Goal: Task Accomplishment & Management: Complete application form

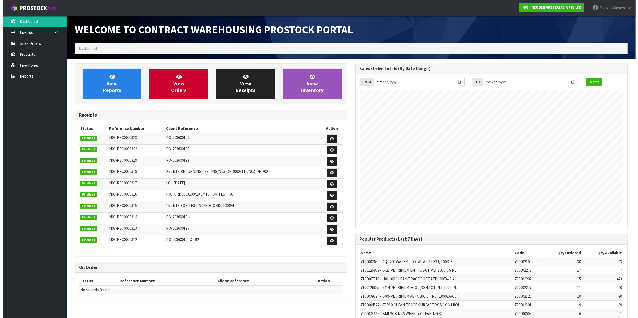
scroll to position [297, 280]
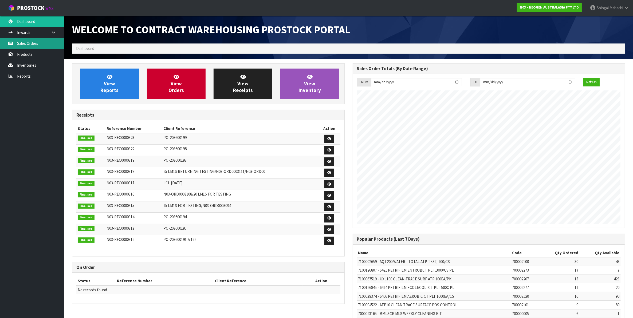
click at [36, 44] on link "Sales Orders" at bounding box center [32, 43] width 64 height 11
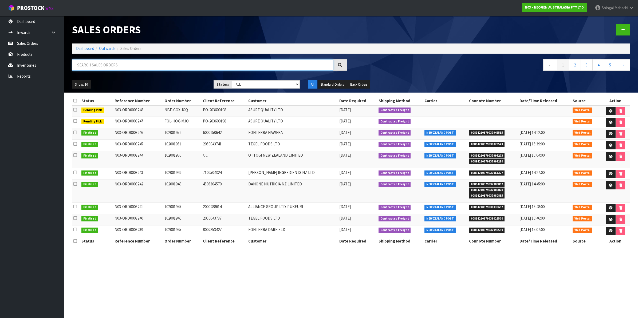
click at [94, 67] on input "text" at bounding box center [202, 64] width 261 height 11
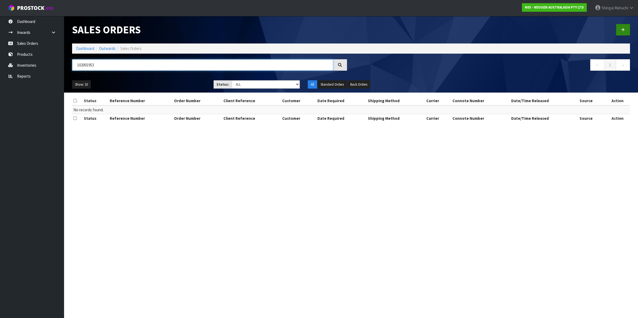
type input "102001953"
click at [622, 25] on link at bounding box center [623, 29] width 14 height 11
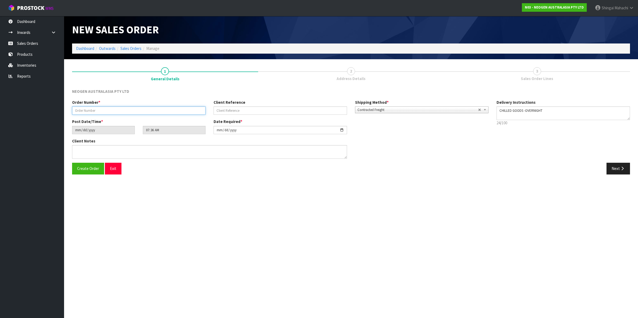
click at [81, 109] on input "text" at bounding box center [138, 111] width 133 height 8
type input "102001953"
click at [225, 111] on input "text" at bounding box center [280, 111] width 133 height 8
click at [246, 109] on input "text" at bounding box center [280, 111] width 133 height 8
paste input "8002853653"
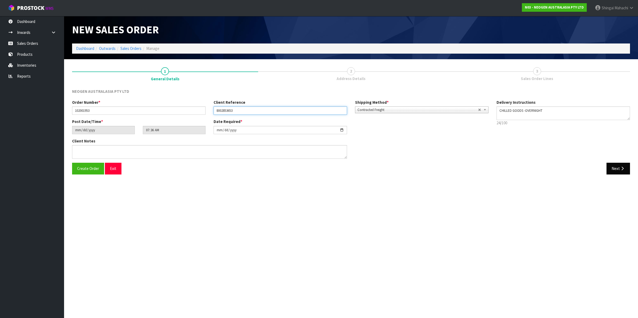
type input "8002853653"
drag, startPoint x: 623, startPoint y: 168, endPoint x: 619, endPoint y: 169, distance: 4.1
click at [623, 168] on icon "button" at bounding box center [622, 169] width 5 height 4
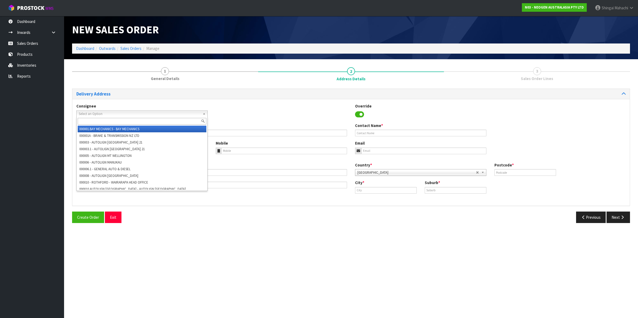
click at [96, 112] on span "Select an Option" at bounding box center [140, 114] width 122 height 6
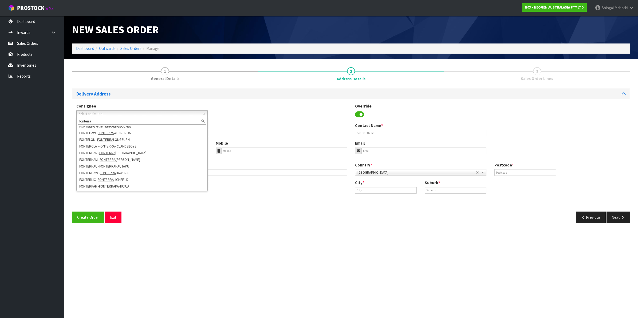
scroll to position [63, 0]
type input "fonterra"
click at [123, 161] on li "FONTERHAW - [GEOGRAPHIC_DATA] HAWERA" at bounding box center [142, 159] width 129 height 7
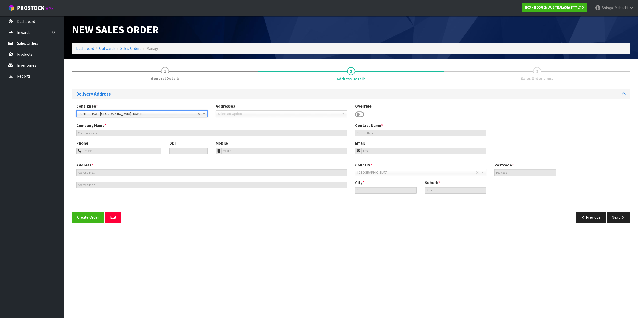
type input "FONTERRA HAWERA"
type input "SITE STORE, [STREET_ADDRESS]"
type input "4672"
type input "HAWERA"
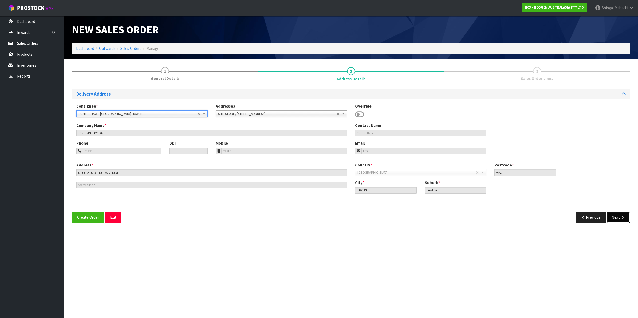
click at [618, 218] on button "Next" at bounding box center [618, 217] width 23 height 11
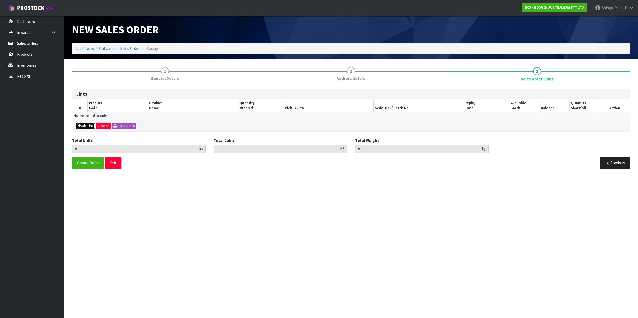
click at [81, 125] on button "Add Line" at bounding box center [85, 126] width 19 height 6
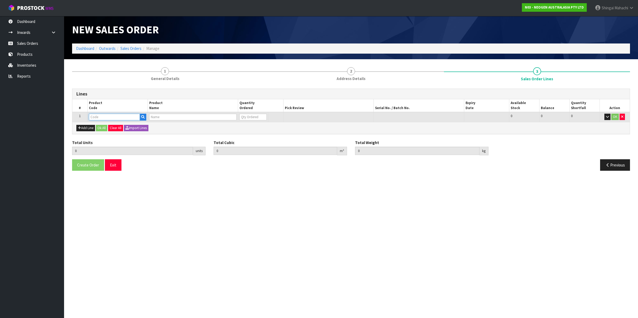
click at [102, 117] on input "text" at bounding box center [114, 117] width 51 height 7
type input "700002207"
type input "0.000000"
type input "0.000"
type input "7100067519 - UXL100 CLEAN-TRACE SURF ATP 100EA/PK"
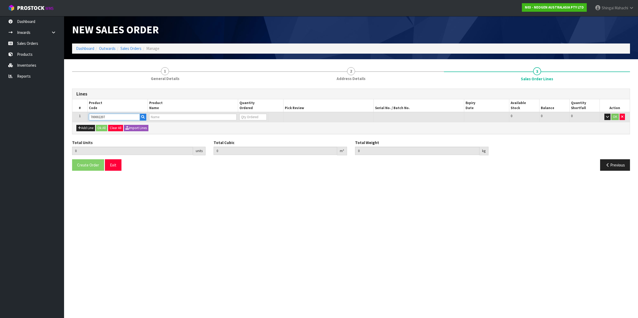
type input "0"
type input "700002207"
click at [232, 120] on tr "1 700002207 7100067519 - UXL100 CLEAN-TRACE SURF ATP 100EA/PK 0 BOX 423 423 0 OK" at bounding box center [350, 117] width 557 height 10
type input "5"
type input "0.03248"
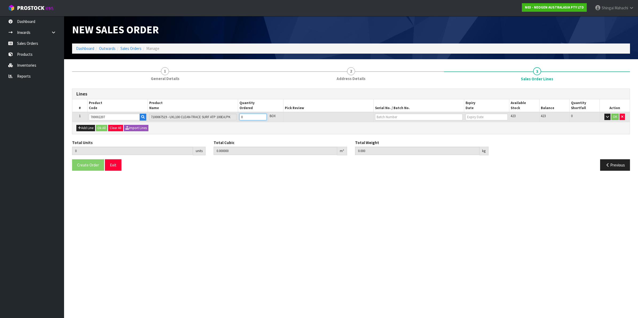
type input "4.8"
type input "5"
click at [407, 118] on input "text" at bounding box center [419, 117] width 88 height 7
click at [402, 133] on link "3000031461" at bounding box center [396, 132] width 42 height 7
type input "3000031461"
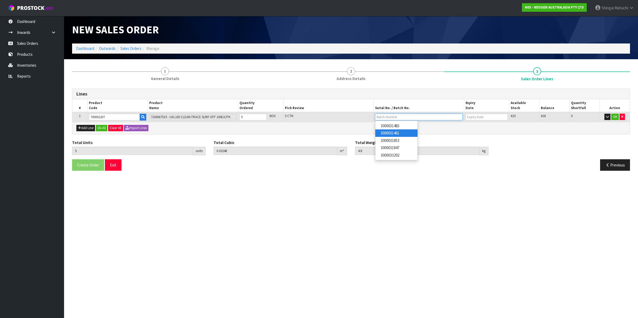
type input "[DATE]"
click at [614, 116] on button "OK" at bounding box center [614, 117] width 7 height 6
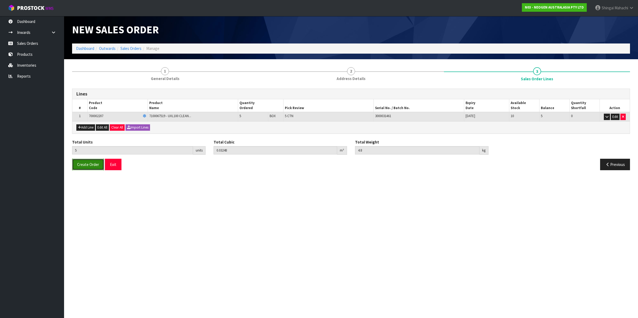
click at [85, 164] on span "Create Order" at bounding box center [88, 164] width 22 height 5
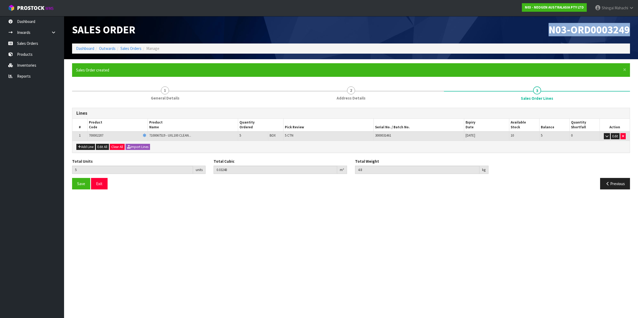
drag, startPoint x: 549, startPoint y: 30, endPoint x: 632, endPoint y: 29, distance: 82.5
click at [632, 29] on div "N03-ORD0003249" at bounding box center [492, 29] width 283 height 27
copy span "N03-ORD0003249"
click at [126, 47] on link "Sales Orders" at bounding box center [130, 48] width 21 height 5
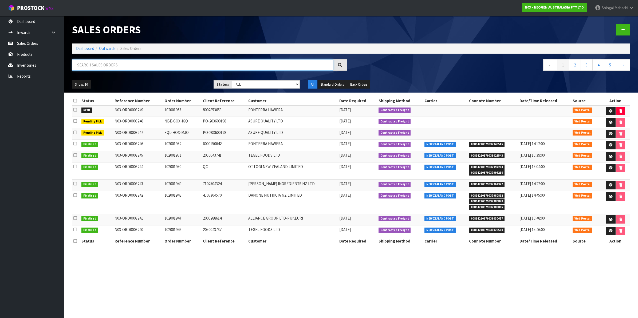
click at [119, 66] on input "text" at bounding box center [202, 64] width 261 height 11
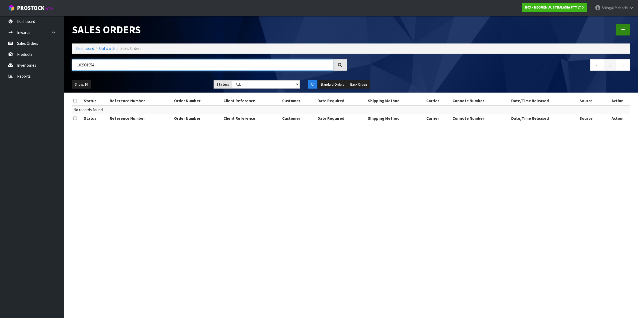
type input "102001954"
click at [620, 28] on link at bounding box center [623, 29] width 14 height 11
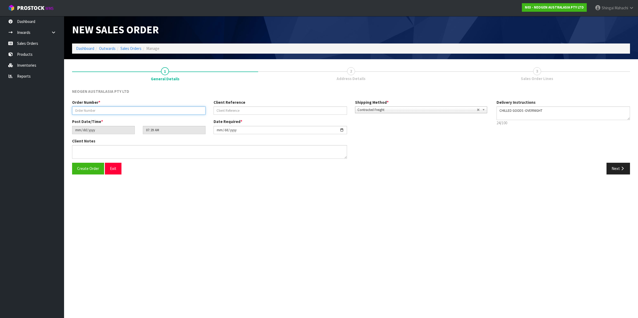
click at [102, 113] on input "text" at bounding box center [138, 111] width 133 height 8
type input "102001954"
click at [229, 109] on input "text" at bounding box center [280, 111] width 133 height 8
paste input "659140"
type input "659140"
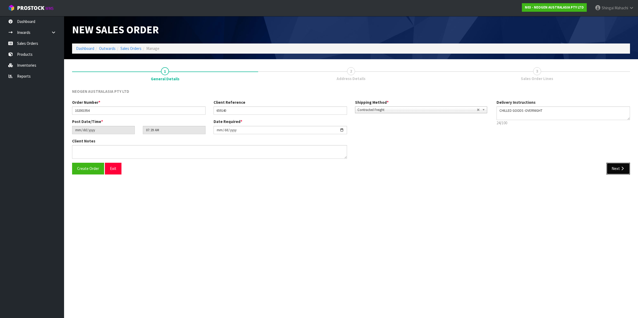
click at [621, 169] on icon "button" at bounding box center [622, 169] width 5 height 4
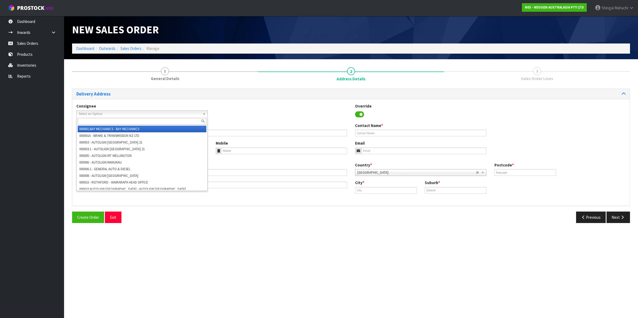
click at [97, 111] on span "Select an Option" at bounding box center [140, 114] width 122 height 6
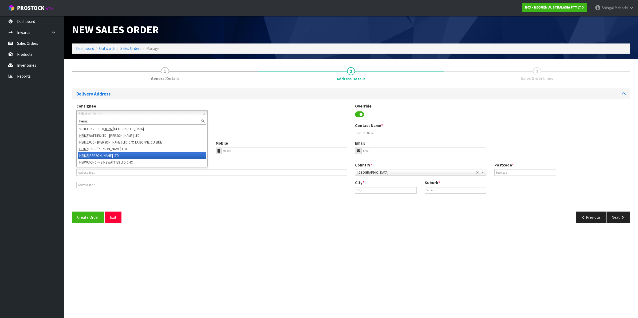
type input "heinz"
click at [117, 153] on li "[PERSON_NAME] - [PERSON_NAME] LTD" at bounding box center [142, 155] width 129 height 7
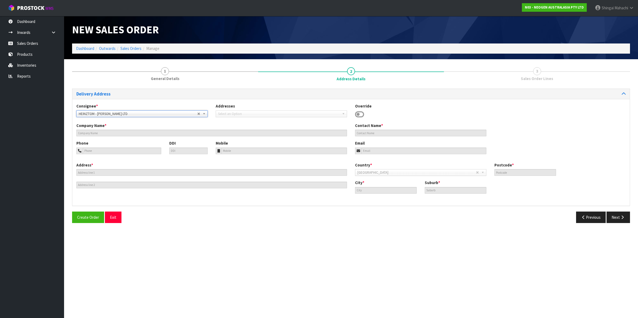
type input "[PERSON_NAME] LTD"
type input "1400 TOMOANA & RICHMOND ROADS"
type input "4172"
type input "Hastings"
type input "TOMOANA"
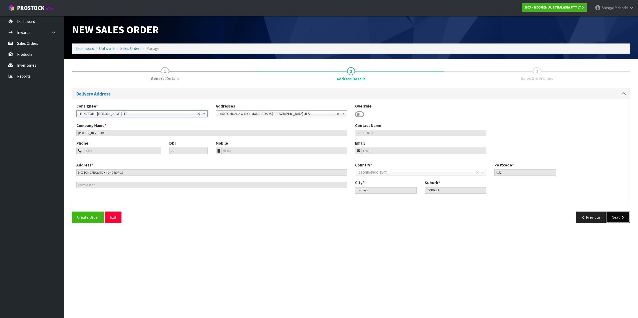
click at [616, 216] on button "Next" at bounding box center [618, 217] width 23 height 11
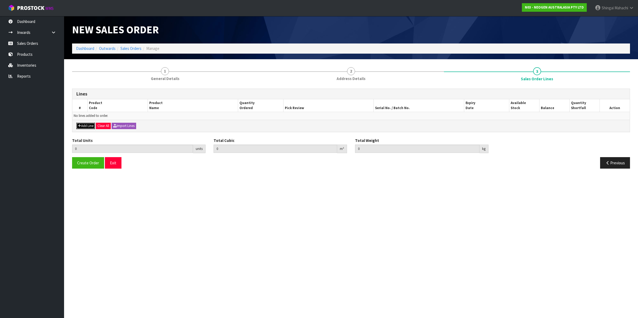
click at [87, 126] on button "Add Line" at bounding box center [85, 126] width 19 height 6
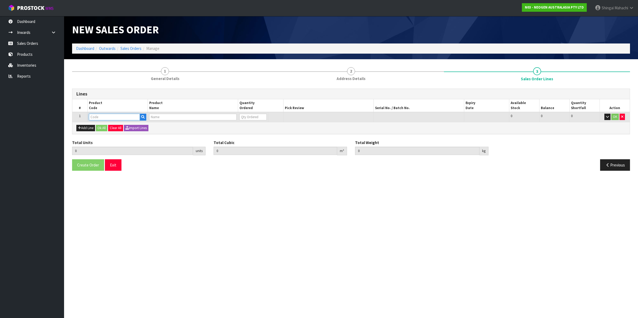
click at [104, 115] on input "text" at bounding box center [114, 117] width 51 height 7
type input "1"
type input "700002207"
type input "0.000000"
type input "0.000"
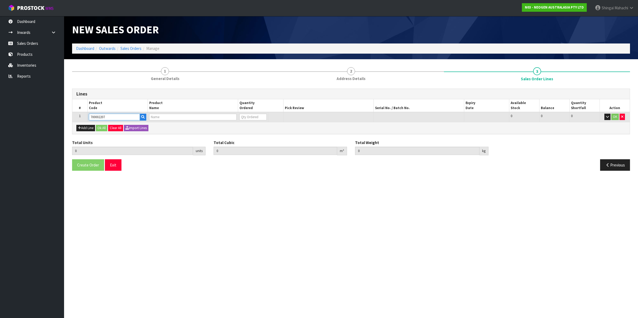
type input "7100067519 - UXL100 CLEAN-TRACE SURF ATP 100EA/PK"
type input "0"
type input "700002207"
click at [209, 118] on tr "1 700002207 7100067519 - UXL100 CLEAN-TRACE SURF ATP 100EA/PK 0 BOX 423 423 0 OK" at bounding box center [350, 117] width 557 height 10
type input "1"
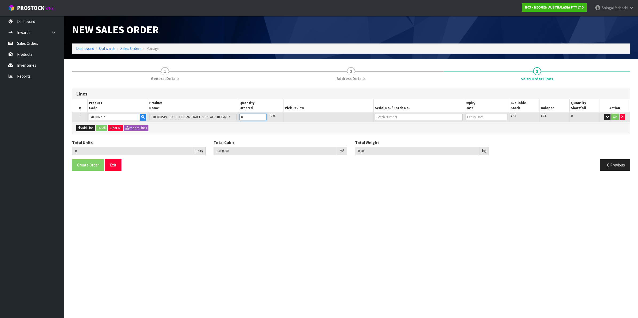
type input "0.006496"
type input "0.96"
type input "1"
type input "16"
type input "0.103936"
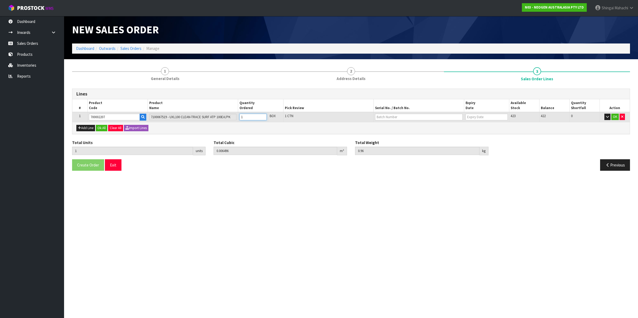
type input "15.36"
type input "16"
click at [389, 118] on input "text" at bounding box center [419, 117] width 88 height 7
click at [395, 128] on link "3000031483" at bounding box center [396, 125] width 42 height 7
type input "3000031483"
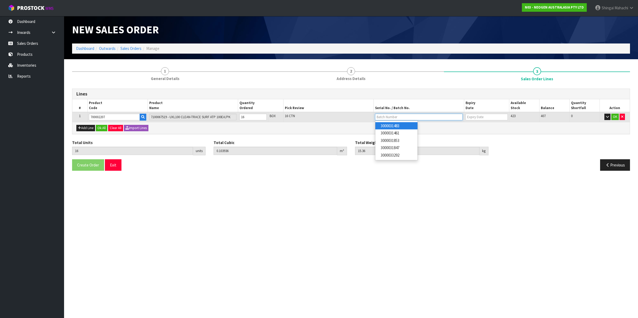
type input "[DATE]"
click at [612, 118] on button "OK" at bounding box center [614, 117] width 7 height 6
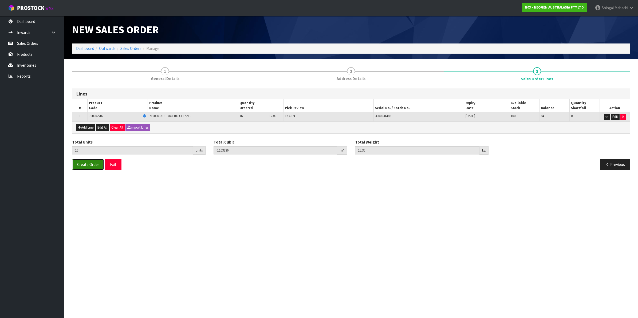
click at [95, 165] on span "Create Order" at bounding box center [88, 164] width 22 height 5
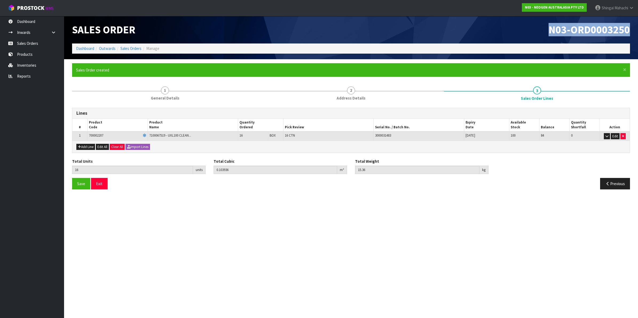
drag, startPoint x: 549, startPoint y: 30, endPoint x: 634, endPoint y: 31, distance: 85.2
click at [633, 31] on header "Sales Order N03-ORD0003250 Dashboard Outwards Sales Orders Manage" at bounding box center [351, 37] width 574 height 43
copy span "N03-ORD0003250"
click at [130, 51] on li "Sales Orders" at bounding box center [129, 49] width 26 height 6
click at [130, 51] on link "Sales Orders" at bounding box center [130, 48] width 21 height 5
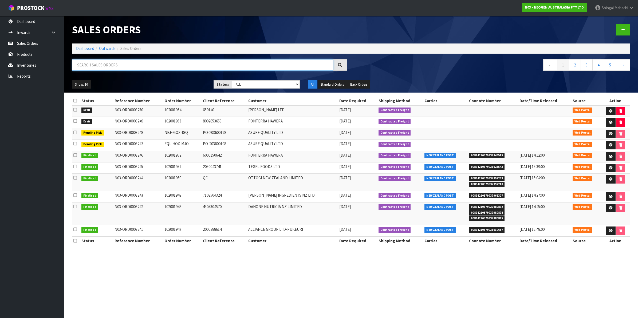
click at [107, 66] on input "text" at bounding box center [202, 64] width 261 height 11
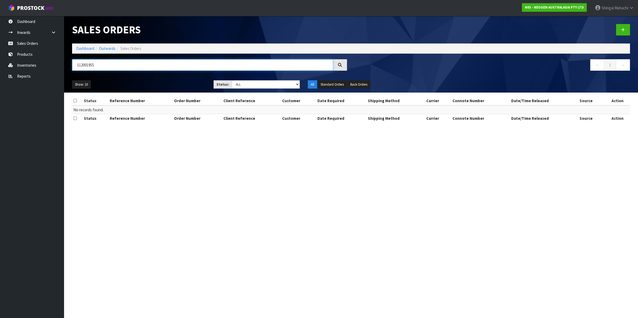
click at [81, 67] on input "112001955" at bounding box center [202, 64] width 261 height 11
type input "102001955"
click at [623, 27] on link at bounding box center [623, 29] width 14 height 11
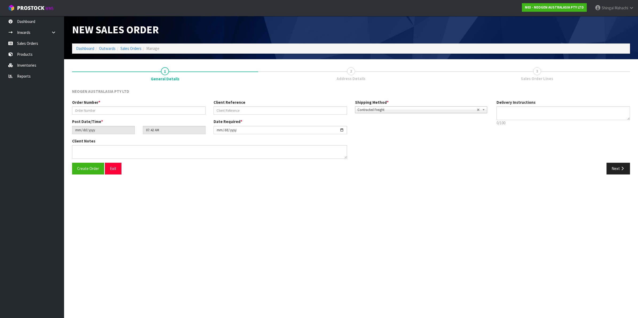
type textarea "CHILLED GOODS -OVERNIGHT"
click at [78, 110] on input "text" at bounding box center [138, 111] width 133 height 8
type input "102001955"
click at [226, 107] on input "text" at bounding box center [280, 111] width 133 height 8
click at [231, 107] on input "text" at bounding box center [280, 111] width 133 height 8
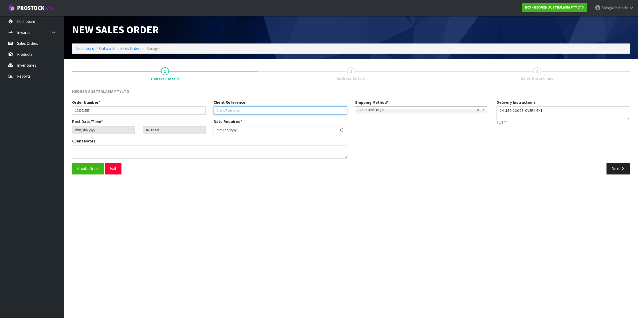
paste input "PO105068"
type input "PO105068"
drag, startPoint x: 622, startPoint y: 171, endPoint x: 492, endPoint y: 179, distance: 130.3
click at [621, 171] on button "Next" at bounding box center [618, 168] width 23 height 11
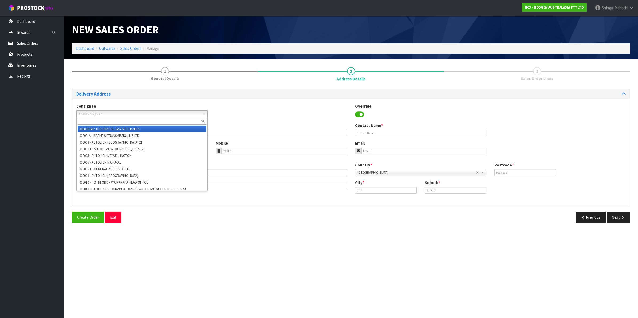
click at [100, 111] on span "Select an Option" at bounding box center [140, 114] width 122 height 6
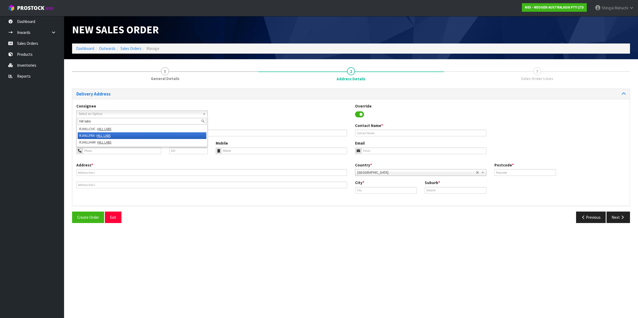
type input "hill labs"
click at [90, 135] on li "RJHILLFRA - HILL LABS" at bounding box center [142, 135] width 129 height 7
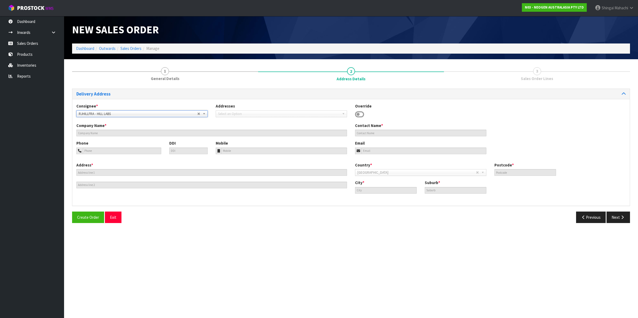
type input "HILL LABS"
type input "[PERSON_NAME], C/O- INWARDS GOODS"
type input "[STREET_ADDRESS][PERSON_NAME]"
type input "3204"
type input "[PERSON_NAME]"
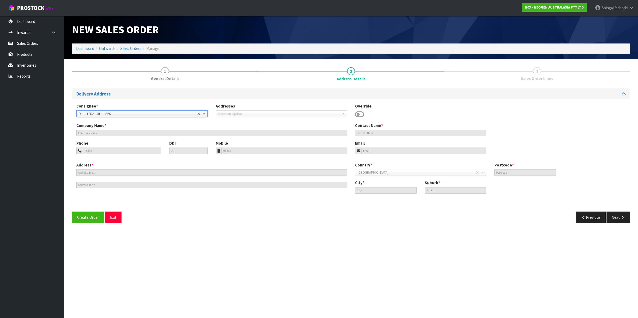
type input "FRANKTON"
click at [615, 218] on button "Next" at bounding box center [618, 217] width 23 height 11
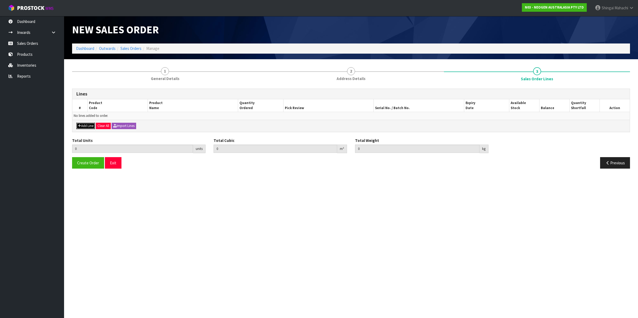
click at [82, 127] on button "Add Line" at bounding box center [85, 126] width 19 height 6
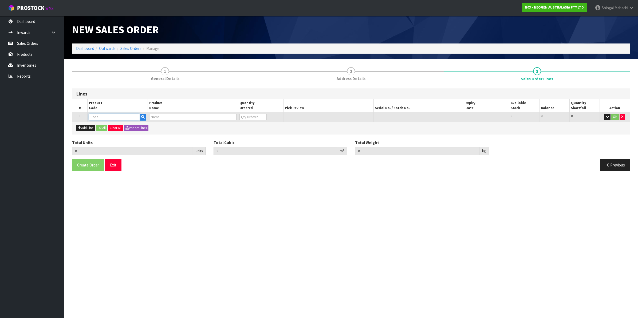
click at [99, 118] on input "text" at bounding box center [114, 117] width 51 height 7
click at [88, 128] on button "Add Line" at bounding box center [85, 128] width 19 height 6
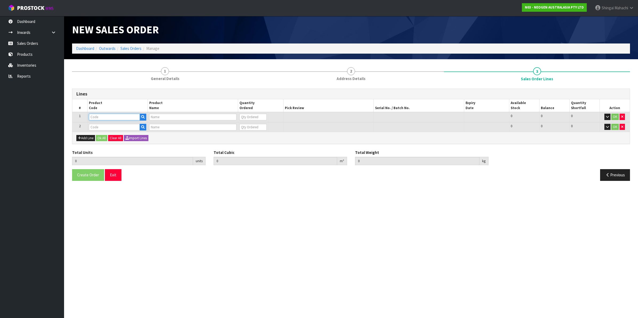
click at [96, 118] on input "text" at bounding box center [114, 117] width 51 height 7
paste input "700002277"
type input "700002277"
type input "7100126845 - 6414 PETRIFILM ECOLI/COLI CT PLT 500C PL"
type input "0"
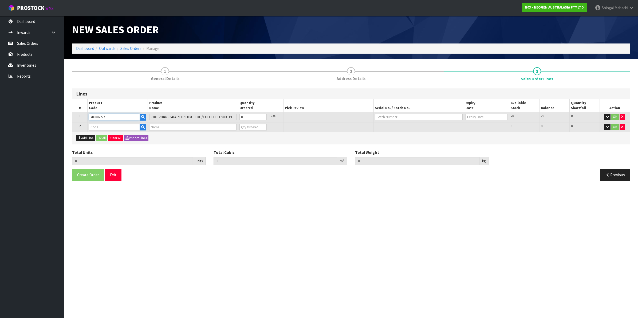
type input "700002277"
click at [98, 128] on input "text" at bounding box center [114, 127] width 51 height 7
paste input "700002135"
type input "700002135"
type input "0.000000"
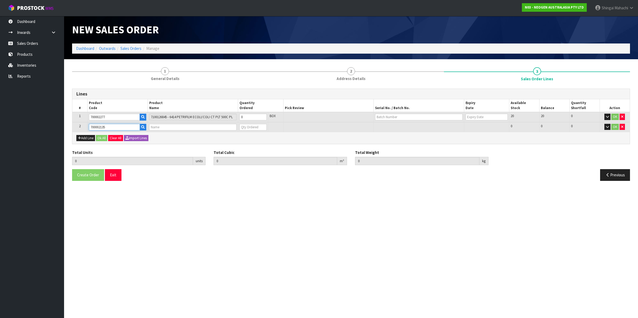
type input "0.000"
type input "7100039444 - 6452 PETRIFILM AQUA [DEMOGRAPHIC_DATA] CT PLT 1000"
type input "0"
type input "700002135"
click at [224, 118] on tr "1 700002277 7100126845 - 6414 PETRIFILM ECOLI/COLI CT PLT 500C PL 0 BOX 20 20 0…" at bounding box center [350, 117] width 557 height 10
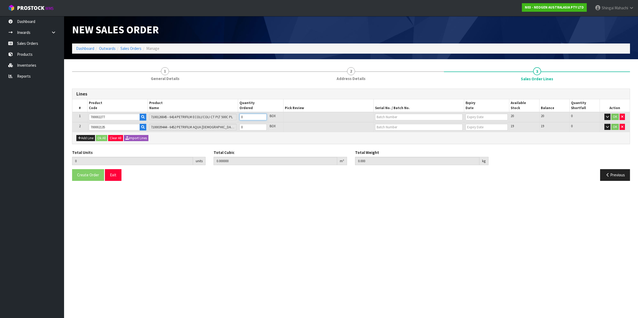
type input "2"
type input "0.0228"
type input "3.4"
type input "2"
click at [229, 128] on tr "2 700002135 7100039444 - 6452 PETRIFILM AQUA [DEMOGRAPHIC_DATA] CT PLT 1000 0 B…" at bounding box center [350, 127] width 557 height 10
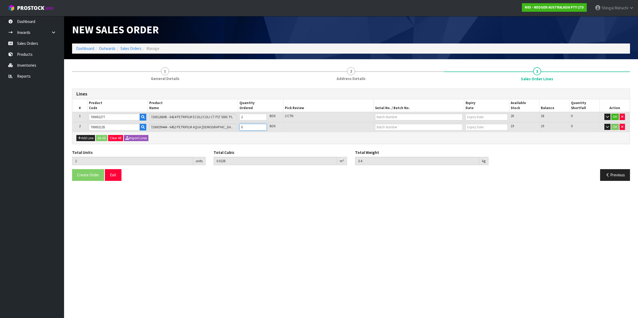
type input "3"
type input "0.02984"
type input "5.48"
type input "1"
drag, startPoint x: 111, startPoint y: 119, endPoint x: 86, endPoint y: 118, distance: 25.4
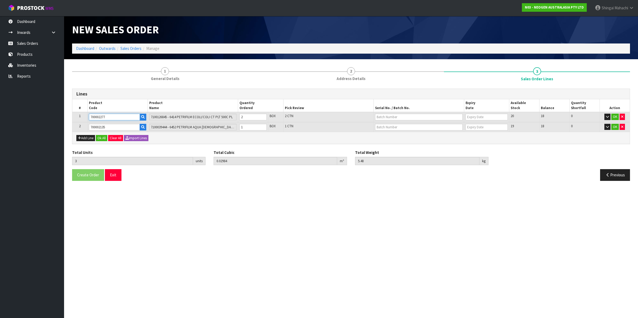
click at [86, 118] on tr "1 700002277 7100126845 - 6414 PETRIFILM ECOLI/COLI CT PLT 500C PL 2 BOX 2 CTN 2…" at bounding box center [350, 117] width 557 height 10
click at [89, 138] on button "Add Line" at bounding box center [85, 138] width 19 height 6
type input "0"
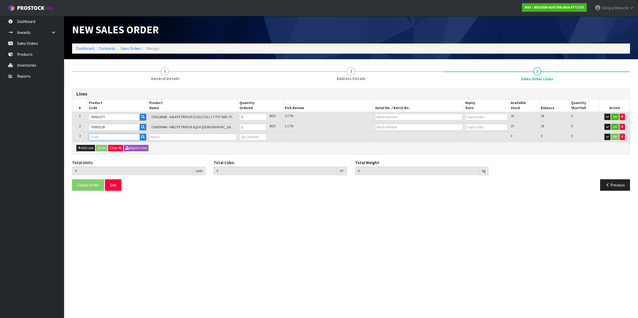
click at [96, 136] on input "text" at bounding box center [114, 137] width 51 height 7
paste input "700002277"
type input "700002277"
type input "3"
type input "0.02984"
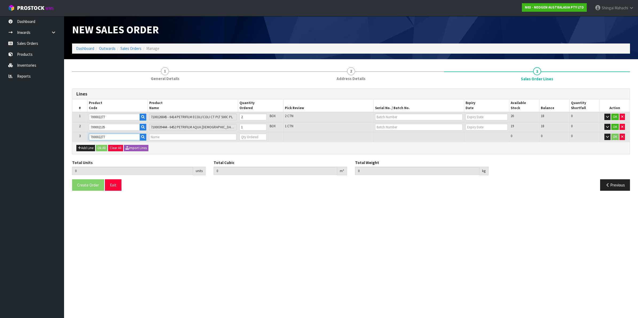
type input "5.48"
type input "7100126845 - 6414 PETRIFILM ECOLI/COLI CT PLT 500C PL"
type input "0"
type input "700002277"
click at [230, 119] on tr "1 700002277 7100126845 - 6414 PETRIFILM ECOLI/COLI CT PLT 500C PL 2 BOX 2 CTN 2…" at bounding box center [350, 117] width 557 height 10
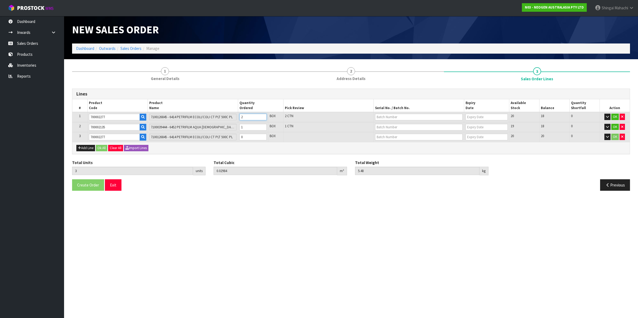
type input "2"
type input "0.01844"
type input "3.78"
type input "1"
click at [230, 137] on tr "3 700002277 7100126845 - 6414 PETRIFILM ECOLI/COLI CT PLT 500C PL 0 BOX 20 20 0…" at bounding box center [350, 137] width 557 height 10
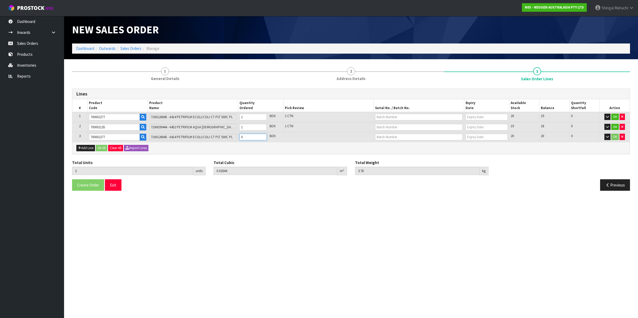
type input "3"
type input "0.02984"
type input "5.48"
type input "1"
click at [389, 116] on input "text" at bounding box center [419, 117] width 88 height 7
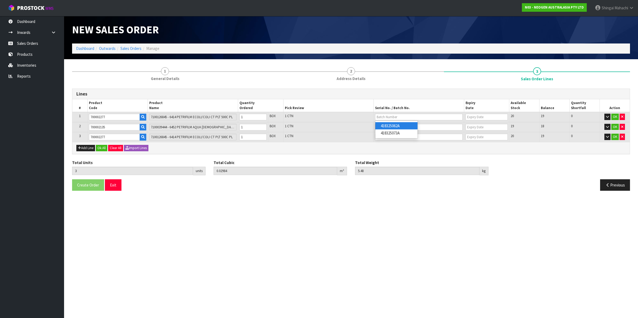
click at [397, 124] on link "418325062A" at bounding box center [396, 125] width 42 height 7
type input "418325062A"
type input "[DATE]"
click at [389, 136] on input "text" at bounding box center [419, 137] width 88 height 7
click at [392, 153] on link "418325073A" at bounding box center [396, 153] width 42 height 7
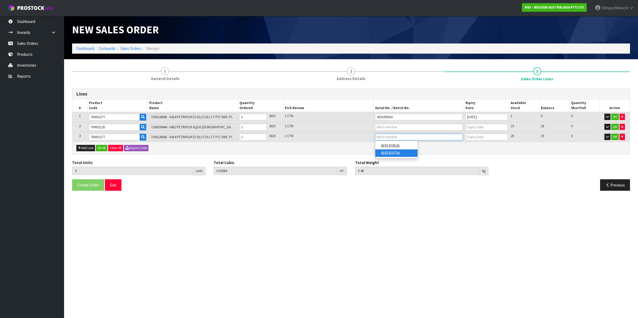
type input "418325073A"
type input "[DATE]"
click at [384, 126] on input "text" at bounding box center [419, 127] width 88 height 7
click at [388, 137] on link "33XXTJ" at bounding box center [396, 135] width 42 height 7
type input "33XXTJ"
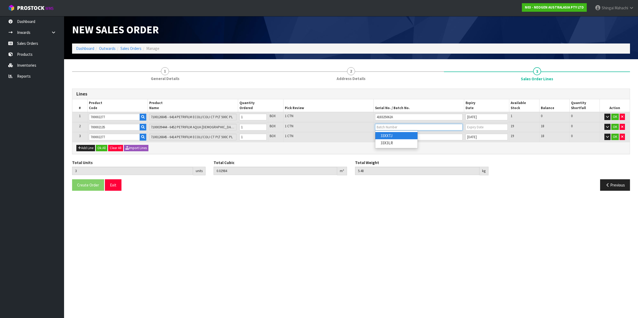
type input "[DATE]"
click at [380, 124] on input "33XXTJ" at bounding box center [419, 127] width 88 height 7
drag, startPoint x: 392, startPoint y: 125, endPoint x: 373, endPoint y: 126, distance: 18.4
click at [374, 126] on td "33XXTJ" at bounding box center [419, 127] width 91 height 10
click at [380, 126] on input "text" at bounding box center [419, 127] width 88 height 7
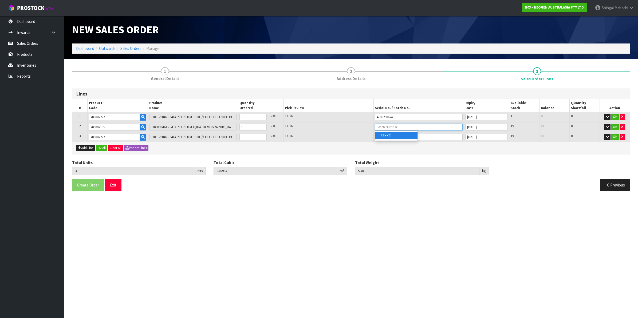
click at [382, 126] on input "text" at bounding box center [419, 127] width 88 height 7
click at [390, 126] on input "text" at bounding box center [419, 127] width 88 height 7
click at [389, 137] on link "33XXTJ" at bounding box center [396, 135] width 42 height 7
type input "33XXTJ"
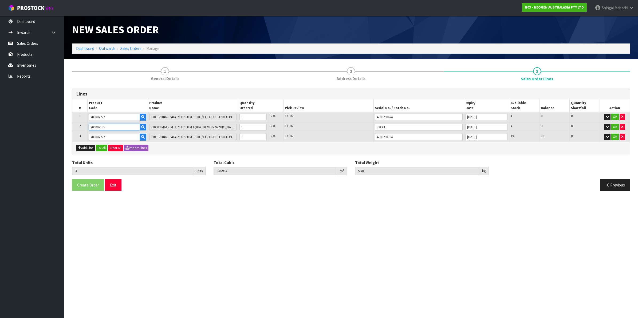
drag, startPoint x: 107, startPoint y: 126, endPoint x: 62, endPoint y: 125, distance: 45.1
click at [62, 125] on body "Toggle navigation ProStock WMS N03 - NEOGEN AUSTRALASIA PTY LTD [PERSON_NAME] L…" at bounding box center [319, 159] width 638 height 318
type input "0"
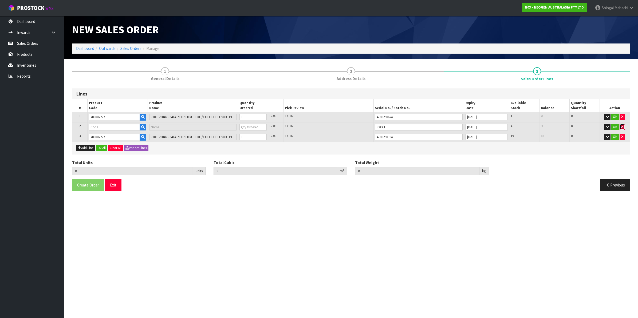
click at [622, 125] on icon "button" at bounding box center [622, 126] width 2 height 3
type input "2"
type input "0.0228"
type input "3.4"
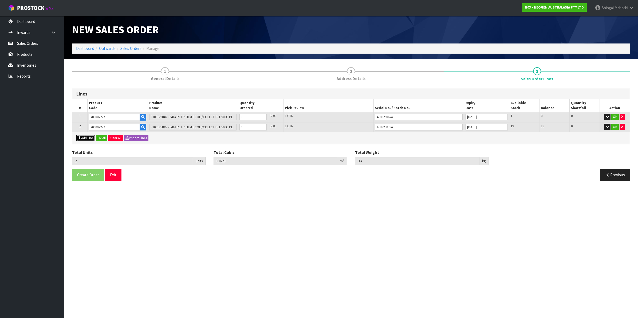
click at [86, 137] on button "Add Line" at bounding box center [85, 138] width 19 height 6
type input "0"
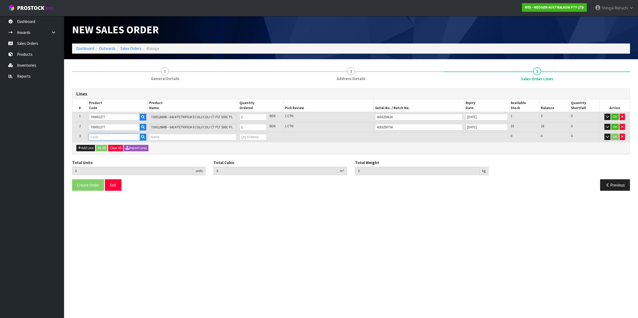
paste input "700002135"
type input "700002135"
type input "2"
type input "0.0228"
type input "3.4"
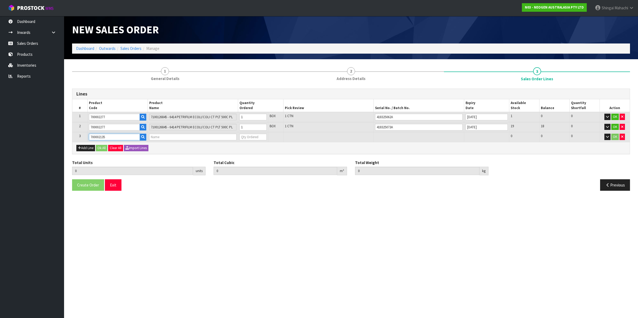
type input "7100039444 - 6452 PETRIFILM AQUA [DEMOGRAPHIC_DATA] CT PLT 1000"
type input "0"
type input "700002135"
click at [236, 139] on tr "3 700002135 7100039444 - 6452 PETRIFILM AQUA [DEMOGRAPHIC_DATA] CT PLT 1000 0 B…" at bounding box center [350, 137] width 557 height 10
type input "3"
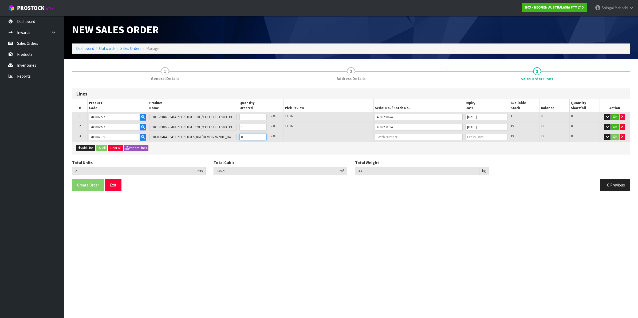
type input "0.02984"
type input "5.48"
type input "1"
click at [403, 137] on input "text" at bounding box center [419, 137] width 88 height 7
click at [393, 154] on link "33X3LR" at bounding box center [396, 153] width 42 height 7
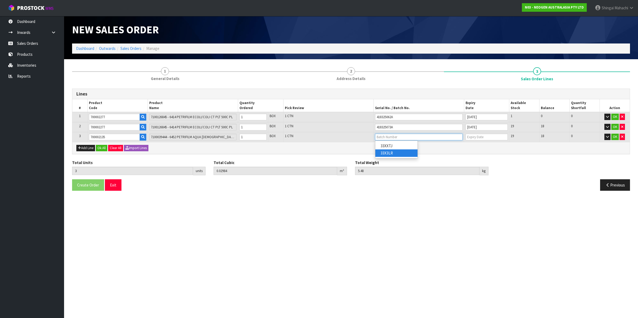
type input "33X3LR"
type input "[DATE]"
click at [613, 115] on button "OK" at bounding box center [614, 117] width 7 height 6
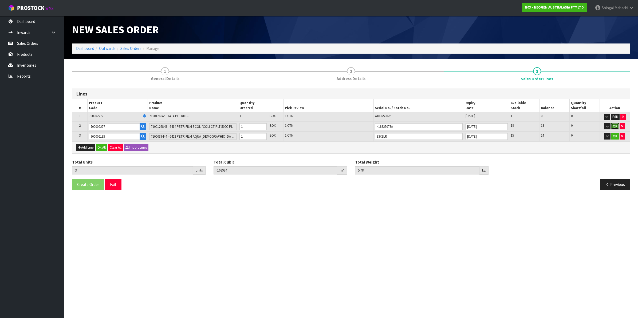
drag, startPoint x: 616, startPoint y: 124, endPoint x: 613, endPoint y: 131, distance: 8.2
click at [616, 124] on button "OK" at bounding box center [614, 126] width 7 height 6
click at [613, 135] on button "OK" at bounding box center [614, 136] width 7 height 6
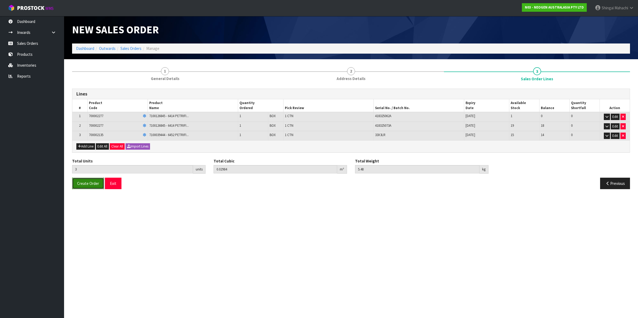
click at [85, 182] on span "Create Order" at bounding box center [88, 183] width 22 height 5
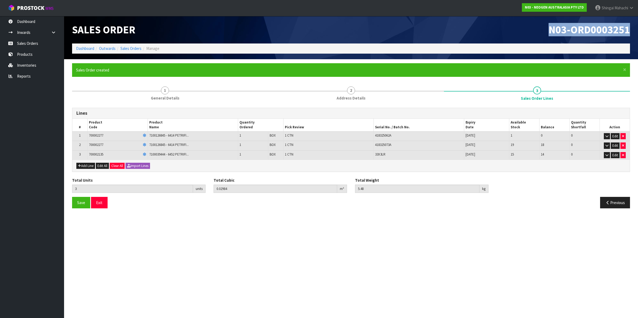
drag, startPoint x: 549, startPoint y: 28, endPoint x: 630, endPoint y: 29, distance: 81.4
click at [630, 29] on div "N03-ORD0003251" at bounding box center [492, 29] width 283 height 27
copy span "N03-ORD0003251"
click at [126, 49] on link "Sales Orders" at bounding box center [130, 48] width 21 height 5
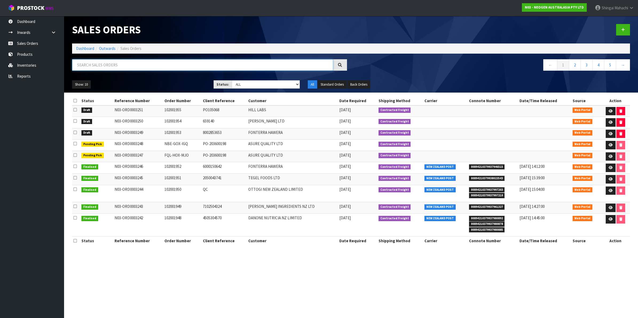
click at [101, 64] on input "text" at bounding box center [202, 64] width 261 height 11
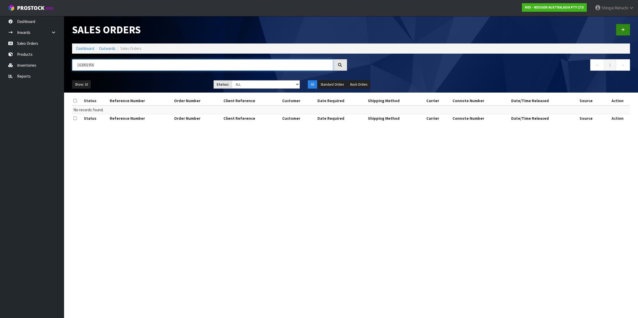
type input "102001956"
click at [620, 28] on link at bounding box center [623, 29] width 14 height 11
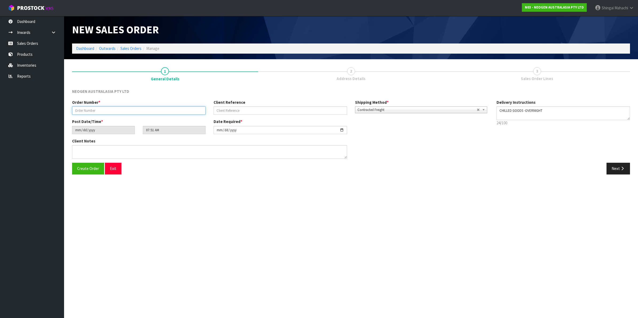
click at [83, 112] on input "text" at bounding box center [138, 111] width 133 height 8
type input "102001956"
click at [225, 112] on input "text" at bounding box center [280, 111] width 133 height 8
paste input "8002853739"
type input "8002853739"
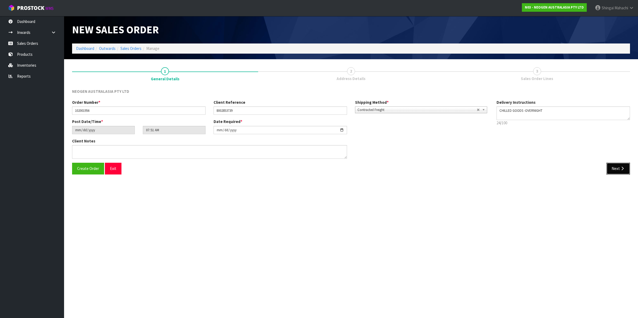
drag, startPoint x: 621, startPoint y: 167, endPoint x: 562, endPoint y: 167, distance: 58.5
click at [618, 169] on button "Next" at bounding box center [618, 168] width 23 height 11
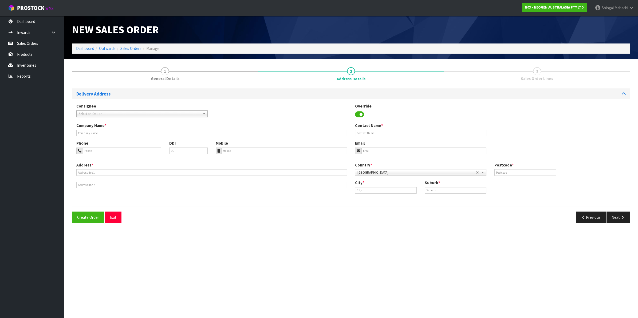
click at [84, 113] on span "Select an Option" at bounding box center [140, 114] width 122 height 6
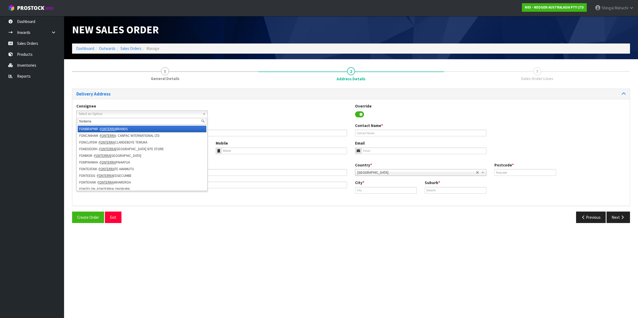
scroll to position [3, 0]
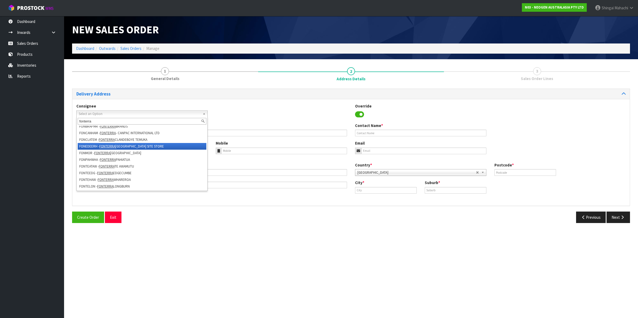
type input "fonterra"
click at [127, 146] on li "FONEDEERH - [GEOGRAPHIC_DATA] SITE STORE" at bounding box center [142, 146] width 129 height 7
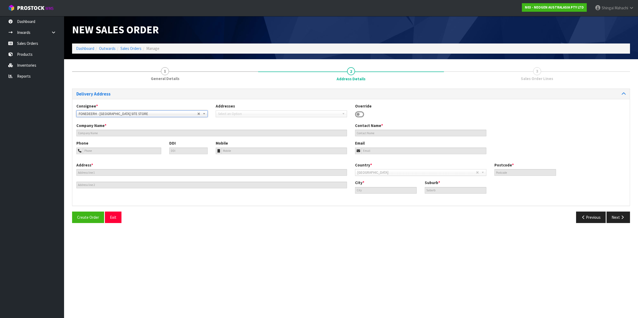
type input "[GEOGRAPHIC_DATA] SITE STORE"
type input "[STREET_ADDRESS]"
type input "9825"
type input "EDENDALE"
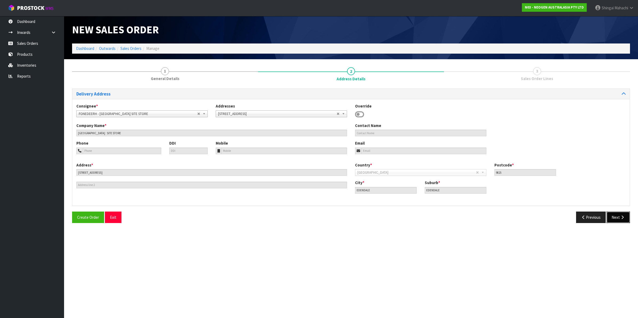
click at [613, 218] on button "Next" at bounding box center [618, 217] width 23 height 11
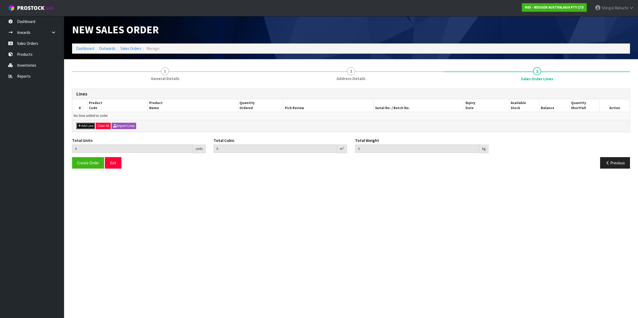
click at [83, 125] on button "Add Line" at bounding box center [85, 126] width 19 height 6
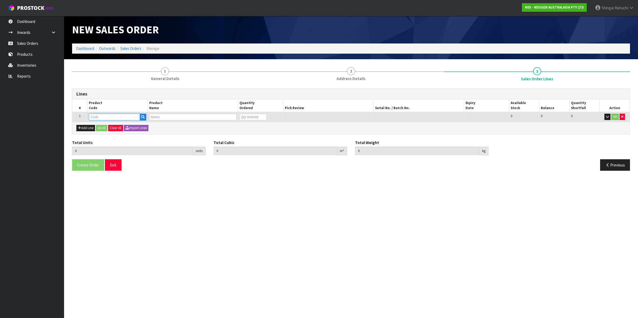
click at [95, 117] on input "text" at bounding box center [114, 117] width 51 height 7
click at [98, 117] on input "text" at bounding box center [114, 117] width 51 height 7
paste input "700002100"
type input "700002100"
type input "0.000000"
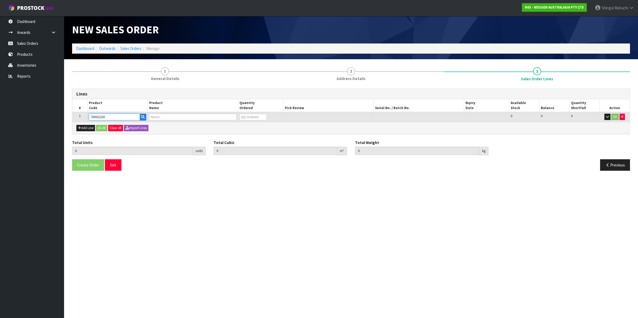
type input "0.000"
type input "7100002659 - AQT200 WATER - TOTAL ATP TEST, 100/CS"
type input "0"
type input "700002100"
click at [225, 119] on tr "1 700002100 7100002659 - AQT200 WATER - TOTAL ATP TEST, 100/CS 0 BOX 43 43 0 OK" at bounding box center [350, 117] width 557 height 10
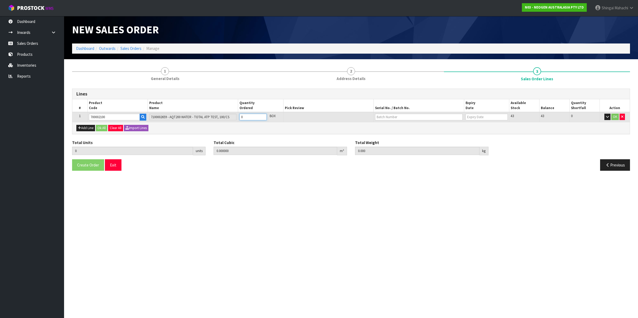
type input "1"
type input "0.00504"
type input "1"
click at [395, 119] on input "text" at bounding box center [419, 117] width 88 height 7
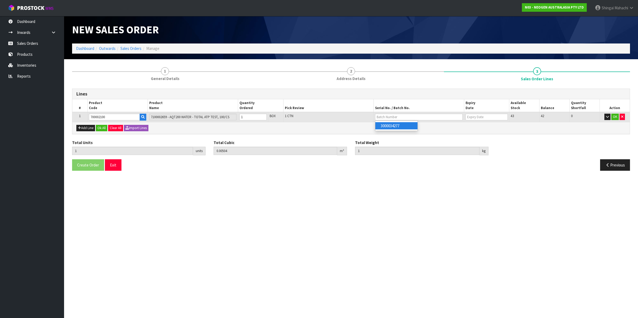
click at [391, 128] on link "3000034277" at bounding box center [396, 125] width 42 height 7
type input "3000034277"
type input "[DATE]"
click at [612, 118] on button "OK" at bounding box center [614, 117] width 7 height 6
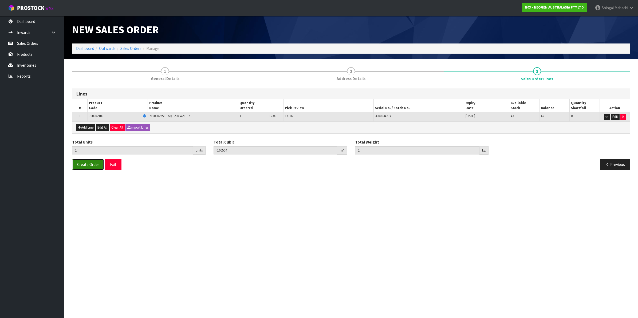
click at [81, 164] on span "Create Order" at bounding box center [88, 164] width 22 height 5
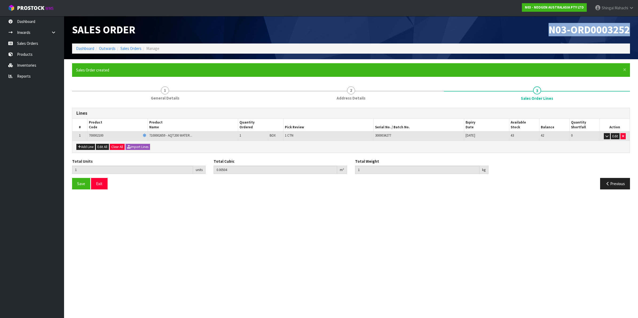
drag, startPoint x: 548, startPoint y: 30, endPoint x: 636, endPoint y: 29, distance: 88.4
click at [633, 29] on header "Sales Order N03-ORD0003252 Dashboard Outwards Sales Orders Manage" at bounding box center [351, 37] width 574 height 43
copy span "N03-ORD0003252"
click at [127, 51] on link "Sales Orders" at bounding box center [130, 48] width 21 height 5
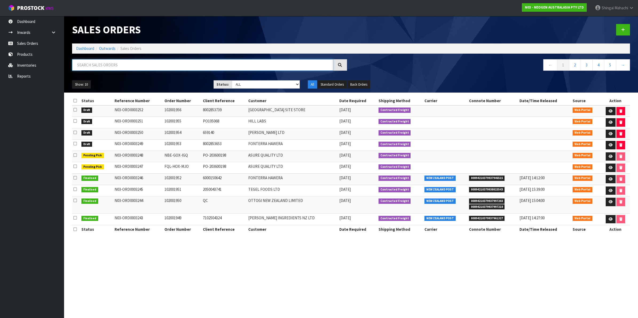
click at [117, 60] on input "text" at bounding box center [202, 64] width 261 height 11
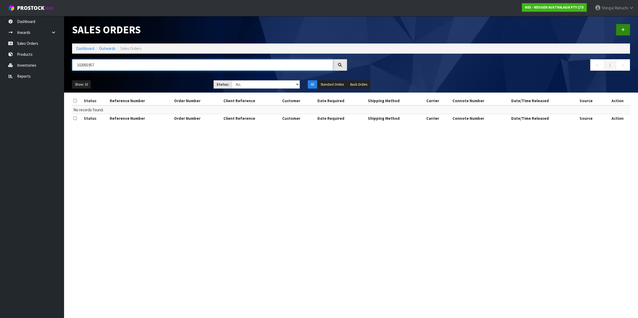
type input "102001957"
click at [626, 30] on link at bounding box center [623, 29] width 14 height 11
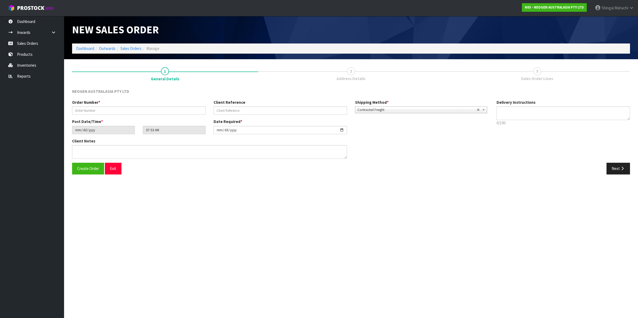
type textarea "CHILLED GOODS -OVERNIGHT"
click at [83, 107] on input "text" at bounding box center [138, 111] width 133 height 8
type input "102001957"
click at [240, 110] on input "text" at bounding box center [280, 111] width 133 height 8
paste input "BP30533104"
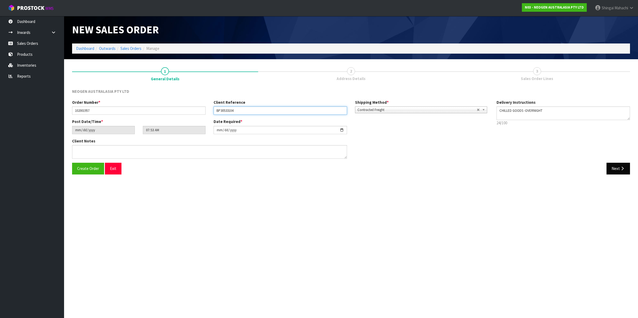
type input "BP30533104"
click at [613, 167] on button "Next" at bounding box center [618, 168] width 23 height 11
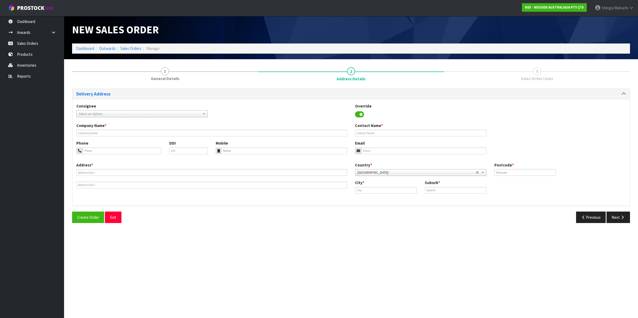
click at [89, 113] on span "Select an Option" at bounding box center [140, 114] width 122 height 6
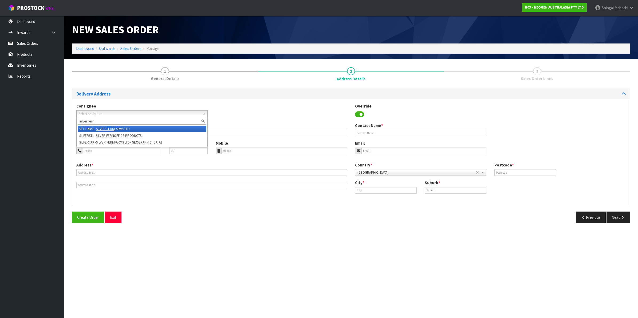
type input "silver fern"
click at [106, 127] on em "SILVER FERN" at bounding box center [105, 129] width 18 height 5
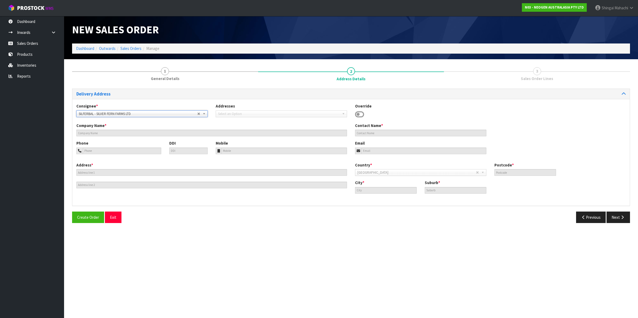
type input "SILVER FERN FARMS LTD"
type input "ATT: LAB"
type input "[STREET_ADDRESS][PERSON_NAME]"
type input "9271"
type input "balclutha"
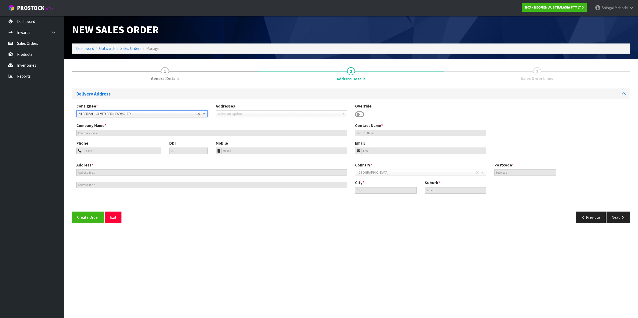
type input "BALCLUTHA"
click at [615, 217] on button "Next" at bounding box center [618, 217] width 23 height 11
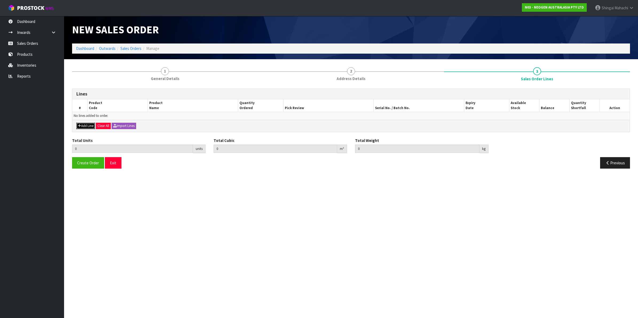
click at [81, 126] on button "Add Line" at bounding box center [85, 126] width 19 height 6
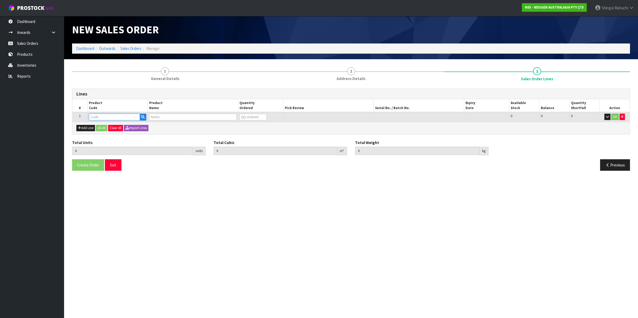
click at [102, 116] on input "text" at bounding box center [114, 117] width 51 height 7
click at [104, 116] on input "text" at bounding box center [114, 117] width 51 height 7
paste input "700002273"
type input "700002273"
type input "0.000000"
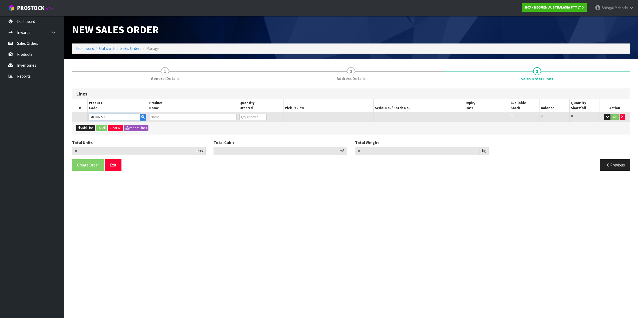
type input "0.000"
type input "7100126807 - 6421 PETRIFILM ENTROBCT PLT 1000/CS PL"
type input "0"
type input "700002273"
click at [235, 117] on tr "1 700002273 7100126807 - 6421 PETRIFILM ENTROBCT PLT 1000/CS PL 0 BOX 7 7 0 OK" at bounding box center [350, 117] width 557 height 10
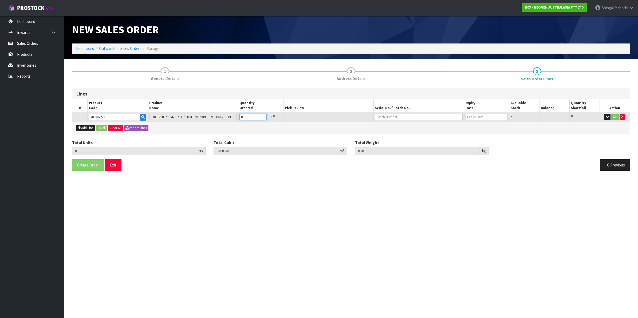
type input "2"
type input "0.036504"
type input "6.6"
type input "2"
click at [400, 119] on input "text" at bounding box center [419, 117] width 88 height 7
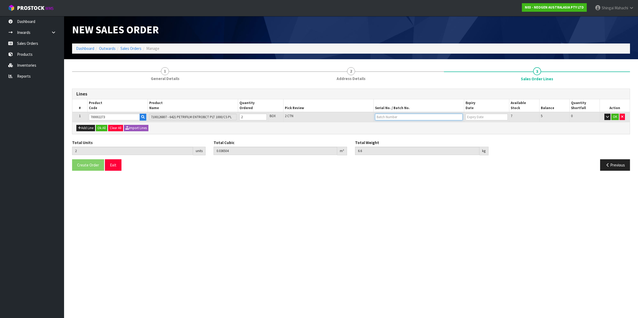
click at [401, 116] on input "text" at bounding box center [419, 117] width 88 height 7
click at [388, 115] on input "text" at bounding box center [419, 117] width 88 height 7
click at [389, 119] on input "text" at bounding box center [419, 117] width 88 height 7
click at [377, 117] on input "text" at bounding box center [419, 117] width 88 height 7
drag, startPoint x: 377, startPoint y: 117, endPoint x: 499, endPoint y: 166, distance: 131.9
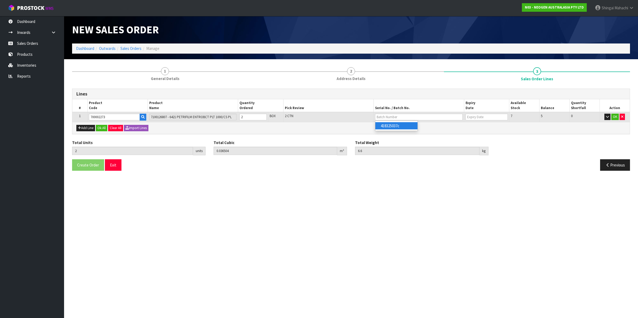
click at [499, 166] on div "Previous" at bounding box center [492, 164] width 283 height 11
click at [395, 119] on input "text" at bounding box center [419, 117] width 88 height 7
click at [394, 125] on link "418325037c" at bounding box center [396, 125] width 42 height 7
type input "418325037c"
type input "[DATE]"
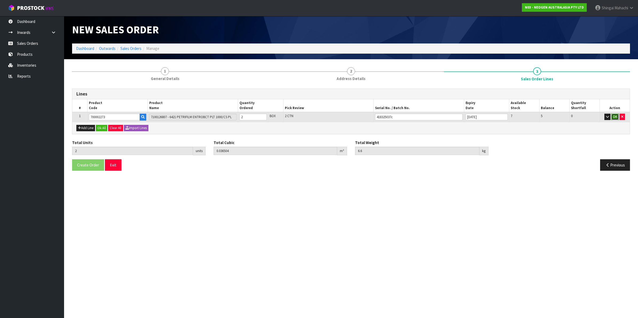
click at [616, 116] on button "OK" at bounding box center [614, 117] width 7 height 6
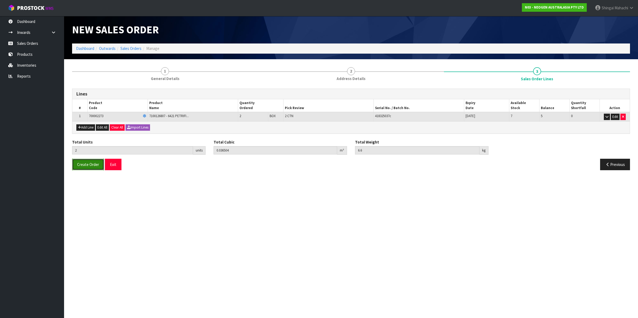
click at [83, 164] on span "Create Order" at bounding box center [88, 164] width 22 height 5
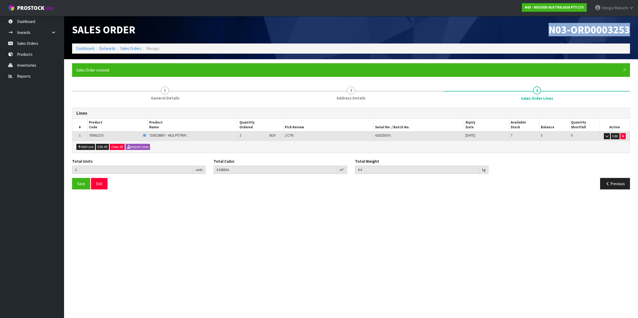
drag, startPoint x: 549, startPoint y: 27, endPoint x: 629, endPoint y: 27, distance: 80.4
click at [629, 27] on h1 "N03-ORD0003253" at bounding box center [492, 29] width 275 height 11
copy span "N03-ORD0003253"
click at [123, 47] on link "Sales Orders" at bounding box center [130, 48] width 21 height 5
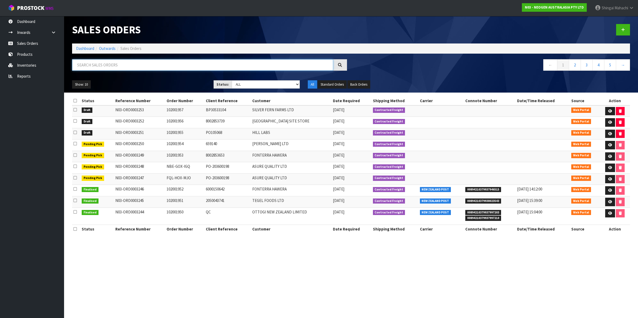
click at [110, 65] on input "text" at bounding box center [202, 64] width 261 height 11
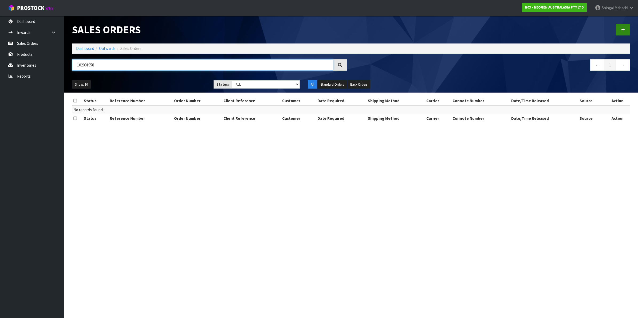
type input "102001958"
click at [621, 30] on link at bounding box center [623, 29] width 14 height 11
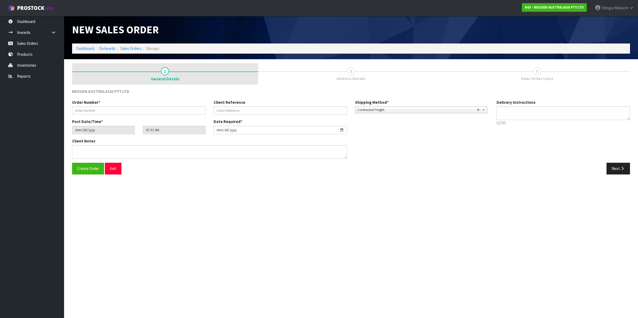
type textarea "CHILLED GOODS -OVERNIGHT"
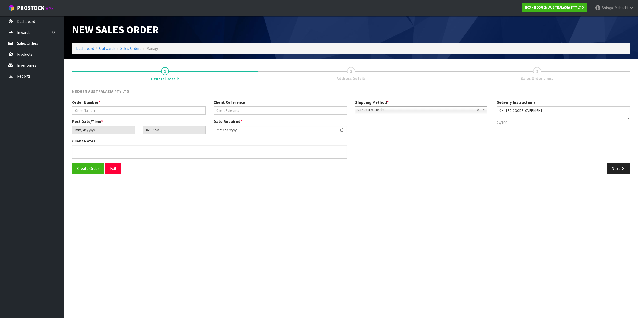
drag, startPoint x: 92, startPoint y: 106, endPoint x: 87, endPoint y: 109, distance: 6.1
click at [91, 107] on div "Order Number *" at bounding box center [138, 107] width 141 height 15
click at [87, 109] on input "text" at bounding box center [138, 111] width 133 height 8
type input "102001958"
click at [231, 110] on input "text" at bounding box center [280, 111] width 133 height 8
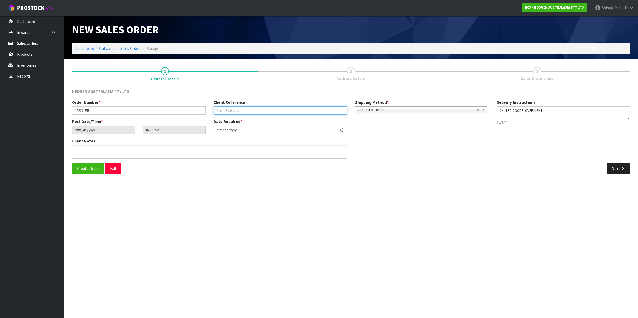
paste input "NDUN003622"
type input "NDUN003622"
click at [617, 168] on button "Next" at bounding box center [618, 168] width 23 height 11
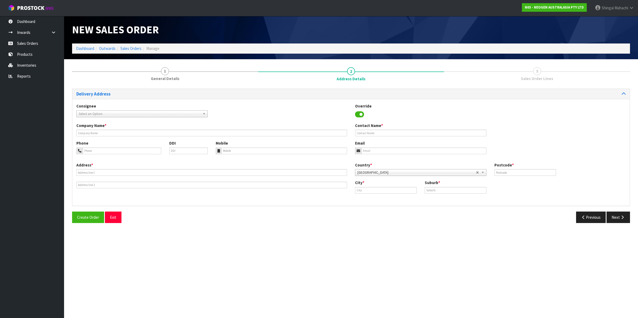
click at [101, 113] on span "Select an Option" at bounding box center [140, 114] width 122 height 6
type input "awanui"
click at [108, 129] on em "AWANUI" at bounding box center [101, 129] width 11 height 5
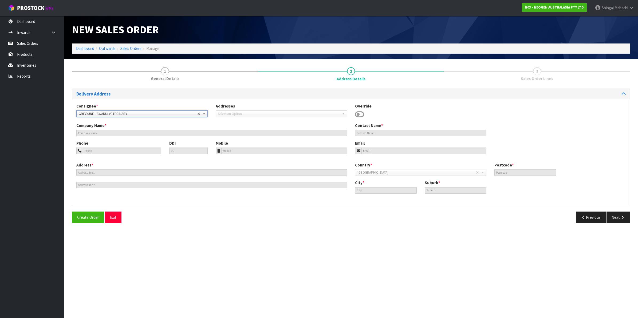
type input "AWANUI VETERINARY"
type input "159/183 PUDDLE ALLEY"
type input "BLOCK A, [GEOGRAPHIC_DATA],"
type input "9092"
type input "Dunedin"
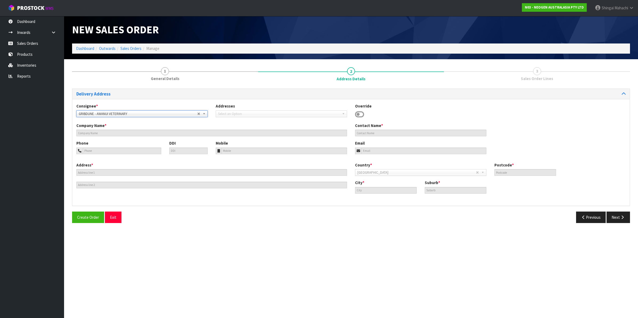
type input "MOSGIEL"
click at [590, 217] on button "Previous" at bounding box center [591, 217] width 30 height 11
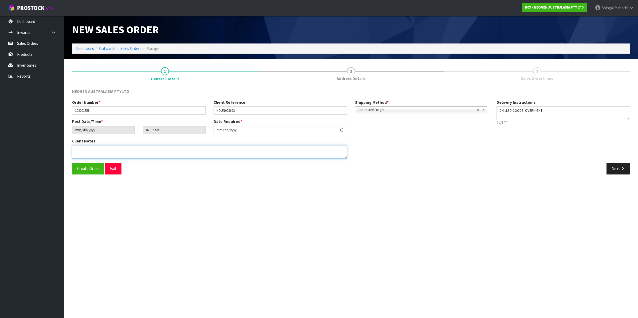
click at [88, 150] on textarea at bounding box center [209, 152] width 275 height 14
paste textarea "GRIBBLES VETERINARY PATHOLOGY"
type textarea "ATTN: GRIBBLES VETERINARY PATHOLOGY"
click at [621, 168] on icon "button" at bounding box center [622, 169] width 5 height 4
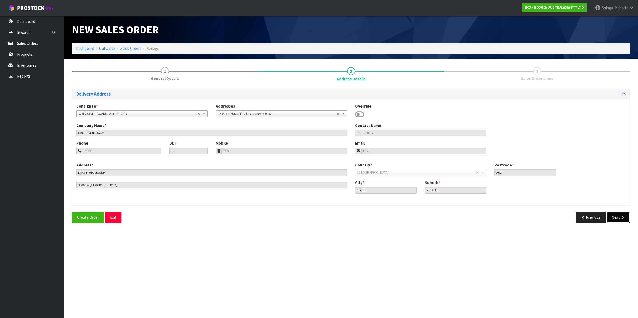
click at [616, 216] on button "Next" at bounding box center [618, 217] width 23 height 11
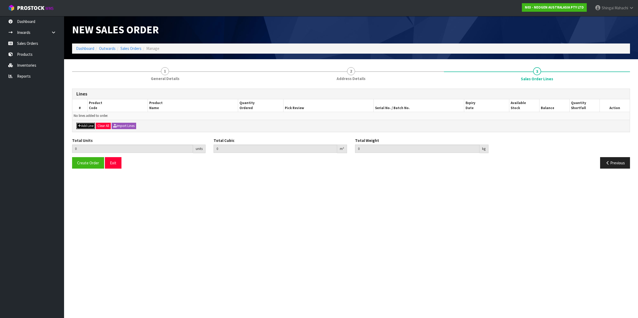
click at [88, 124] on button "Add Line" at bounding box center [85, 126] width 19 height 6
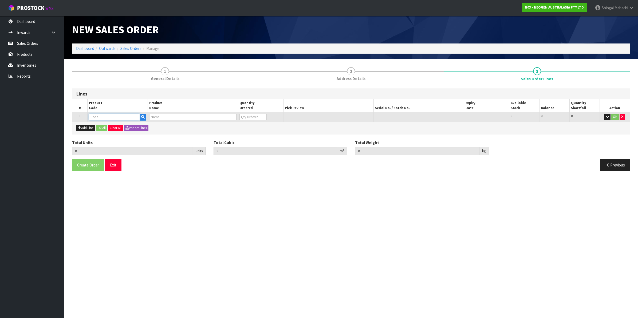
click at [96, 115] on input "text" at bounding box center [114, 117] width 51 height 7
click at [88, 129] on button "Add Line" at bounding box center [85, 128] width 19 height 6
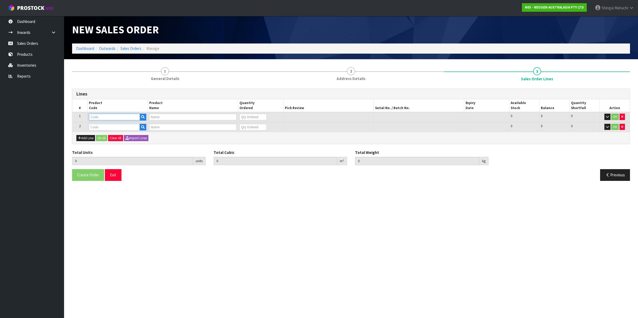
click at [108, 117] on input "text" at bounding box center [114, 117] width 51 height 7
paste input "700002150"
type input "700002150"
type input "7100041178 - MDA2LIS96 MDA 2 LISTERIA 96 TESTS/KIT"
type input "0"
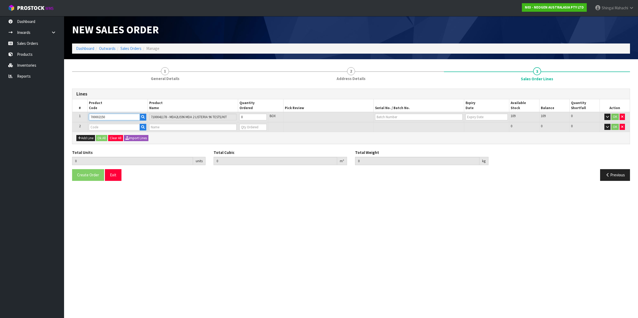
type input "700002150"
click at [106, 128] on input "text" at bounding box center [114, 127] width 51 height 7
paste input "700006852"
type input "700006852"
type input "0.000000"
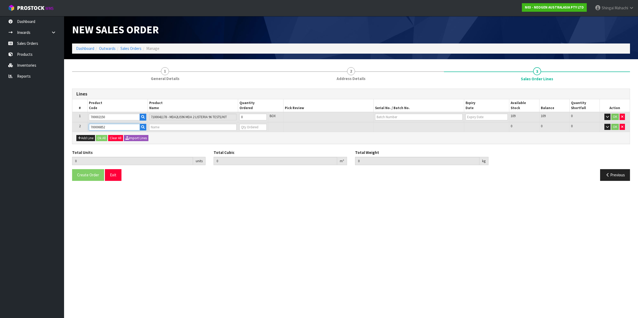
type input "0.000"
type input "DPWS9 DILUENT PWS (9ML 400/BOX) LABEL - IN VITRO ONLY"
type input "0"
type input "700006852"
click at [232, 116] on tr "1 700002150 7100041178 - MDA2LIS96 MDA 2 LISTERIA 96 TESTS/KIT 0 BOX 109 109 0 …" at bounding box center [350, 117] width 557 height 10
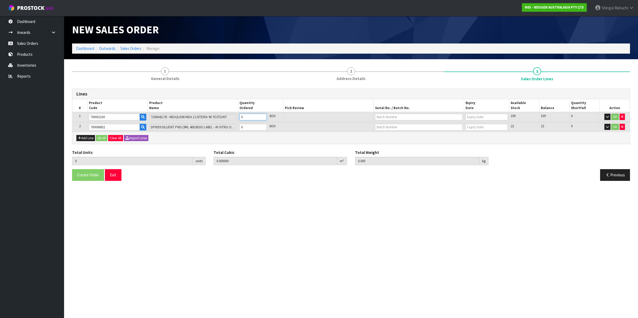
type input "1"
type input "0.001824"
click at [223, 127] on tr "2 700006852 DPWS9 DILUENT PWS (9ML 400/BOX) LABEL - IN VITRO ONLY 0 BOX 22 22 0…" at bounding box center [350, 127] width 557 height 10
click at [393, 117] on input "text" at bounding box center [419, 117] width 88 height 7
click at [403, 127] on link "3000029425" at bounding box center [396, 125] width 42 height 7
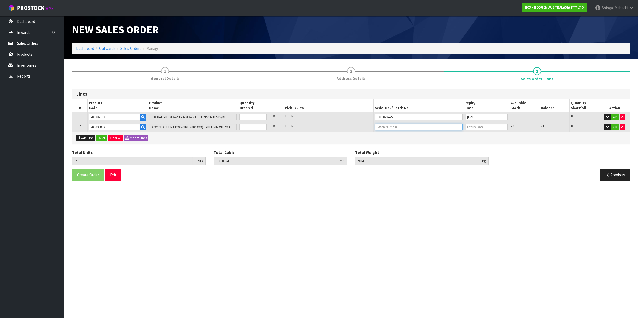
click at [388, 127] on input "text" at bounding box center [419, 127] width 88 height 7
click at [395, 136] on link "250526M" at bounding box center [396, 135] width 42 height 7
click at [613, 125] on button "OK" at bounding box center [614, 127] width 7 height 6
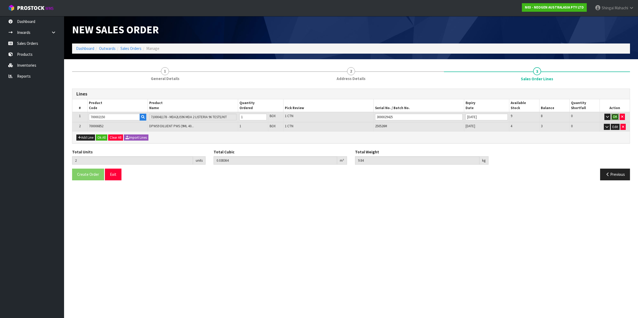
click at [614, 118] on button "OK" at bounding box center [614, 117] width 7 height 6
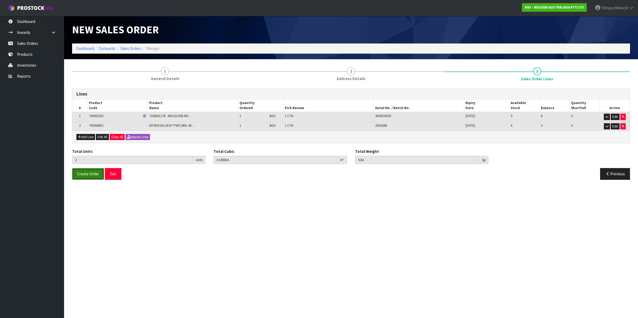
click at [82, 173] on span "Create Order" at bounding box center [88, 173] width 22 height 5
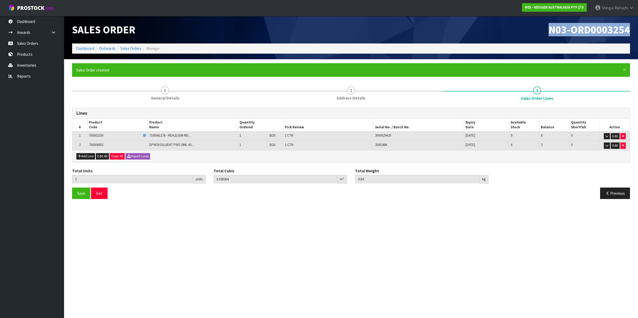
drag, startPoint x: 549, startPoint y: 29, endPoint x: 639, endPoint y: 33, distance: 89.5
click at [633, 33] on html "Toggle navigation ProStock WMS N03 - NEOGEN AUSTRALASIA PTY LTD [PERSON_NAME] L…" at bounding box center [319, 159] width 638 height 318
copy span "N03-ORD0003254"
click at [132, 47] on link "Sales Orders" at bounding box center [130, 48] width 21 height 5
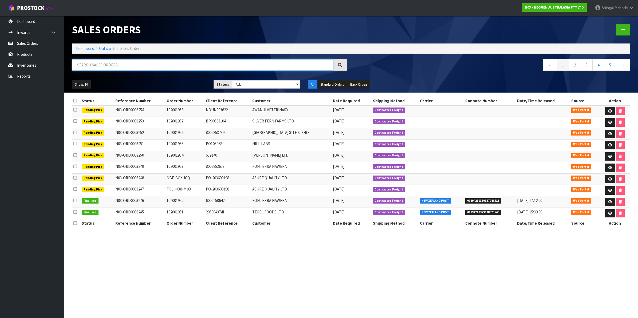
click at [101, 67] on input "text" at bounding box center [202, 64] width 261 height 11
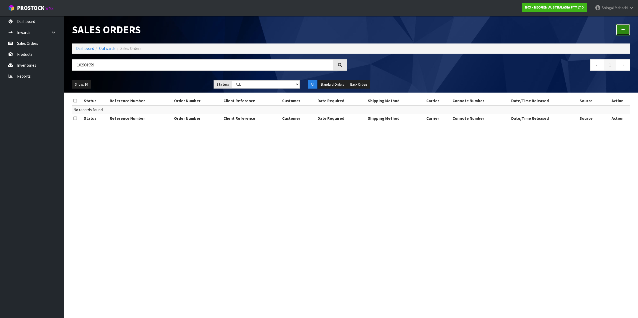
click at [623, 28] on icon at bounding box center [623, 30] width 4 height 4
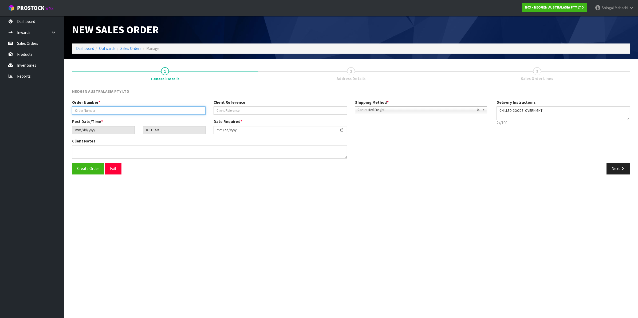
click at [78, 111] on input "text" at bounding box center [138, 111] width 133 height 8
click at [231, 109] on input "text" at bounding box center [280, 111] width 133 height 8
paste input "4506628540"
drag, startPoint x: 623, startPoint y: 169, endPoint x: 603, endPoint y: 167, distance: 19.3
click at [623, 169] on icon "button" at bounding box center [622, 169] width 5 height 4
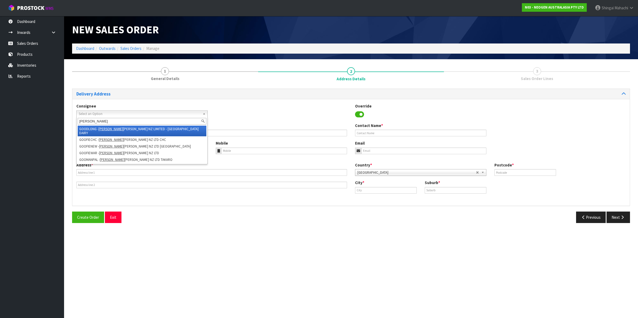
type input "goodman"
click at [116, 129] on li "GOODLONG - GOODMAN FIELDER NZ LIMITED - LONGBURN DAIRY" at bounding box center [142, 131] width 129 height 11
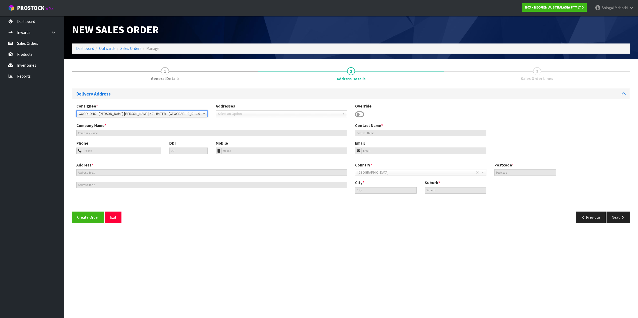
type input "GOODMAN FIELDER NZ LIMITED - LONGBURN DAIRY"
type input "S LINCOLN"
type input "RESERVE ROAD"
type input "4866"
type input "Palmerston North"
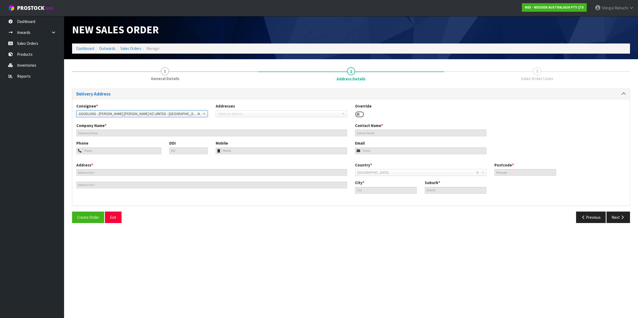
type input "LONGBURN"
click at [615, 216] on button "Next" at bounding box center [618, 217] width 23 height 11
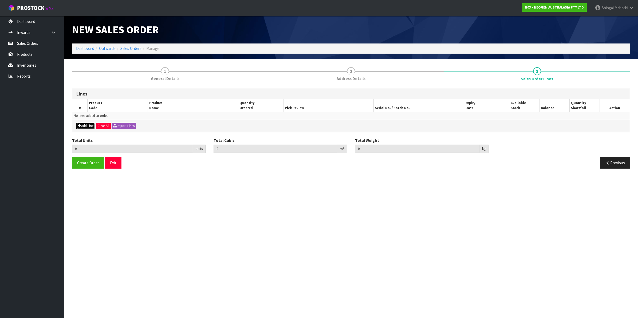
click at [86, 124] on button "Add Line" at bounding box center [85, 126] width 19 height 6
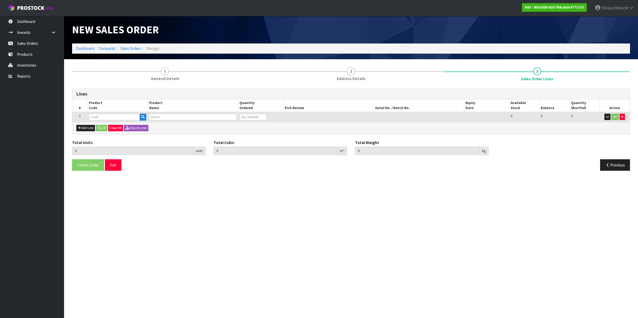
click at [92, 113] on td at bounding box center [117, 117] width 60 height 10
click at [93, 115] on input "text" at bounding box center [114, 117] width 51 height 7
click at [94, 115] on input "text" at bounding box center [114, 117] width 51 height 7
paste input "700005495"
type input "700005495"
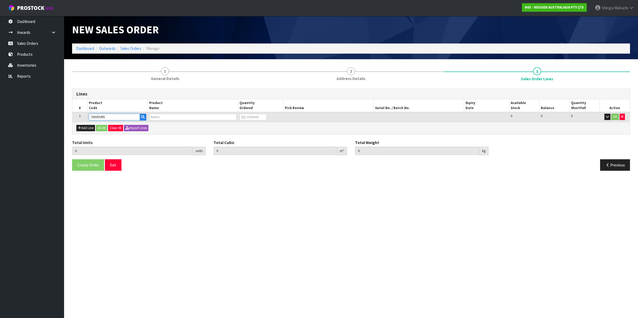
type input "0.000000"
type input "0.000"
type input "7100263821 - 6479 PETRIFILM RAP AEROB PLT 500EA/CS PL"
type input "0"
type input "700005495"
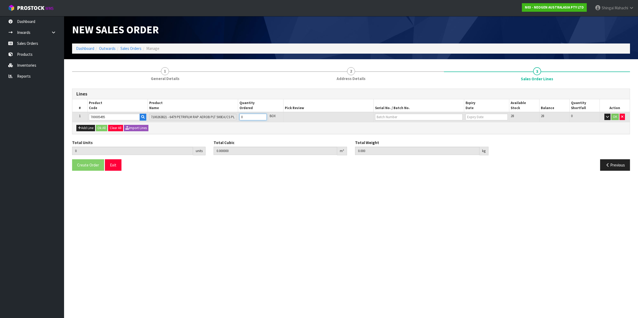
click at [229, 117] on tr "1 700005495 7100263821 - 6479 PETRIFILM RAP AEROB PLT 500EA/CS PL 0 BOX 28 28 0…" at bounding box center [350, 117] width 557 height 10
type input "3"
type input "0.029526"
type input "4.8"
type input "3"
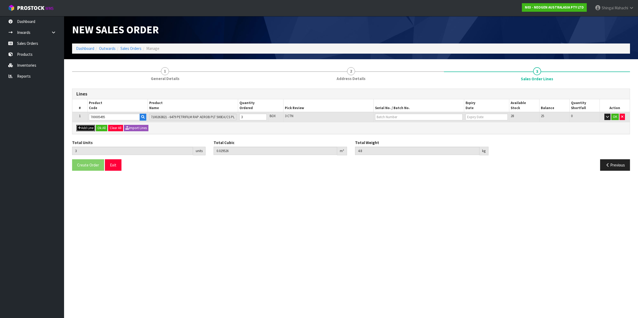
click at [87, 129] on button "Add Line" at bounding box center [85, 128] width 19 height 6
type input "0"
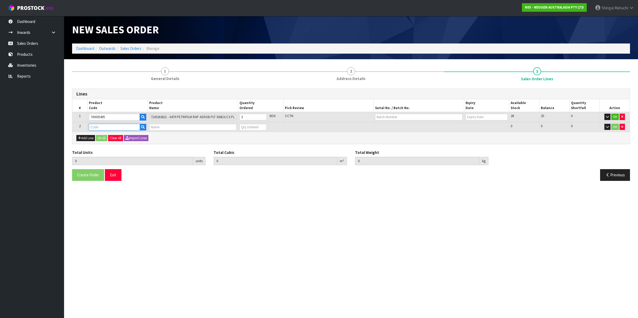
click at [95, 127] on input "text" at bounding box center [114, 127] width 51 height 7
paste input "700005495"
type input "700005495"
type input "3"
type input "0.029526"
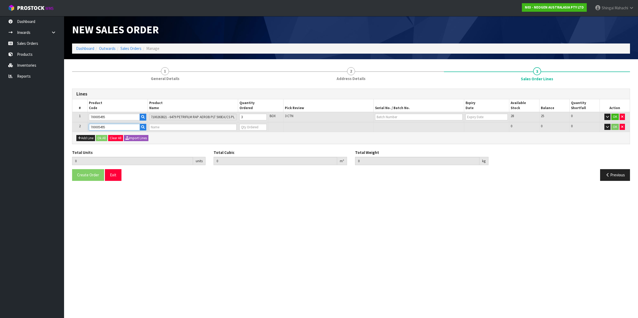
type input "4.8"
type input "7100263821 - 6479 PETRIFILM RAP AEROB PLT 500EA/CS PL"
type input "0"
type input "700005495"
drag, startPoint x: 250, startPoint y: 118, endPoint x: 240, endPoint y: 118, distance: 9.6
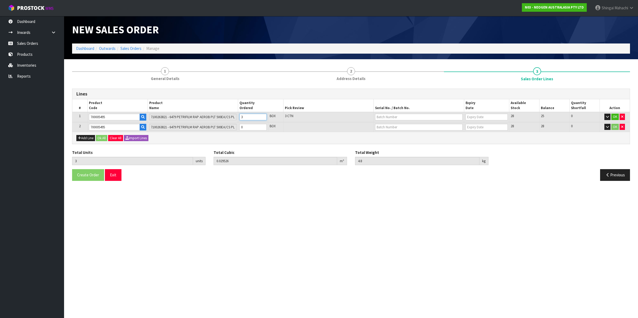
click at [240, 118] on input "3" at bounding box center [252, 117] width 27 height 7
type input "1"
type input "0.009842"
type input "1.6"
type input "1"
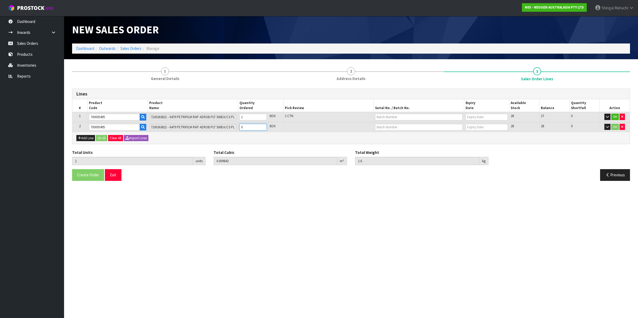
drag, startPoint x: 243, startPoint y: 127, endPoint x: 237, endPoint y: 128, distance: 6.5
click at [237, 128] on tr "2 700005495 7100263821 - 6479 PETRIFILM RAP AEROB PLT 500EA/CS PL 0 BOX 28 28 0…" at bounding box center [350, 127] width 557 height 10
type input "3"
type input "0.029526"
type input "4.8"
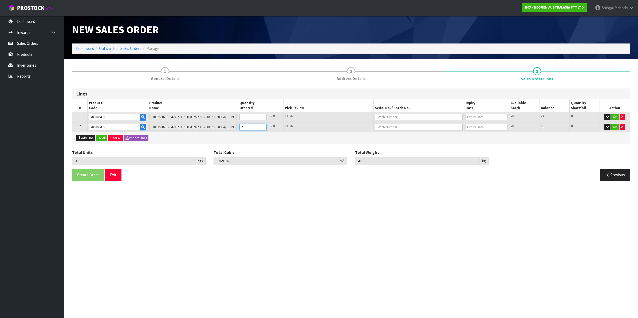
type input "2"
click at [405, 118] on input "text" at bounding box center [419, 117] width 88 height 7
click at [405, 127] on link "418324287D" at bounding box center [396, 125] width 42 height 7
type input "418324287D"
type input "13/04/2026"
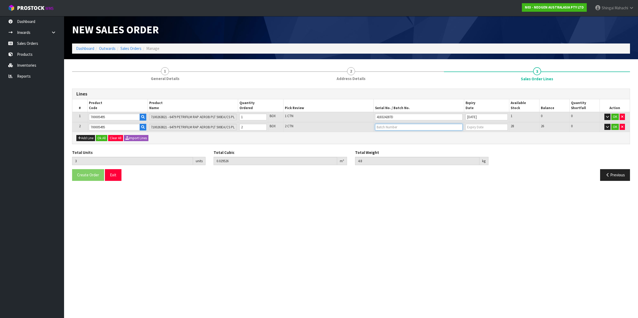
click at [391, 127] on input "text" at bounding box center [419, 127] width 88 height 7
click at [398, 146] on link "418324318G" at bounding box center [396, 142] width 42 height 7
type input "418324318G"
type input "14/05/2026"
click at [613, 116] on button "OK" at bounding box center [614, 117] width 7 height 6
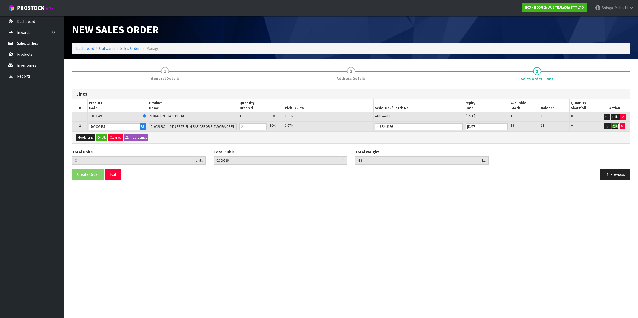
click at [613, 123] on button "OK" at bounding box center [614, 126] width 7 height 6
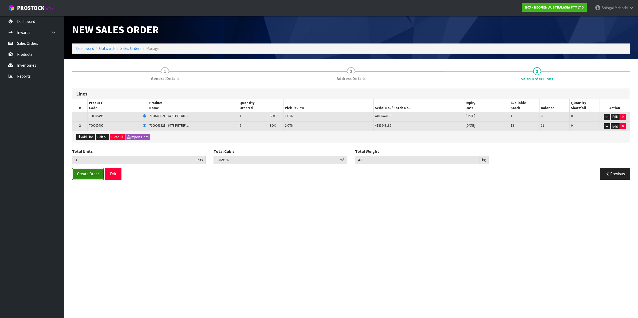
click at [89, 175] on span "Create Order" at bounding box center [88, 173] width 22 height 5
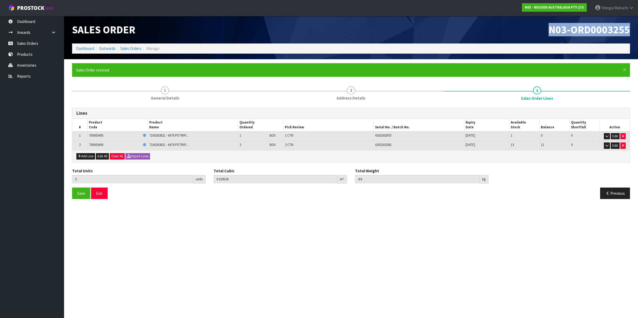
drag, startPoint x: 548, startPoint y: 29, endPoint x: 637, endPoint y: 28, distance: 88.9
click at [637, 28] on header "Sales Order N03-ORD0003255 Dashboard Outwards Sales Orders Manage" at bounding box center [351, 37] width 574 height 43
copy span "N03-ORD0003255"
click at [135, 49] on link "Sales Orders" at bounding box center [130, 48] width 21 height 5
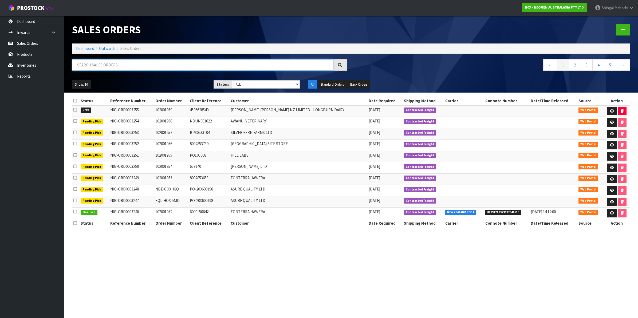
click at [109, 65] on input "text" at bounding box center [202, 64] width 261 height 11
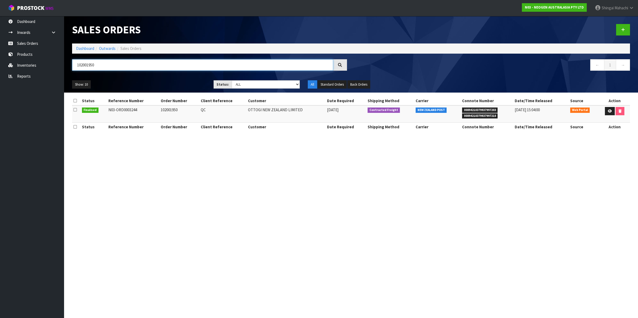
click at [93, 65] on input "102001950" at bounding box center [202, 64] width 261 height 11
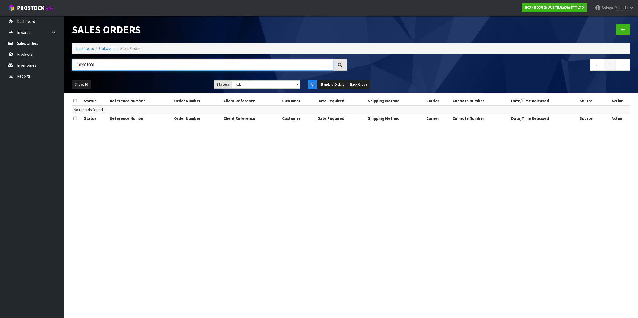
type input "102001960"
drag, startPoint x: 103, startPoint y: 62, endPoint x: 23, endPoint y: 64, distance: 79.3
click at [23, 64] on body "Toggle navigation ProStock WMS N03 - NEOGEN AUSTRALASIA PTY LTD Shingai Mahachi…" at bounding box center [319, 159] width 638 height 318
click at [621, 29] on icon at bounding box center [623, 30] width 4 height 4
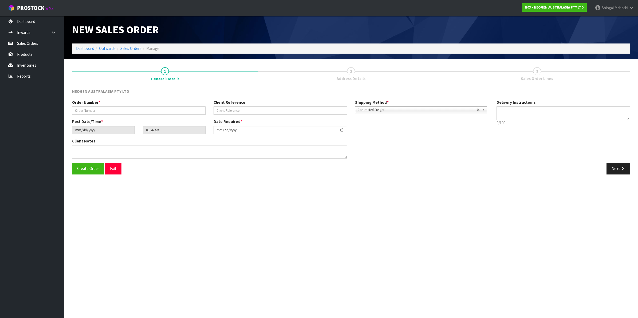
type textarea "CHILLED GOODS -OVERNIGHT"
click at [84, 110] on input "text" at bounding box center [138, 111] width 133 height 8
paste input "102001960"
type input "102001960"
click at [250, 108] on input "text" at bounding box center [280, 111] width 133 height 8
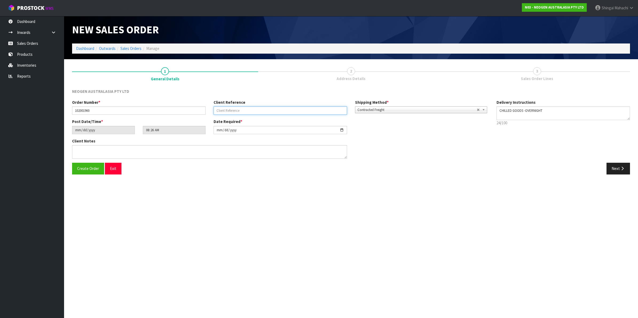
paste input "PO105094"
type input "PO105094"
click at [619, 168] on button "Next" at bounding box center [618, 168] width 23 height 11
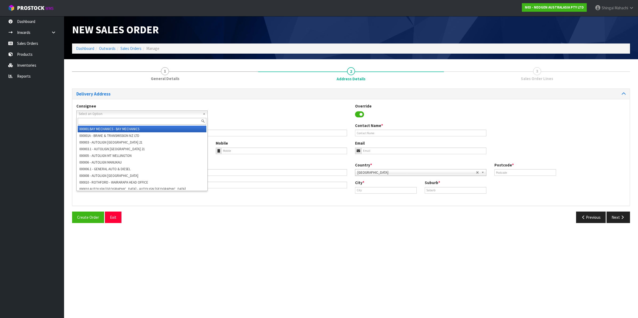
click at [93, 112] on span "Select an Option" at bounding box center [140, 114] width 122 height 6
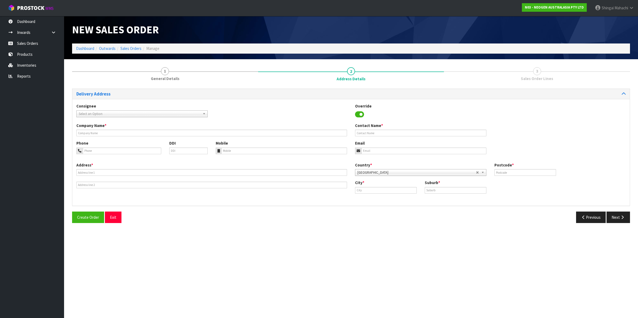
click at [82, 113] on span "Select an Option" at bounding box center [140, 114] width 122 height 6
drag, startPoint x: 82, startPoint y: 113, endPoint x: 117, endPoint y: 107, distance: 35.4
click at [117, 107] on div "Consignee 000001.BAY MECHANICS - BAY MECHANICS 000001A - BRAKE & TRANSMISSION N…" at bounding box center [141, 110] width 139 height 14
click at [106, 111] on span "Select an Option" at bounding box center [140, 114] width 122 height 6
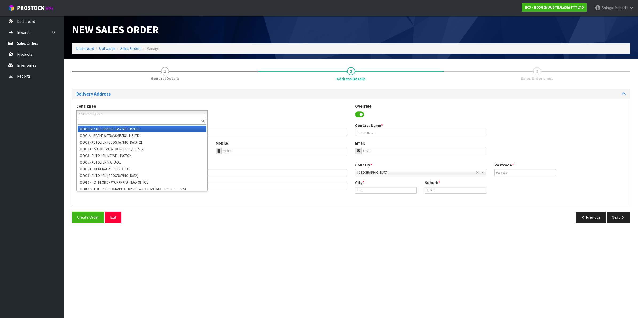
paste input "Hill Labs"
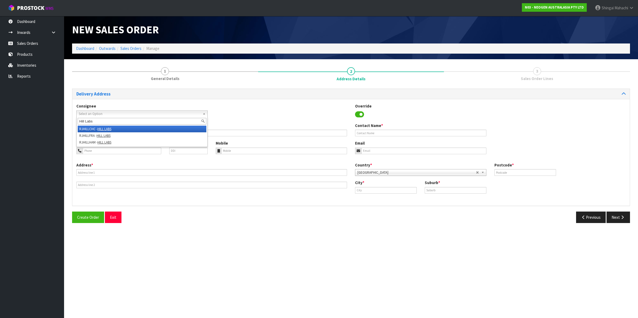
type input "Hill Labs"
click at [92, 128] on li "RJHILLCHC - HILL LABS" at bounding box center [142, 129] width 129 height 7
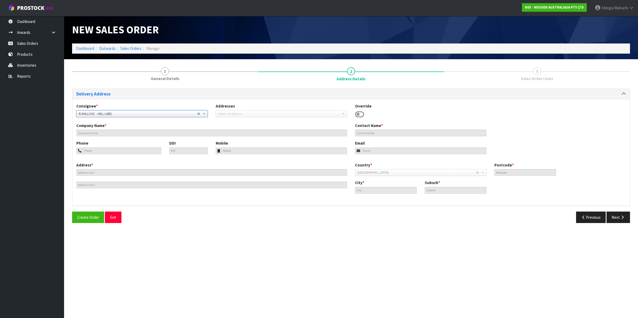
type input "HILL LABS"
type input "DOMINIQUE GAO"
type input "LEVEL 1 / 17 PRINT PLACE"
type input "8024"
type input "CHRISTCHURCH"
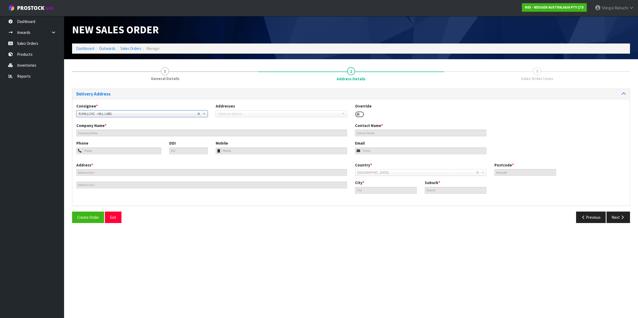
type input "MIDDLETON"
click at [614, 217] on button "Next" at bounding box center [618, 217] width 23 height 11
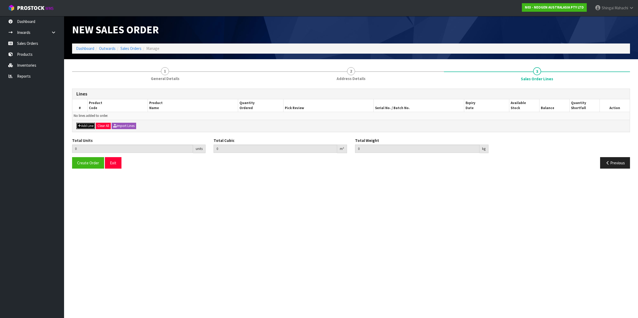
click at [85, 125] on button "Add Line" at bounding box center [85, 126] width 19 height 6
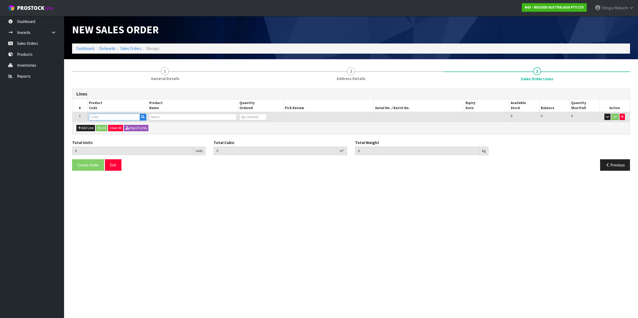
click at [95, 117] on input "text" at bounding box center [114, 117] width 51 height 7
paste input "700002228"
type input "700002228"
type input "0.000000"
type input "0.000"
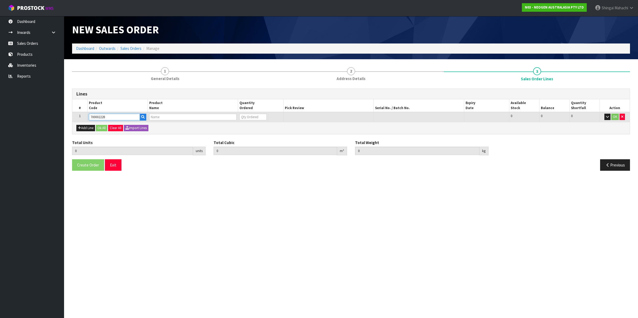
type input "7100088605 - 6461 PETRIFILM LAB CT PLT 50EA/CS"
type input "0"
type input "700002228"
click at [234, 120] on tr "1 700002228 7100088605 - 6461 PETRIFILM LAB CT PLT 50EA/CS 0 BOX 86 86 0 OK" at bounding box center [350, 117] width 557 height 10
type input "1"
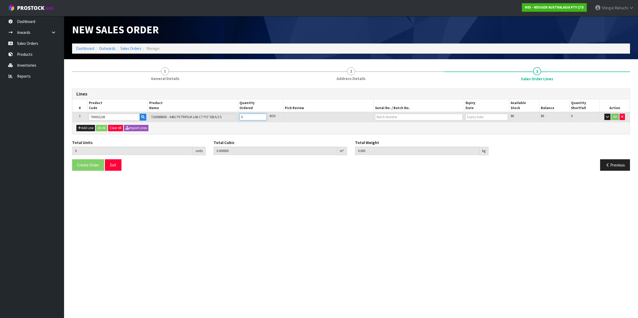
type input "0.001292"
type input "0.4"
type input "1"
click at [391, 116] on input "text" at bounding box center [419, 117] width 88 height 7
click at [393, 127] on link "344H9K" at bounding box center [396, 125] width 42 height 7
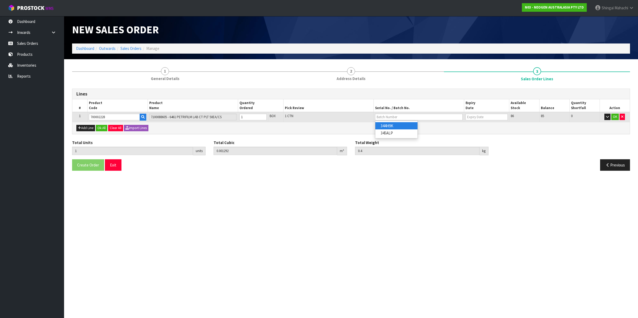
type input "344H9K"
type input "13/08/2026"
click at [615, 118] on button "OK" at bounding box center [614, 117] width 7 height 6
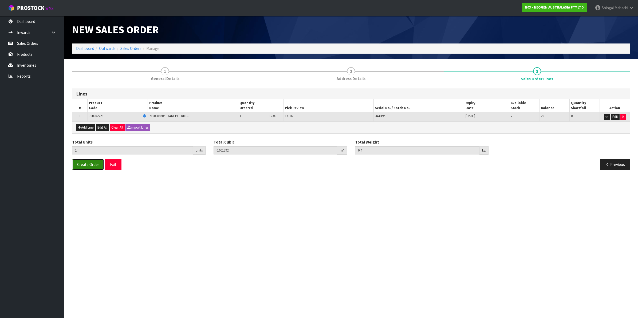
click at [86, 162] on span "Create Order" at bounding box center [88, 164] width 22 height 5
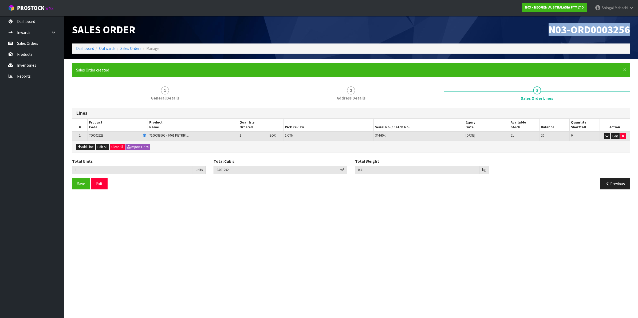
drag, startPoint x: 550, startPoint y: 30, endPoint x: 638, endPoint y: 27, distance: 87.6
click at [638, 27] on header "Sales Order N03-ORD0003256 Dashboard Outwards Sales Orders Manage" at bounding box center [351, 37] width 574 height 43
copy span "N03-ORD0003256"
click at [130, 47] on link "Sales Orders" at bounding box center [130, 48] width 21 height 5
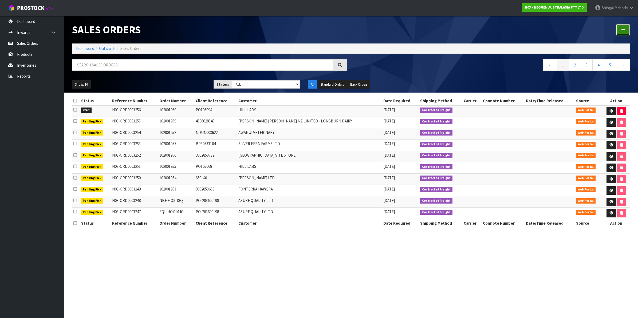
click at [623, 28] on icon at bounding box center [623, 30] width 4 height 4
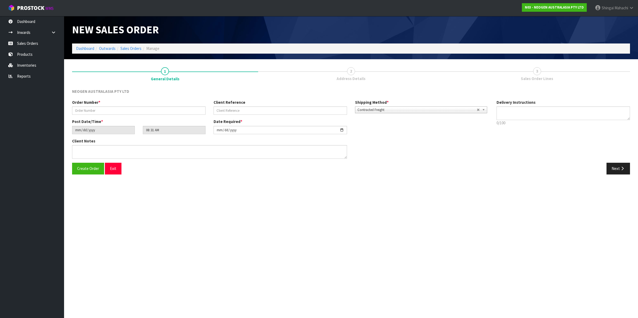
type textarea "CHILLED GOODS -OVERNIGHT"
click at [99, 110] on input "text" at bounding box center [138, 111] width 133 height 8
type input "XXXXXXX"
click at [620, 168] on icon "button" at bounding box center [622, 169] width 5 height 4
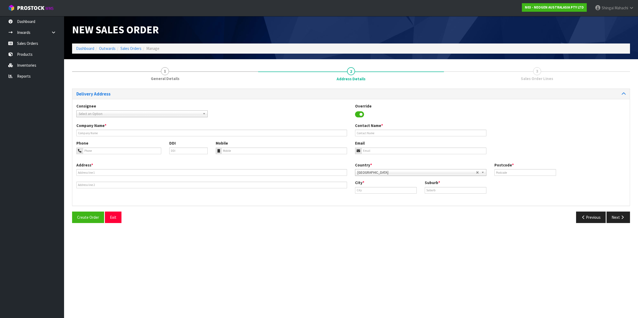
click at [96, 113] on span "Select an Option" at bounding box center [140, 114] width 122 height 6
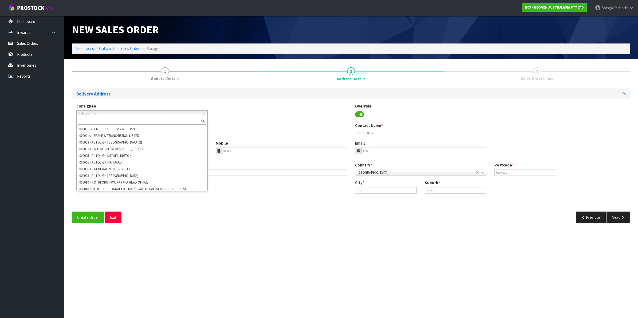
click at [262, 115] on div "Consignee 000001.BAY MECHANICS - BAY MECHANICS 000001A - BRAKE & TRANSMISSION N…" at bounding box center [350, 112] width 557 height 19
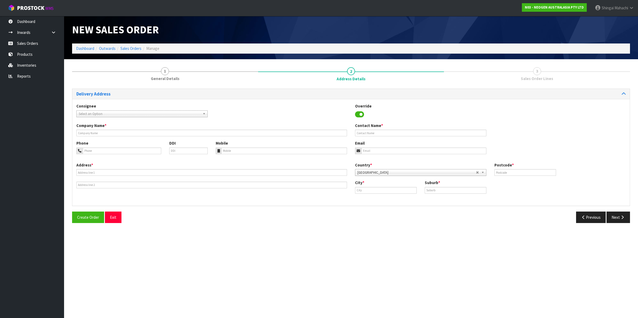
click at [357, 112] on icon at bounding box center [359, 115] width 9 height 8
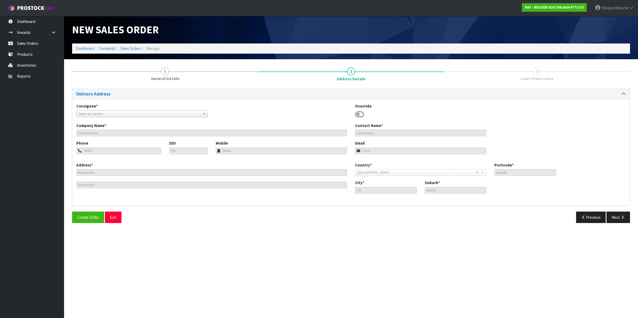
click at [363, 114] on icon at bounding box center [359, 115] width 9 height 8
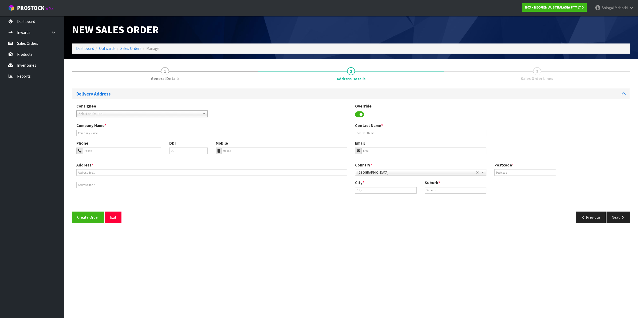
click at [357, 109] on div "Override" at bounding box center [420, 110] width 139 height 15
click at [359, 113] on icon at bounding box center [359, 115] width 9 height 8
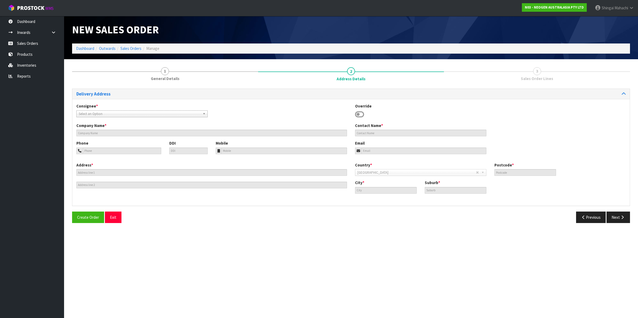
click at [361, 113] on icon at bounding box center [359, 115] width 9 height 8
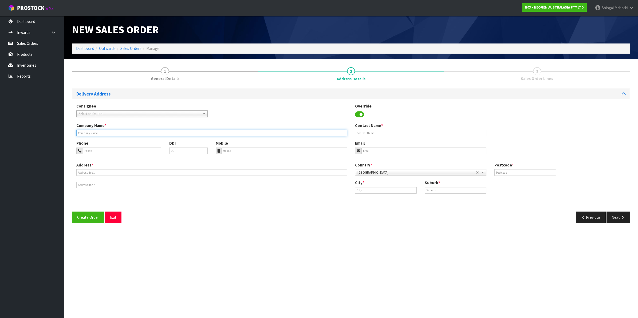
click at [90, 133] on input "text" at bounding box center [211, 133] width 271 height 7
paste input "CAWTHRON INSITUTE"
type input "CAWTHRON INSITUTE"
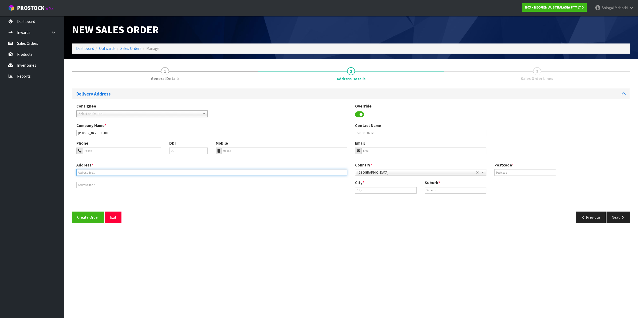
click at [85, 174] on input "text" at bounding box center [211, 172] width 271 height 7
click at [83, 173] on input "text" at bounding box center [211, 172] width 271 height 7
paste input "98 HALIFAX STREET EAST"
type input "98 HALIFAX STREET EAST"
click at [427, 188] on input "text" at bounding box center [456, 190] width 62 height 7
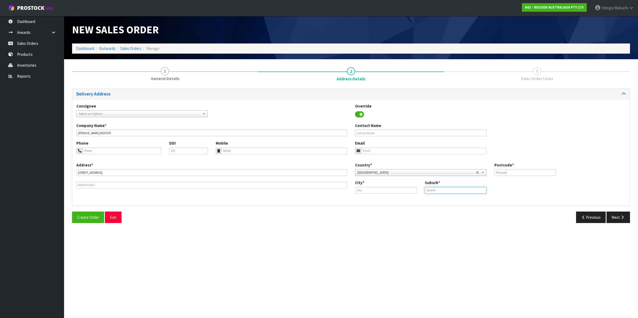
paste input "THE WOOD"
type input "THE WOOD"
click at [365, 193] on input "text" at bounding box center [386, 190] width 62 height 7
click at [375, 200] on link "Ne lson" at bounding box center [383, 199] width 56 height 7
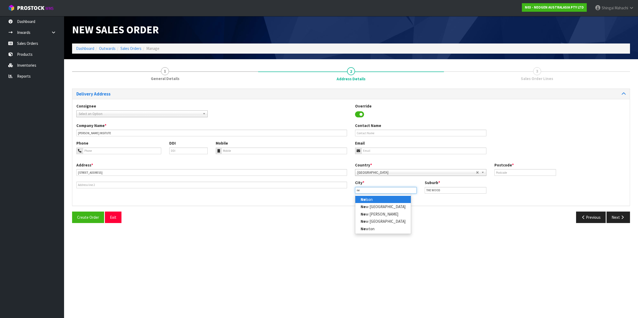
type input "Nelson"
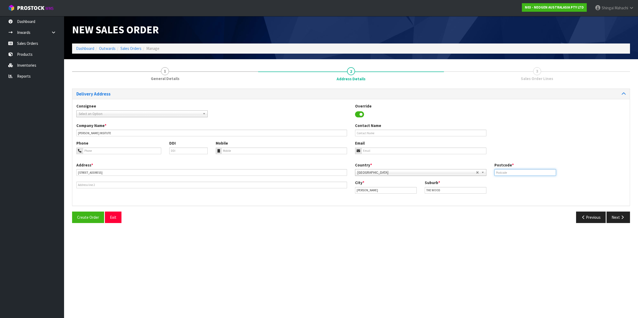
click at [508, 174] on input "text" at bounding box center [525, 172] width 62 height 7
type input "7010"
click at [361, 131] on input "text" at bounding box center [420, 133] width 131 height 7
paste input "KIM RHIND"
type input "KIM RHIND"
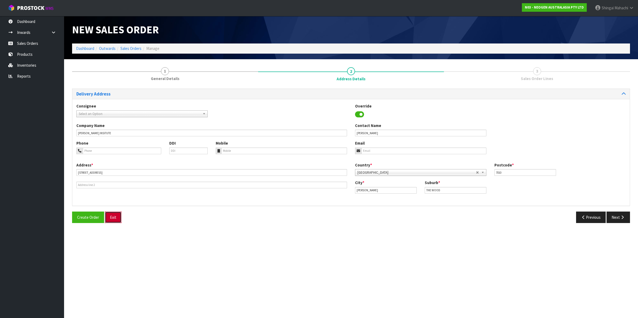
click at [112, 218] on button "Exit" at bounding box center [113, 217] width 17 height 11
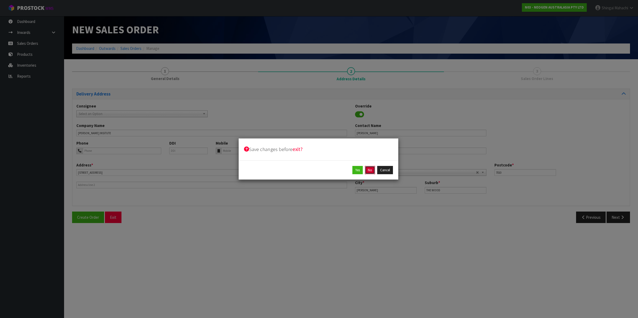
click at [367, 170] on button "No" at bounding box center [370, 170] width 10 height 9
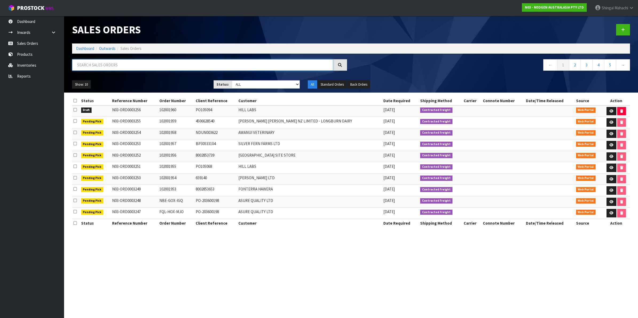
click at [101, 67] on input "text" at bounding box center [202, 64] width 261 height 11
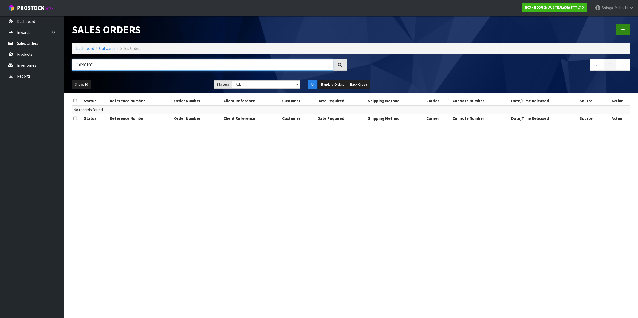
type input "102001961"
click at [622, 31] on icon at bounding box center [623, 30] width 4 height 4
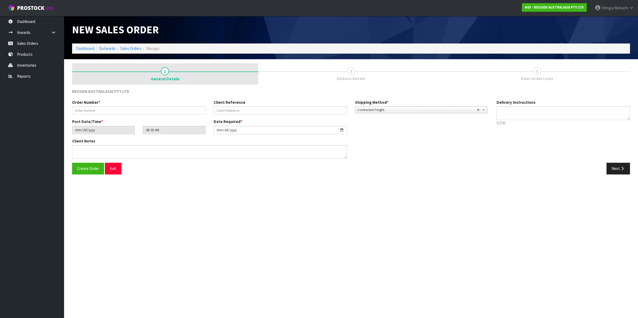
type textarea "CHILLED GOODS -OVERNIGHT"
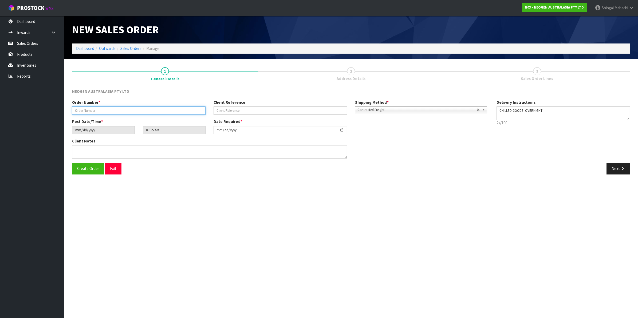
click at [87, 111] on input "text" at bounding box center [138, 111] width 133 height 8
type input "102001961"
click at [223, 111] on input "text" at bounding box center [280, 111] width 133 height 8
paste input "CIS63727"
type input "CIS63727"
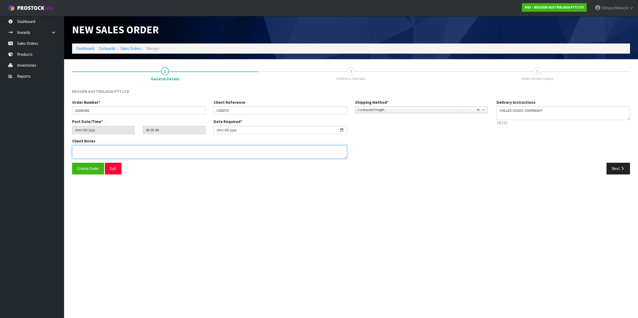
click at [78, 151] on textarea at bounding box center [209, 152] width 275 height 14
click at [95, 148] on textarea at bounding box center [209, 152] width 275 height 14
paste textarea "KIM RHIND"
type textarea "ATTN: KIM RHIND"
click at [617, 166] on button "Next" at bounding box center [618, 168] width 23 height 11
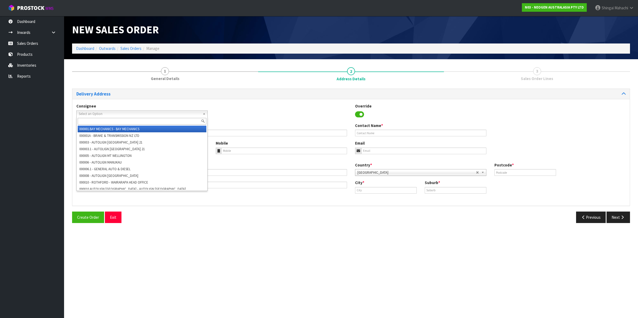
click at [95, 114] on span "Select an Option" at bounding box center [140, 114] width 122 height 6
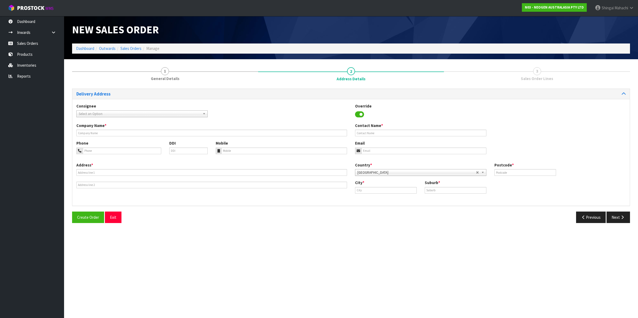
click at [100, 113] on span "Select an Option" at bounding box center [140, 114] width 122 height 6
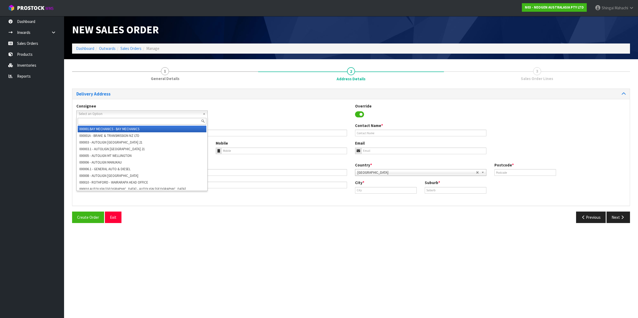
paste input "Cawthron Insitute"
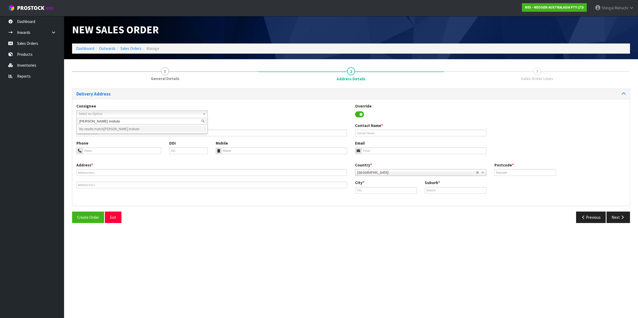
click at [108, 121] on input "Cawthron Insitute" at bounding box center [142, 121] width 129 height 7
type input "Cawthron Insitute"
click at [233, 115] on div "Consignee 000001.BAY MECHANICS - BAY MECHANICS 000001A - BRAKE & TRANSMISSION N…" at bounding box center [350, 112] width 557 height 19
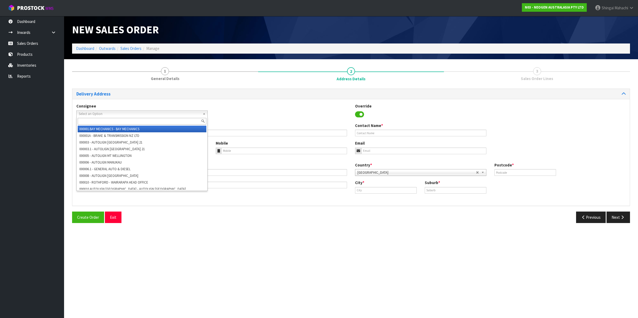
click at [100, 113] on span "Select an Option" at bounding box center [140, 114] width 122 height 6
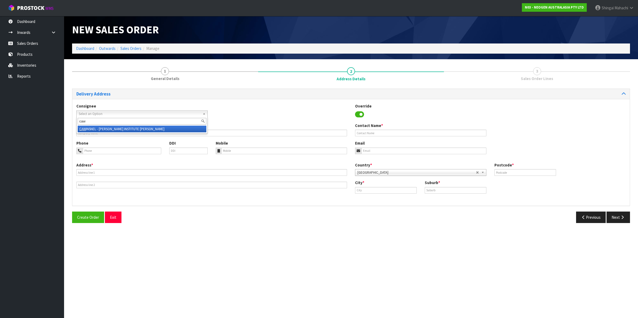
type input "caw"
click at [128, 129] on li "CAW INSNEL - CAWTHRON INSTITUTE NELSON" at bounding box center [142, 129] width 129 height 7
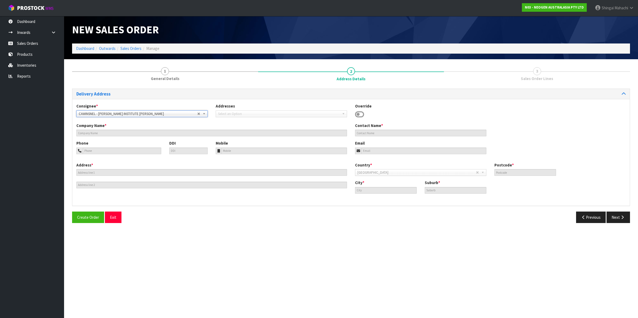
type input "CAWTHRON INSTITUTE NELSON"
type input "98 HALIFAX STREET EAST"
type input "7010"
type input "NELSON"
type input "THE WOOD"
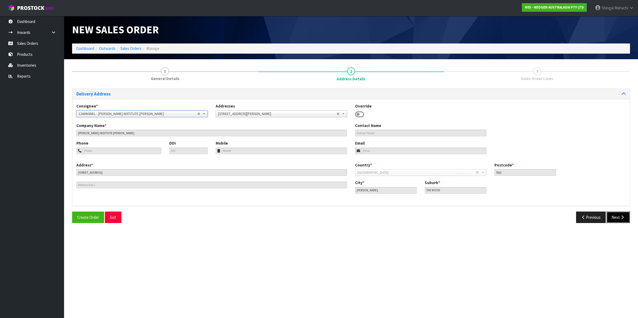
click at [616, 218] on button "Next" at bounding box center [618, 217] width 23 height 11
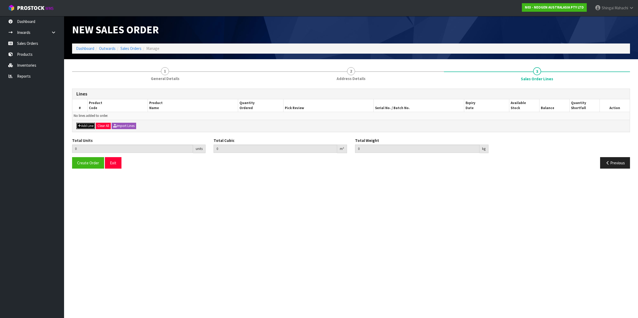
click at [87, 127] on button "Add Line" at bounding box center [85, 126] width 19 height 6
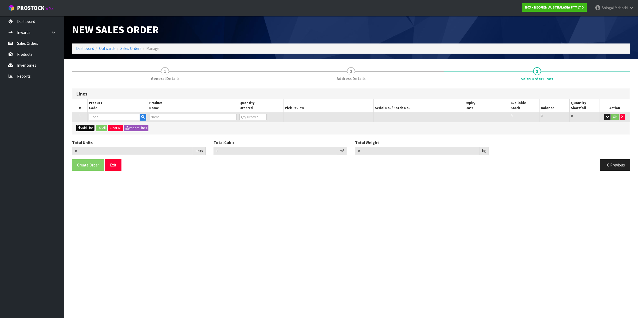
click at [85, 128] on button "Add Line" at bounding box center [85, 128] width 19 height 6
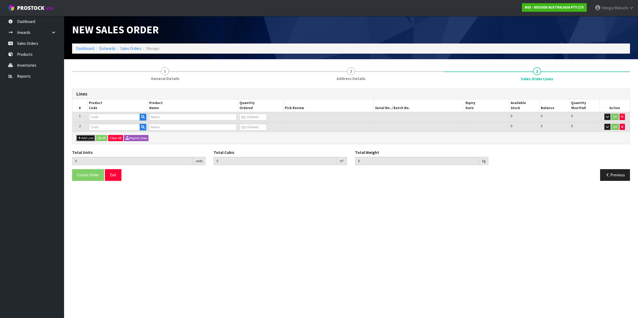
click at [85, 136] on button "Add Line" at bounding box center [85, 138] width 19 height 6
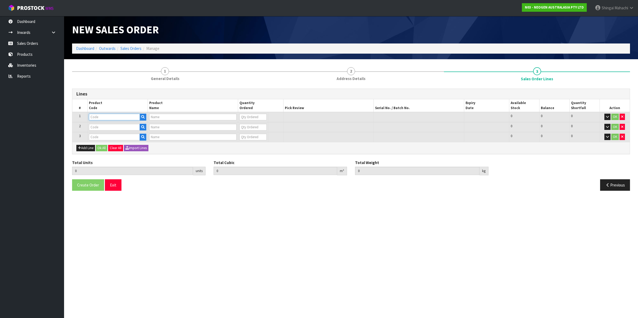
click at [110, 119] on input "text" at bounding box center [114, 117] width 51 height 7
paste input "700002138"
type input "700002138"
type input "7100039447 - 6475 PETRIFILM RAPID YNM CT PLT 50EA/CS"
type input "0"
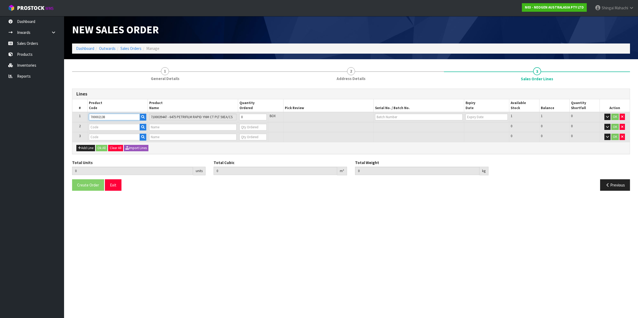
type input "700002138"
click at [117, 127] on input "text" at bounding box center [114, 127] width 51 height 7
paste input "700002275"
type input "700002275"
type input "7100126818 - 6420 PETRIFILM ENTEROBCT PLT 50/CS PL"
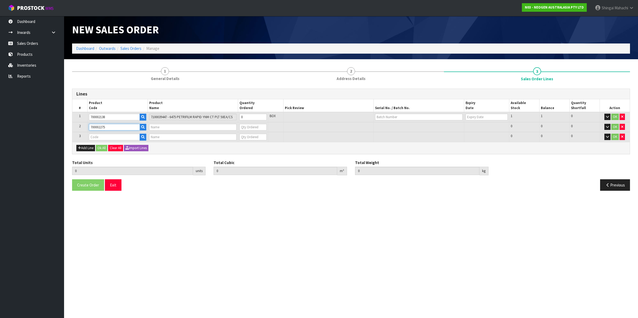
type input "0"
type input "700002275"
click at [104, 138] on input "text" at bounding box center [114, 137] width 51 height 7
paste input "700002120"
type input "700002120"
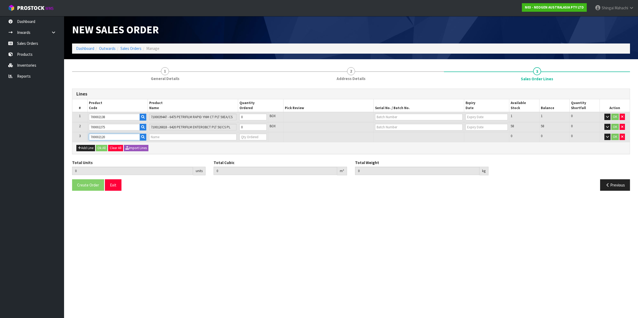
type input "0.000000"
type input "0.000"
type input "7100039374 - 6406 PETRIFILM AEROBIC CT PLT 1000EA/CS"
type input "0"
type input "700002120"
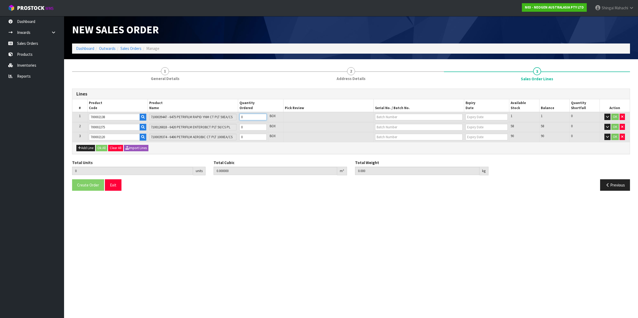
drag, startPoint x: 251, startPoint y: 121, endPoint x: 238, endPoint y: 120, distance: 13.1
click at [238, 120] on td "0" at bounding box center [253, 117] width 30 height 10
type input "1"
type input "0.001292"
type input "0.2"
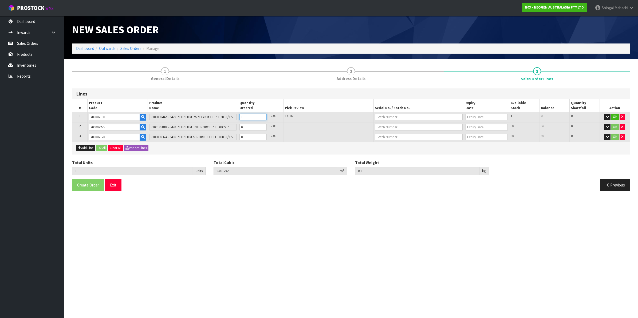
type input "1"
drag, startPoint x: 246, startPoint y: 128, endPoint x: 238, endPoint y: 128, distance: 8.0
click at [238, 128] on tr "2 700002275 7100126818 - 6420 PETRIFILM ENTEROBCT PLT 50/CS PL 0 BOX 58 58 0 OK" at bounding box center [350, 127] width 557 height 10
type input "2"
type input "0.003077"
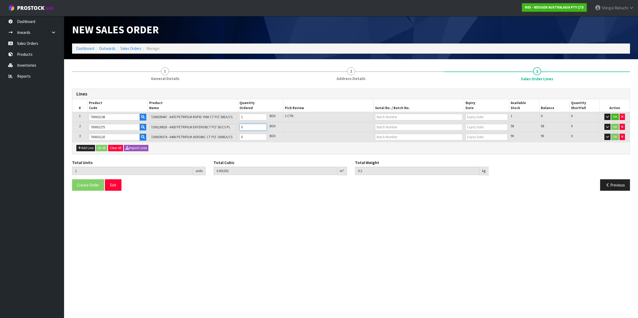
type input "0.4"
type input "1"
drag, startPoint x: 247, startPoint y: 136, endPoint x: 238, endPoint y: 136, distance: 8.8
click at [238, 136] on td "0" at bounding box center [253, 137] width 30 height 10
type input "3"
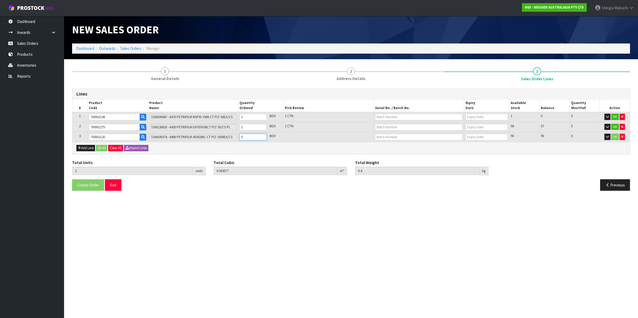
type input "0.010437"
type input "2.4"
type input "1"
click at [387, 117] on input "text" at bounding box center [419, 117] width 88 height 7
click at [395, 126] on link "343LWL" at bounding box center [396, 125] width 42 height 7
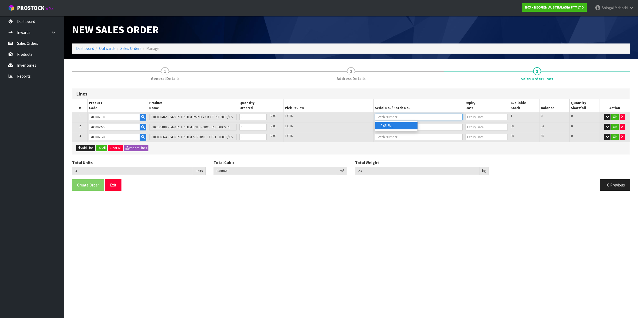
type input "343LWL"
type input "20/05/2026"
click at [383, 125] on input "text" at bounding box center [419, 127] width 88 height 7
click at [401, 136] on link "418324291A" at bounding box center [396, 135] width 42 height 7
type input "418324291A"
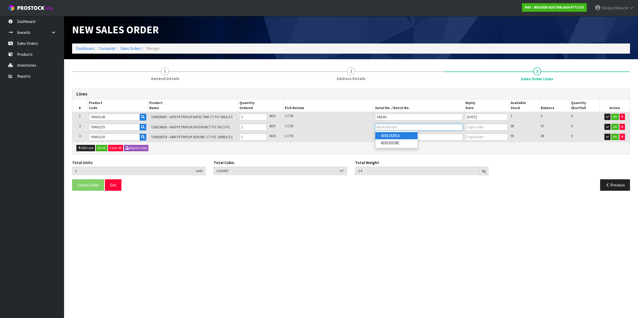
type input "17/04/2026"
click at [393, 136] on input "text" at bounding box center [419, 137] width 88 height 7
click at [393, 154] on link "344XDX" at bounding box center [396, 153] width 42 height 7
type input "344XDX"
type input "22/09/2026"
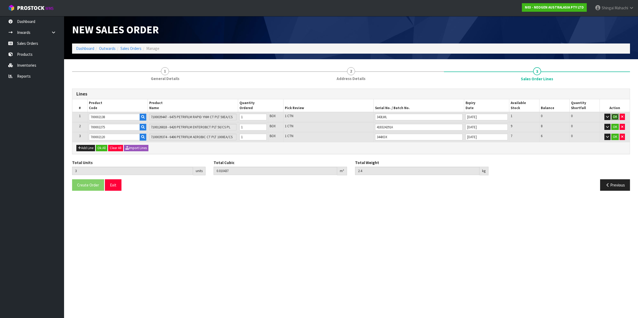
click at [617, 117] on button "OK" at bounding box center [614, 117] width 7 height 6
click at [616, 123] on button "OK" at bounding box center [614, 126] width 7 height 6
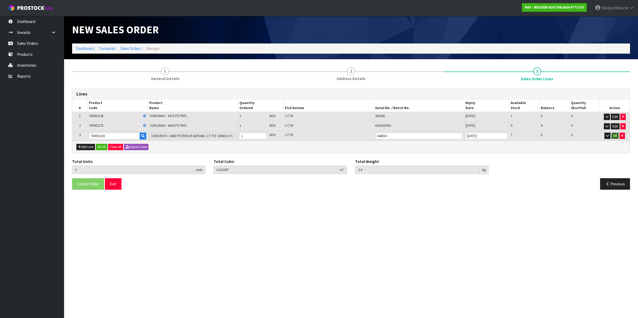
click at [615, 133] on button "OK" at bounding box center [614, 136] width 7 height 6
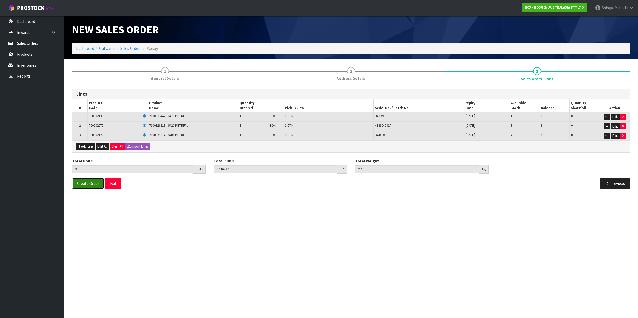
click at [86, 182] on span "Create Order" at bounding box center [88, 183] width 22 height 5
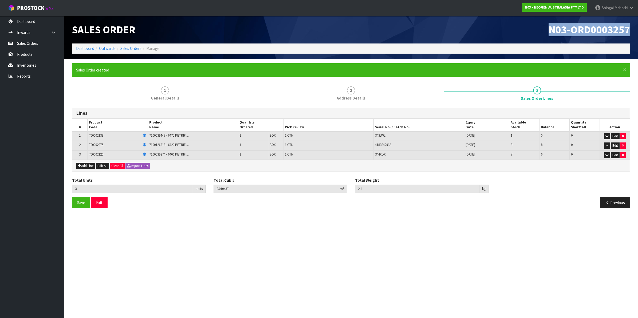
drag, startPoint x: 545, startPoint y: 26, endPoint x: 631, endPoint y: 36, distance: 85.7
click at [631, 36] on div "N03-ORD0003257" at bounding box center [492, 29] width 283 height 27
copy span "N03-ORD0003257"
click at [130, 49] on link "Sales Orders" at bounding box center [130, 48] width 21 height 5
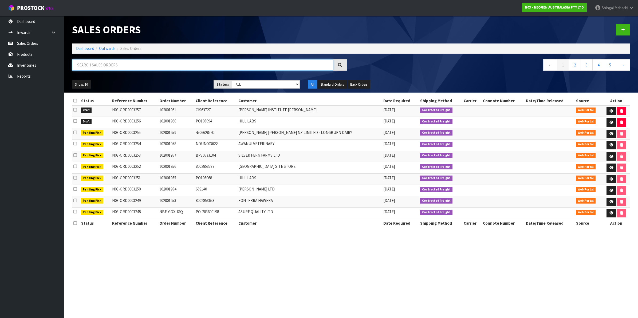
click at [118, 65] on input "text" at bounding box center [202, 64] width 261 height 11
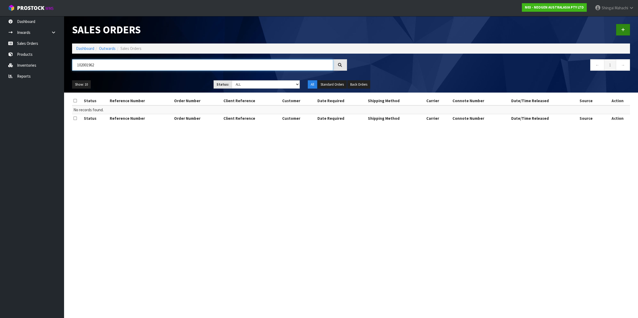
type input "102001962"
click at [622, 29] on icon at bounding box center [623, 30] width 4 height 4
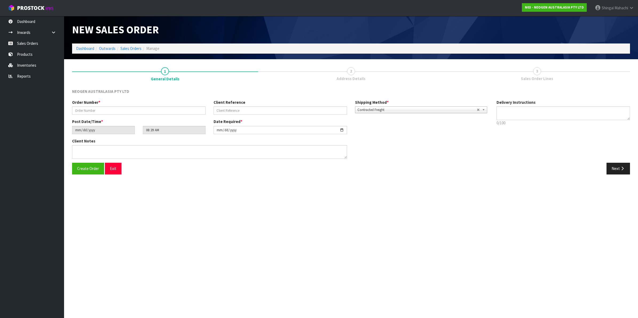
type textarea "CHILLED GOODS -OVERNIGHT"
click at [75, 112] on input "text" at bounding box center [138, 111] width 133 height 8
type input "102001962"
click at [238, 108] on input "text" at bounding box center [280, 111] width 133 height 8
paste input "1200020384"
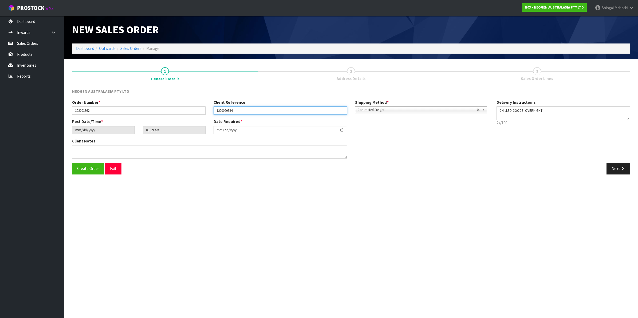
type input "1200020384"
click at [87, 154] on textarea at bounding box center [209, 152] width 275 height 14
paste textarea "69"
click at [87, 151] on textarea at bounding box center [209, 152] width 275 height 14
paste textarea "JULIETH SANTA HERRERA"
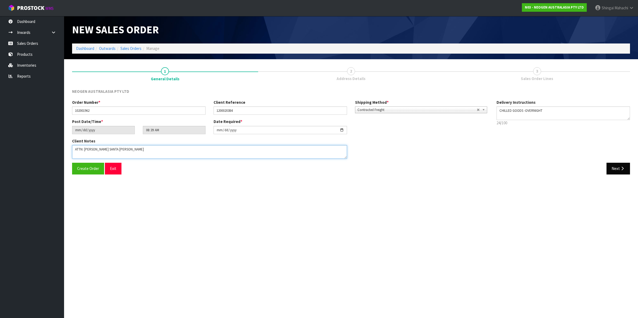
type textarea "ATTN: JULIETH SANTA HERRERA"
click at [615, 170] on button "Next" at bounding box center [618, 168] width 23 height 11
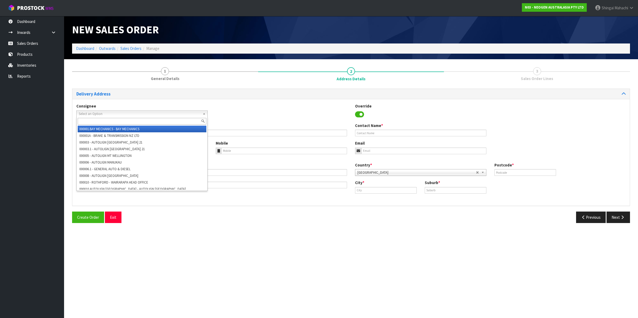
click at [96, 113] on span "Select an Option" at bounding box center [140, 114] width 122 height 6
click at [98, 114] on span "Select an Option" at bounding box center [140, 114] width 122 height 6
paste input "Synlait Milk Limted"
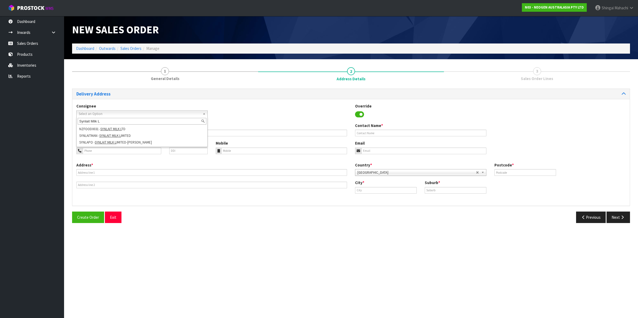
type input "Synlait Milk L"
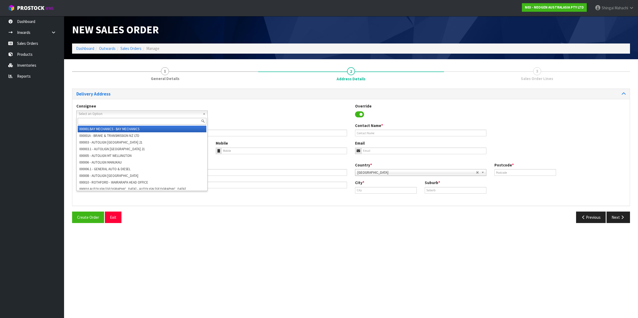
click at [107, 114] on span "Select an Option" at bounding box center [140, 114] width 122 height 6
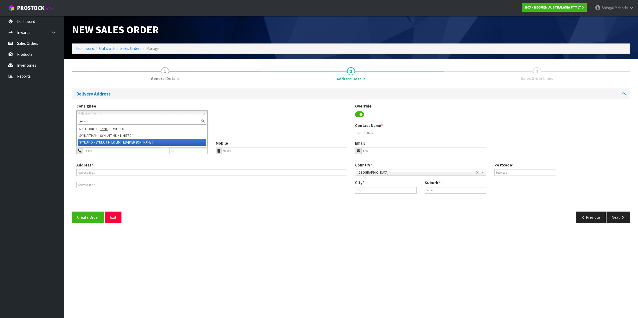
type input "synl"
click at [93, 142] on li "SYNL APO - SYNLAIT MILK LIMITED-AUCK" at bounding box center [142, 142] width 129 height 7
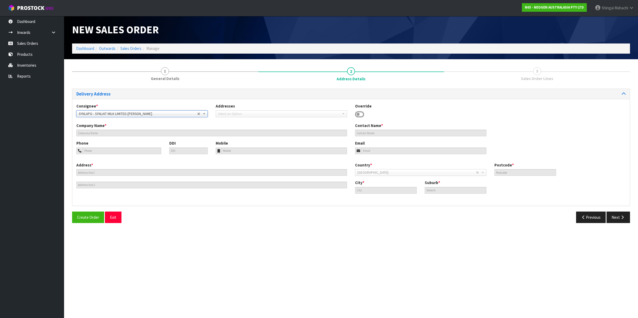
type input "SYNLAIT MILK LIMITED-AUCK"
type input "CONSUMABLES STORE, 45 MCDONALD ROAD"
type input "2471"
type input "auckland"
type input "POKENO"
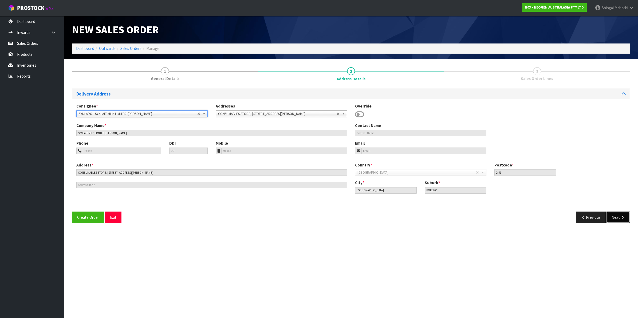
click at [617, 217] on button "Next" at bounding box center [618, 217] width 23 height 11
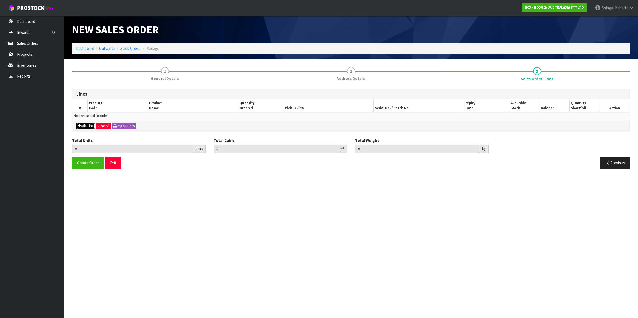
click at [85, 125] on button "Add Line" at bounding box center [85, 126] width 19 height 6
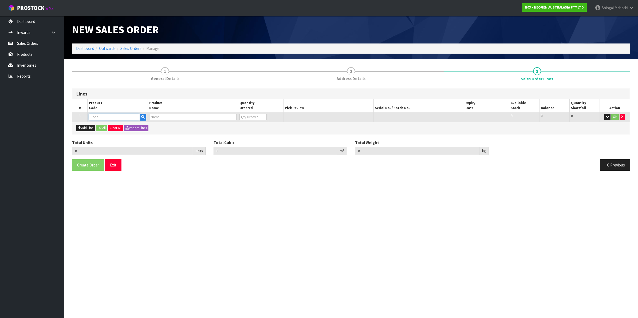
click at [98, 116] on input "text" at bounding box center [114, 117] width 51 height 7
paste input "700002296"
type input "700002296"
type input "0.000000"
type input "0.000"
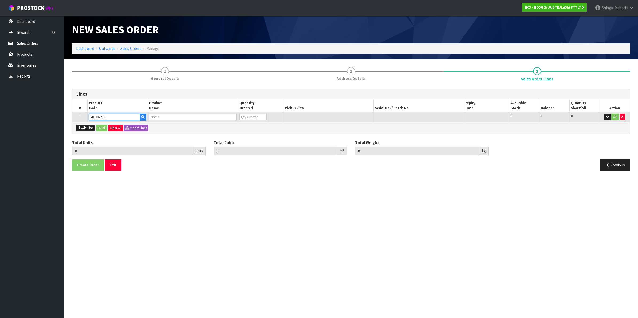
type input "7100151326 - L25SOY SOY RAPID LFD 25 TESTS/KIT"
type input "0"
type input "700002296"
click at [222, 117] on tr "1 700002296 7100151326 - L25SOY SOY RAPID LFD 25 TESTS/KIT 0 BOX 13 13 0 OK" at bounding box center [350, 117] width 557 height 10
type input "1"
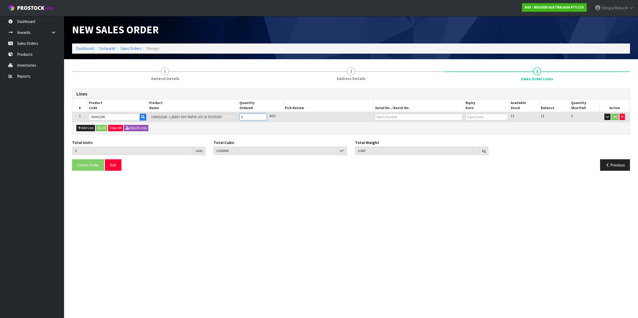
type input "0.00264"
type input "0.38"
type input "1"
click at [386, 115] on input "text" at bounding box center [419, 117] width 88 height 7
click at [388, 127] on link "SYH2507" at bounding box center [396, 125] width 42 height 7
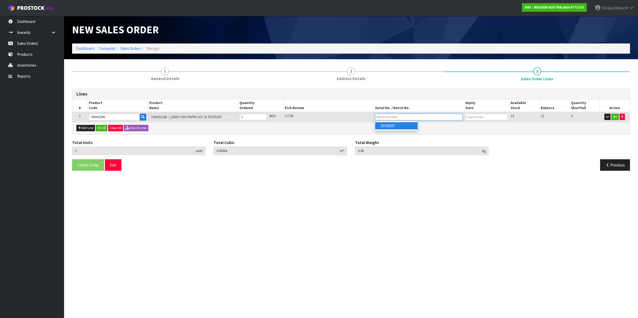
type input "SYH2507"
type input "17/07/2026"
click at [612, 115] on button "OK" at bounding box center [614, 117] width 7 height 6
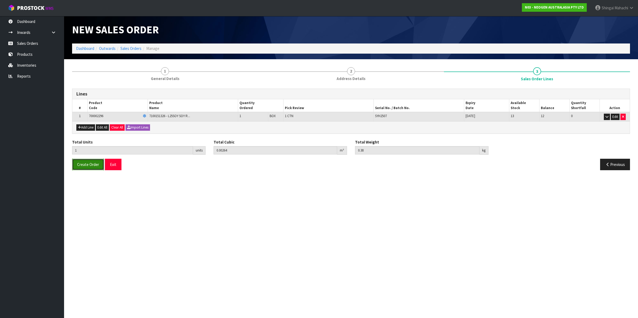
click at [89, 167] on span "Create Order" at bounding box center [88, 164] width 22 height 5
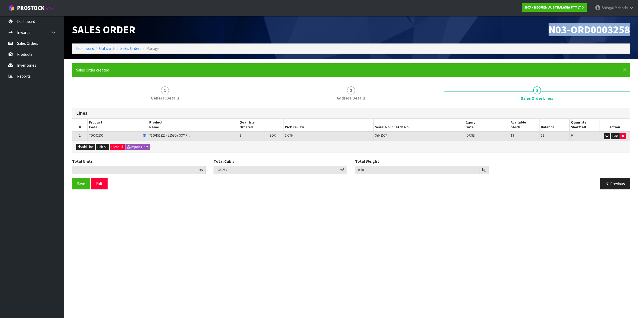
drag, startPoint x: 549, startPoint y: 27, endPoint x: 628, endPoint y: 29, distance: 78.8
click at [628, 29] on h1 "N03-ORD0003258" at bounding box center [492, 29] width 275 height 11
copy span "N03-ORD0003258"
click at [133, 49] on link "Sales Orders" at bounding box center [130, 48] width 21 height 5
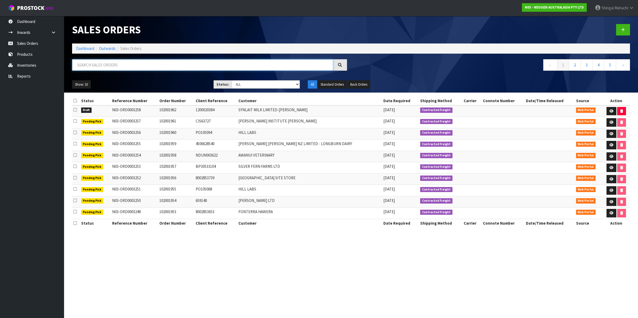
click at [103, 63] on input "text" at bounding box center [202, 64] width 261 height 11
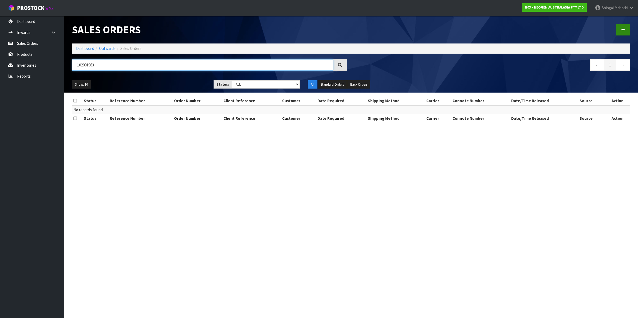
type input "102001963"
click at [621, 30] on link at bounding box center [623, 29] width 14 height 11
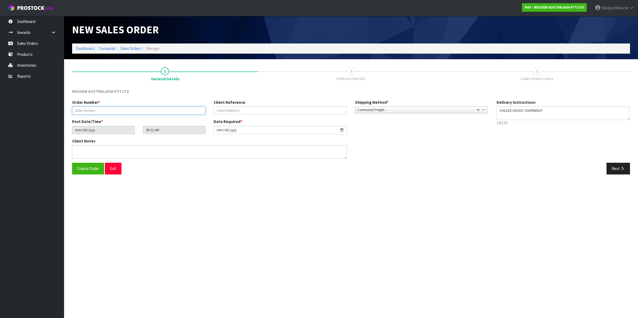
click at [102, 107] on input "text" at bounding box center [138, 111] width 133 height 8
type input "102001963"
click at [230, 110] on input "text" at bounding box center [280, 111] width 133 height 8
paste input "NZ0024793564"
type input "NZ0024793564"
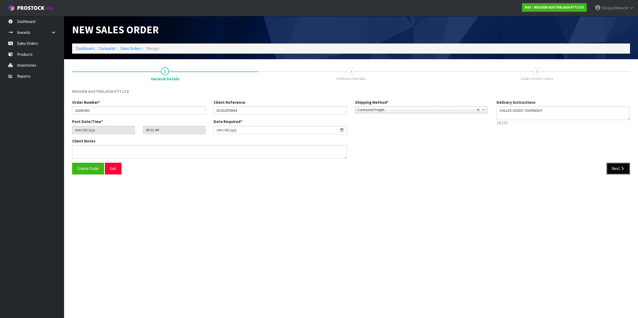
click at [614, 169] on button "Next" at bounding box center [618, 168] width 23 height 11
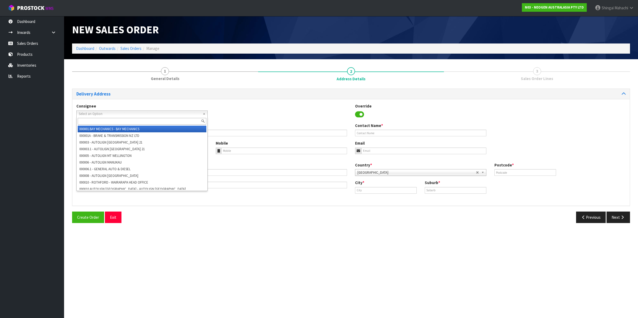
click at [88, 112] on span "Select an Option" at bounding box center [140, 114] width 122 height 6
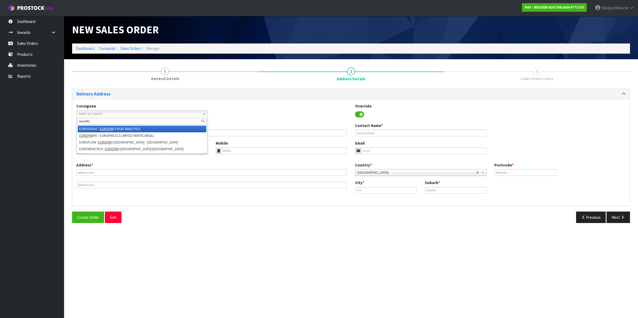
type input "eurofin"
click at [103, 128] on em "EUROFIN" at bounding box center [106, 129] width 13 height 5
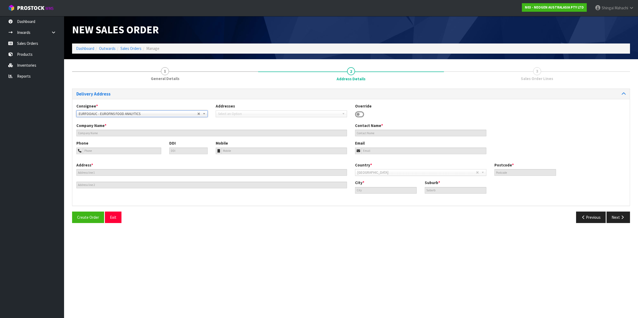
type input "EUROFINS FOOD ANALYTICS"
type input "ATT: SULEYMAN GURBANOV"
type input "35 O'RORKE ROAD"
type input "1061"
type input "Auckland"
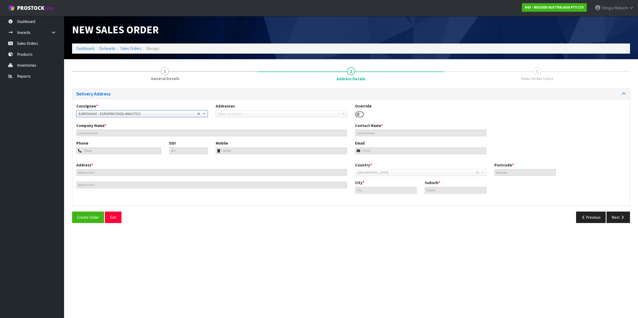
type input "PENROSE"
click at [615, 215] on button "Next" at bounding box center [618, 217] width 23 height 11
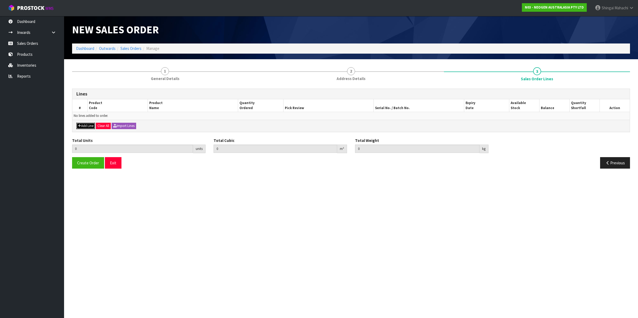
click at [82, 126] on button "Add Line" at bounding box center [85, 126] width 19 height 6
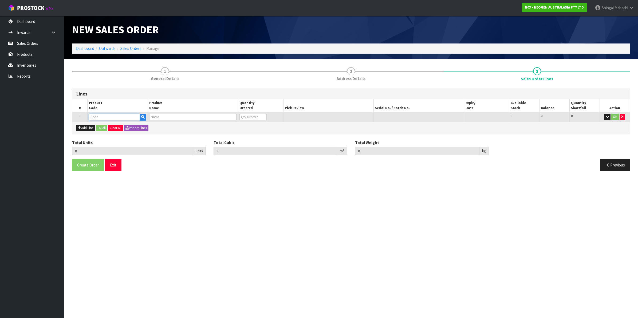
click at [98, 116] on input "text" at bounding box center [114, 117] width 51 height 7
click at [87, 127] on button "Add Line" at bounding box center [85, 128] width 19 height 6
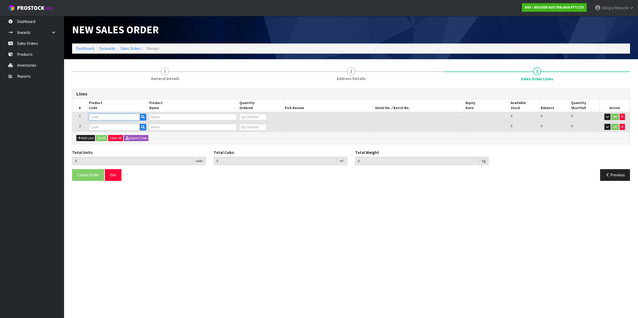
click at [96, 115] on input "text" at bounding box center [114, 117] width 51 height 7
paste input "700002120"
type input "700002120"
type input "7100039374 - 6406 PETRIFILM AEROBIC CT PLT 1000EA/CS"
type input "0"
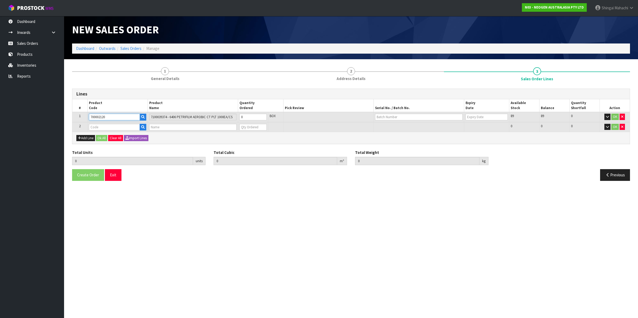
type input "700002120"
click at [102, 122] on td at bounding box center [117, 127] width 60 height 10
click at [101, 127] on input "text" at bounding box center [114, 127] width 51 height 7
paste input "700002277"
type input "700002277"
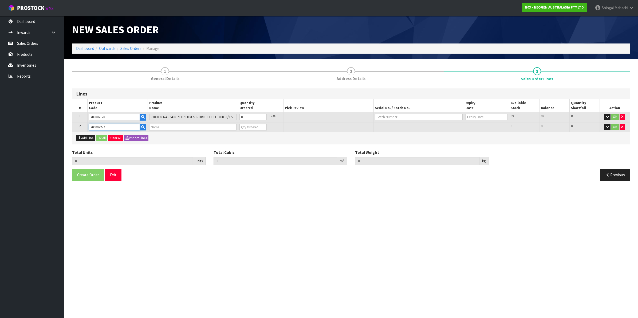
type input "0.000000"
type input "0.000"
type input "7100126845 - 6414 PETRIFILM ECOLI/COLI CT PLT 500C PL"
type input "0"
type input "700002277"
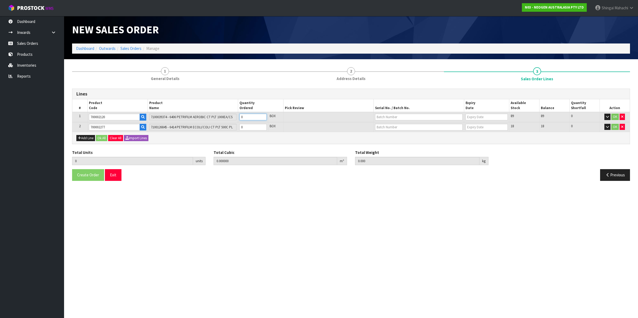
drag, startPoint x: 246, startPoint y: 116, endPoint x: 239, endPoint y: 117, distance: 7.4
click at [239, 117] on td "0" at bounding box center [253, 117] width 30 height 10
type input "5"
type input "0.0368"
type input "10"
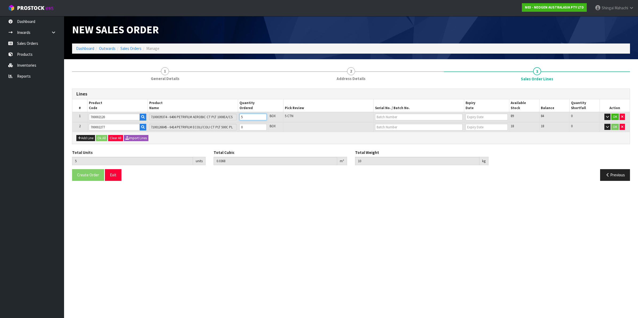
type input "5"
click at [220, 125] on tr "2 700002277 7100126845 - 6414 PETRIFILM ECOLI/COLI CT PLT 500C PL 0 BOX 18 18 0…" at bounding box center [350, 127] width 557 height 10
type input "8"
type input "0.071"
type input "15.1"
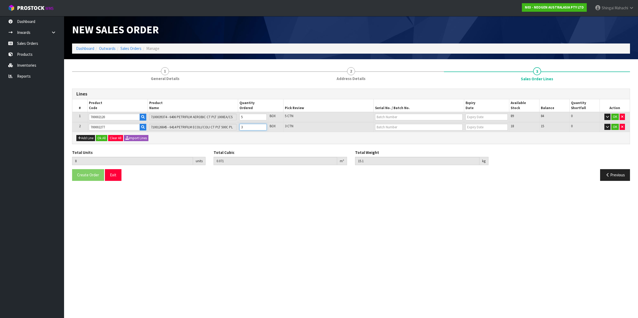
type input "3"
click at [406, 115] on input "text" at bounding box center [419, 117] width 88 height 7
click at [399, 134] on link "344XDX" at bounding box center [396, 132] width 42 height 7
type input "344XDX"
type input "22/09/2026"
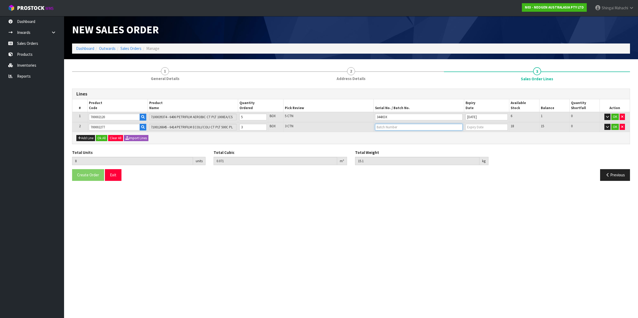
click at [388, 127] on input "text" at bounding box center [419, 127] width 88 height 7
click at [395, 135] on link "418325073A" at bounding box center [396, 135] width 42 height 7
type input "418325073A"
type input "[DATE]"
click at [616, 126] on button "OK" at bounding box center [614, 127] width 7 height 6
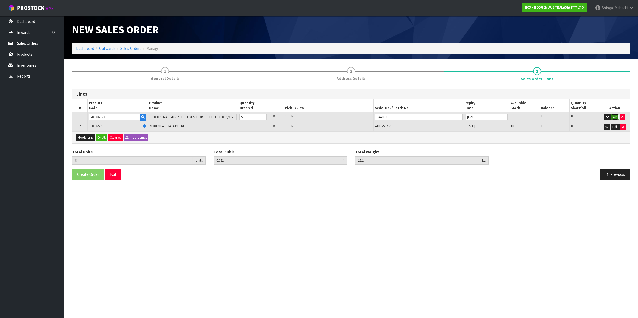
click at [616, 116] on button "OK" at bounding box center [614, 117] width 7 height 6
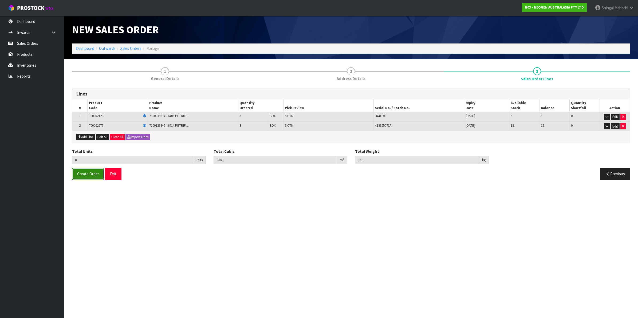
click at [94, 174] on span "Create Order" at bounding box center [88, 173] width 22 height 5
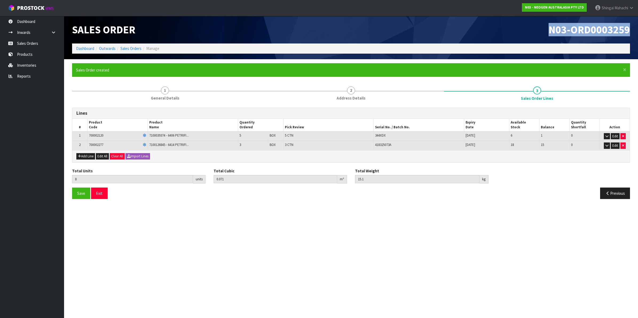
drag, startPoint x: 549, startPoint y: 29, endPoint x: 631, endPoint y: 29, distance: 81.2
click at [631, 29] on div "N03-ORD0003259" at bounding box center [492, 29] width 283 height 27
copy span "N03-ORD0003259"
click at [125, 48] on link "Sales Orders" at bounding box center [130, 48] width 21 height 5
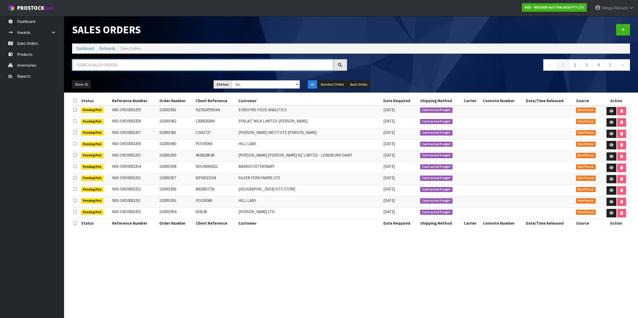
click at [107, 62] on input "text" at bounding box center [202, 64] width 261 height 11
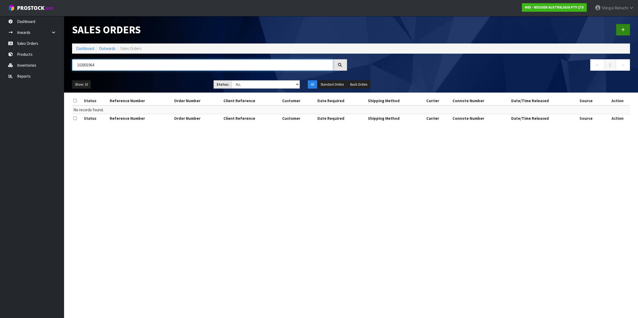
type input "102001964"
click at [623, 29] on icon at bounding box center [623, 30] width 4 height 4
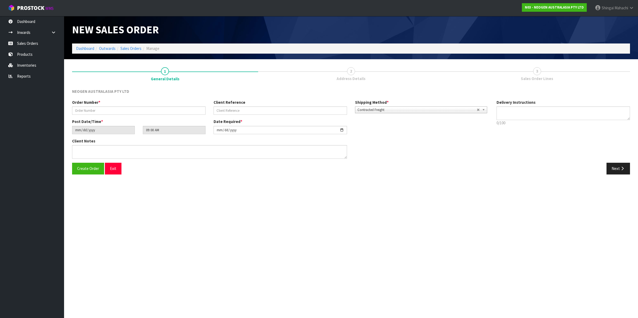
type textarea "CHILLED GOODS -OVERNIGHT"
click at [78, 112] on input "text" at bounding box center [138, 111] width 133 height 8
click at [79, 108] on input "text" at bounding box center [138, 111] width 133 height 8
type input "102001964"
click at [245, 109] on input "text" at bounding box center [280, 111] width 133 height 8
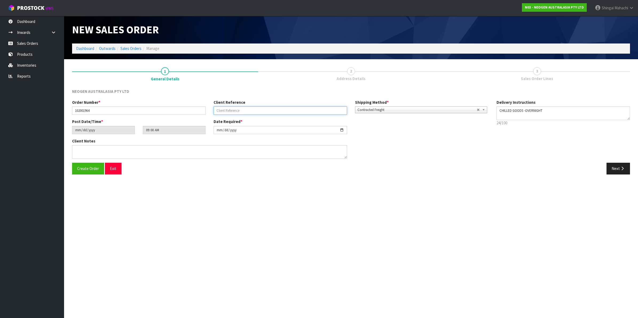
click at [246, 109] on input "text" at bounding box center [280, 111] width 133 height 8
paste input "LP68003363"
type input "LP68003363"
click at [620, 169] on icon "button" at bounding box center [622, 169] width 5 height 4
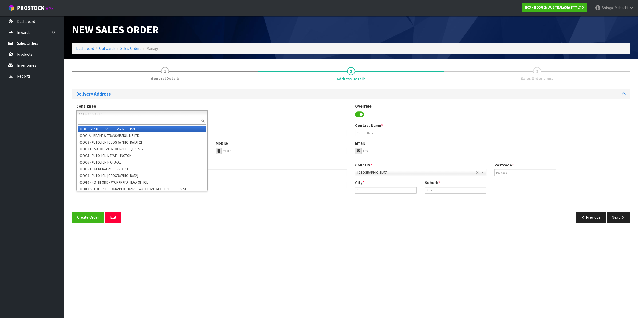
click at [102, 113] on span "Select an Option" at bounding box center [140, 114] width 122 height 6
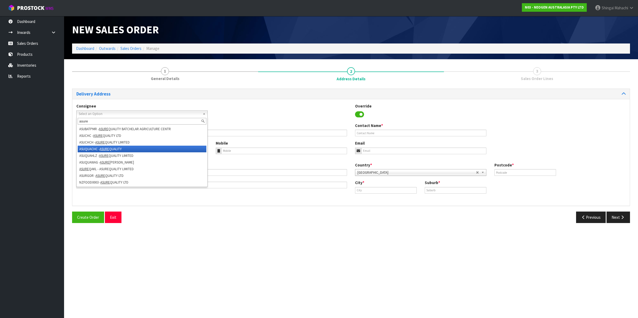
type input "asure"
click at [108, 147] on em "ASURE" at bounding box center [105, 149] width 10 height 5
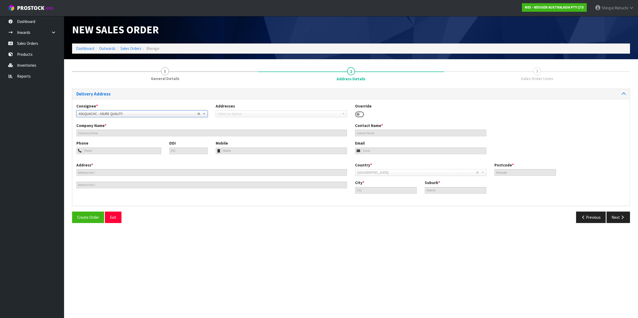
type input "6A SIR WILLIAM PICKERING DRIVE"
type input "8053"
type input "CHRISTCHURCH"
type input "BURNSIDE"
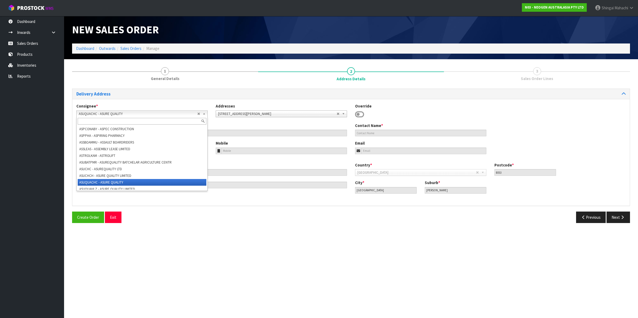
click at [204, 113] on b at bounding box center [205, 114] width 5 height 6
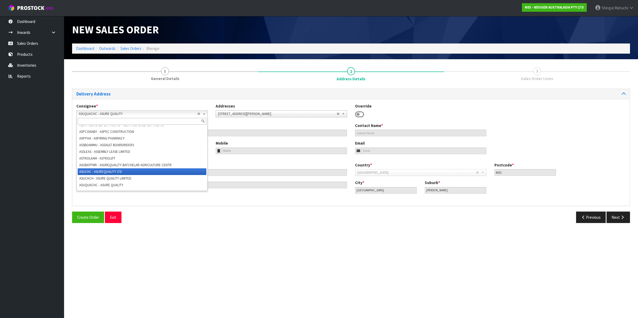
click at [98, 175] on li "ASUCHC - ASUREQUALITY LTD" at bounding box center [142, 171] width 129 height 7
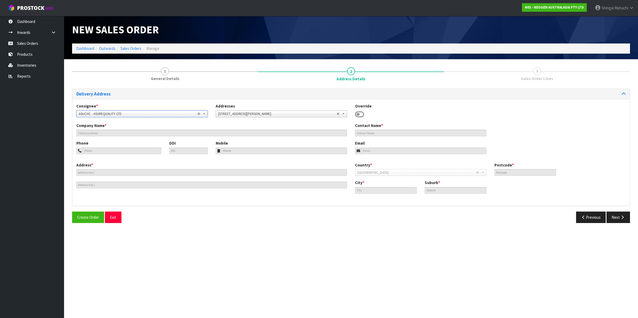
type input "ASUREQUALITY LTD"
type input "6A SIR WILLIAM PICKERING DRIVE"
type input "8053"
type input "CHRISTCHURCH"
type input "BURNSIDE"
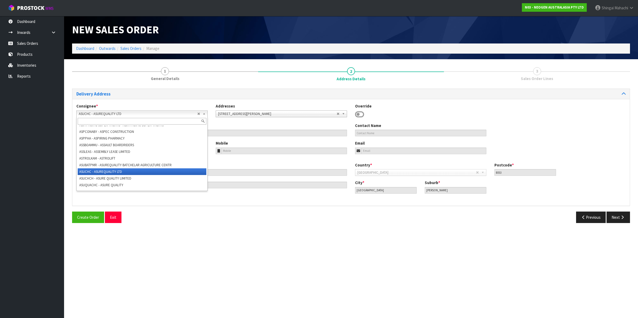
click at [204, 113] on b at bounding box center [205, 114] width 5 height 6
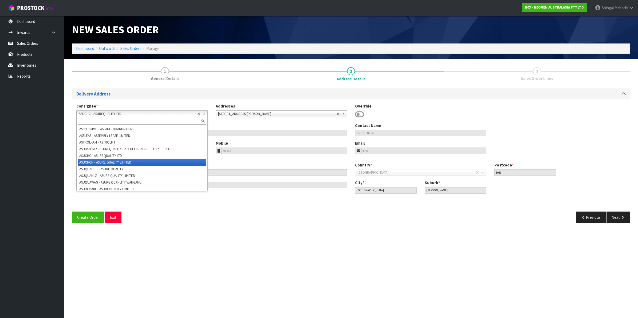
click at [94, 166] on li "ASUCHCH - ASURE QUALITY LIMITED" at bounding box center [142, 162] width 129 height 7
type input "ASURE QUALITY LIMITED"
type input "UNIT 1 , 6H SIR WILLIAM PICKERING DRIVE"
type input "8140"
type input "CHRISTCHURCH"
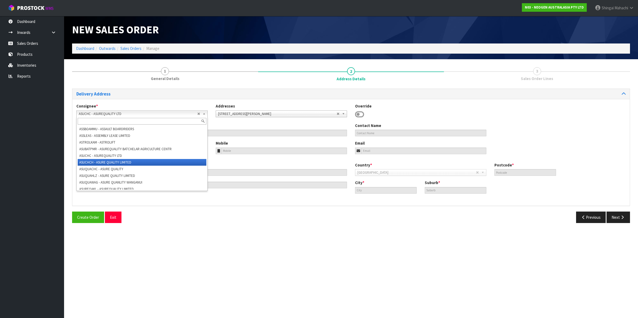
type input "CHRISTCHURCH"
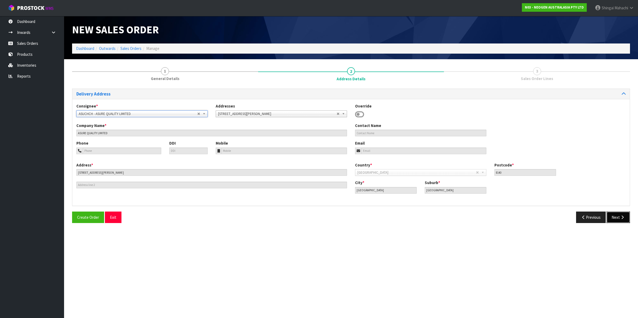
click at [618, 217] on button "Next" at bounding box center [618, 217] width 23 height 11
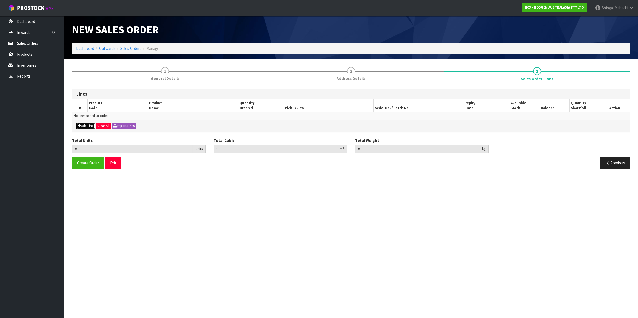
click at [87, 125] on button "Add Line" at bounding box center [85, 126] width 19 height 6
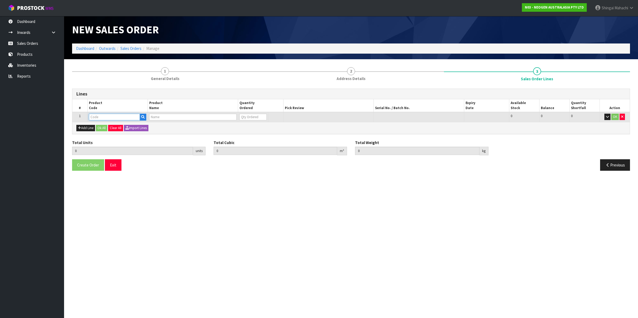
click at [99, 115] on input "text" at bounding box center [114, 117] width 51 height 7
click at [100, 115] on input "text" at bounding box center [114, 117] width 51 height 7
paste input "700002142"
type input "700002142"
type input "0.000000"
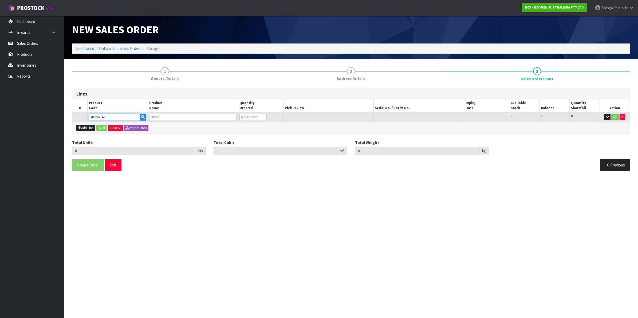
type input "0.000"
type input "7100039572 - 6492 PETRIFILM STAPH EXPRS DISKS 20EA/CS"
type input "0"
type input "700002142"
click at [233, 119] on tr "1 700002142 7100039572 - 6492 PETRIFILM STAPH EXPRS DISKS 20EA/CS 0 PKT 46 46 0…" at bounding box center [350, 117] width 557 height 10
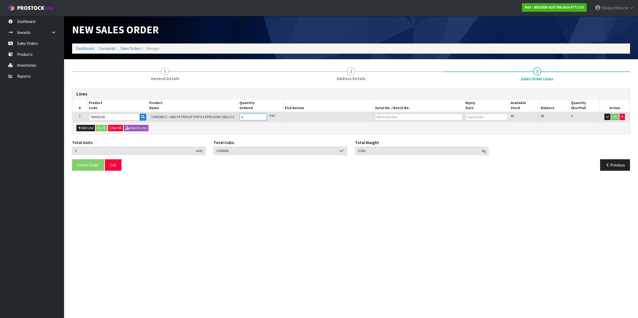
type input "1"
type input "0.000005"
type input "0.1"
type input "1"
click at [392, 114] on input "text" at bounding box center [419, 117] width 88 height 7
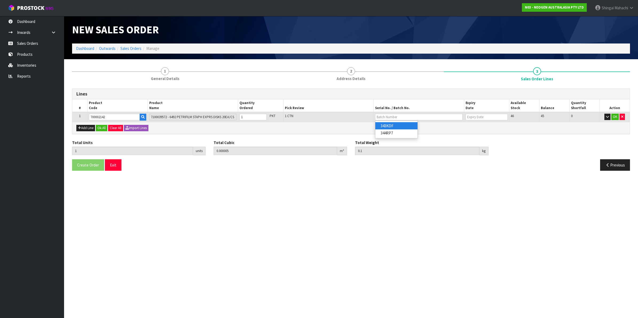
click at [396, 125] on link "343KDF" at bounding box center [396, 125] width 42 height 7
type input "343KDF"
type input "14/05/2026"
click at [615, 114] on button "OK" at bounding box center [614, 117] width 7 height 6
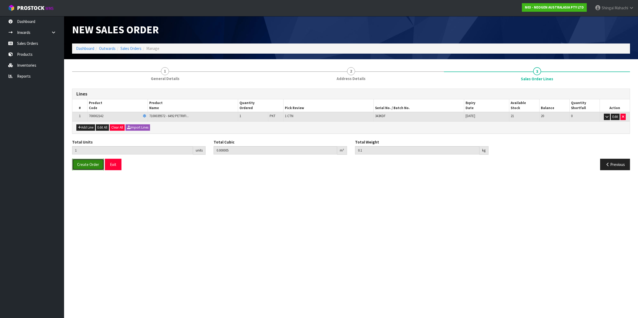
click at [91, 166] on span "Create Order" at bounding box center [88, 164] width 22 height 5
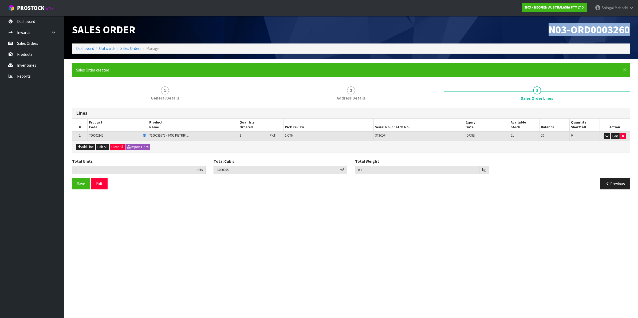
drag, startPoint x: 549, startPoint y: 30, endPoint x: 639, endPoint y: 29, distance: 89.7
click at [638, 29] on html "Toggle navigation ProStock WMS N03 - NEOGEN AUSTRALASIA PTY LTD [PERSON_NAME] L…" at bounding box center [319, 159] width 638 height 318
copy span "N03-ORD0003260"
click at [128, 50] on link "Sales Orders" at bounding box center [130, 48] width 21 height 5
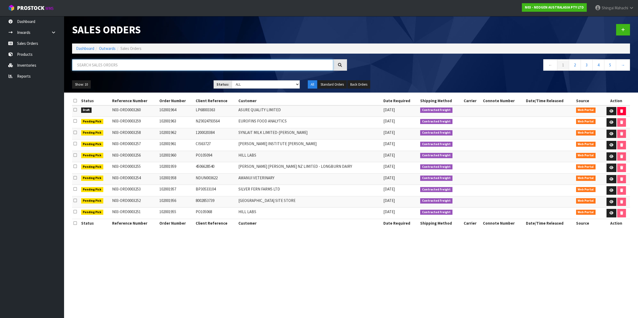
click at [105, 64] on input "text" at bounding box center [202, 64] width 261 height 11
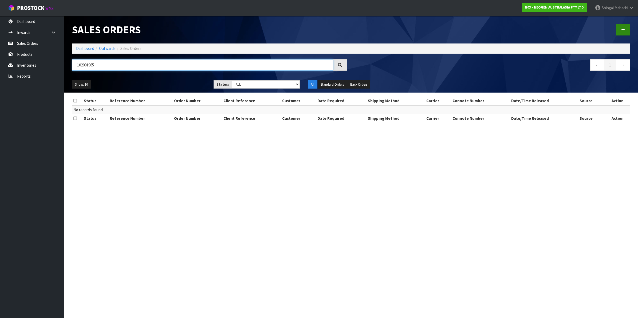
type input "102001965"
click at [622, 25] on link at bounding box center [623, 29] width 14 height 11
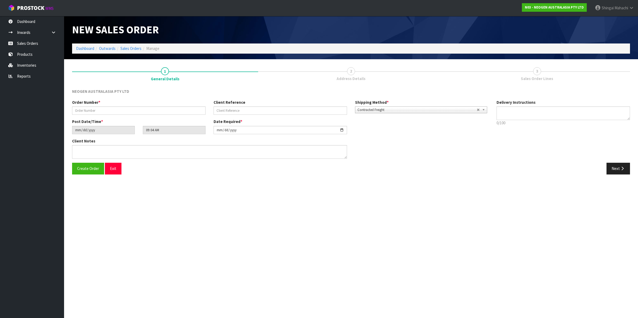
type textarea "CHILLED GOODS -OVERNIGHT"
click at [105, 108] on input "text" at bounding box center [138, 111] width 133 height 8
type input "102001965"
click at [232, 110] on input "text" at bounding box center [280, 111] width 133 height 8
paste input "PO1064863"
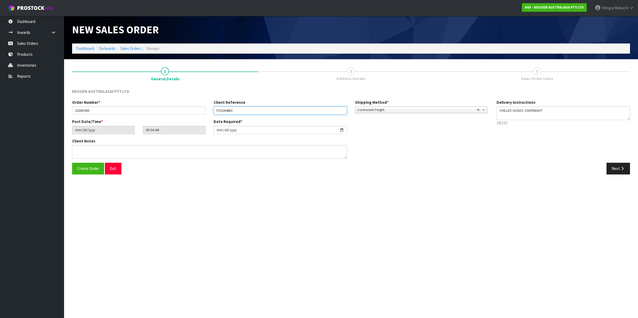
type input "PO1064863"
click at [84, 152] on textarea at bounding box center [209, 152] width 275 height 14
paste textarea "ERIN JENKINS"
type textarea "ATTN: ERIN JENKINS"
click at [620, 167] on icon "button" at bounding box center [622, 169] width 5 height 4
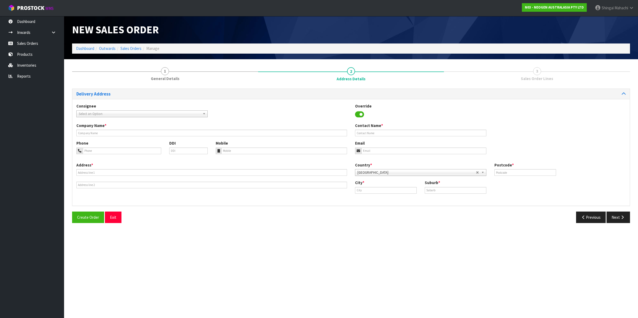
click at [102, 112] on span "Select an Option" at bounding box center [140, 114] width 122 height 6
type input "ova"
click at [117, 127] on li "OVA LTDWAI - OVATION NZ LTD" at bounding box center [142, 129] width 129 height 7
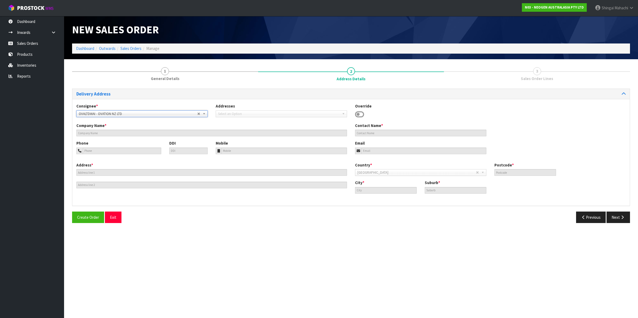
type input "OVATION NZ LTD"
type input "10 COOK STREET"
type input "4200"
type input "WAIPUKURAU"
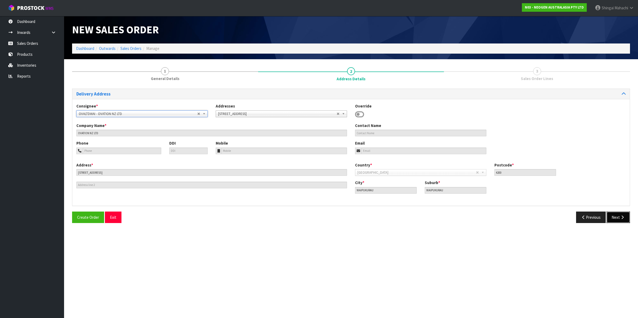
click at [617, 216] on button "Next" at bounding box center [618, 217] width 23 height 11
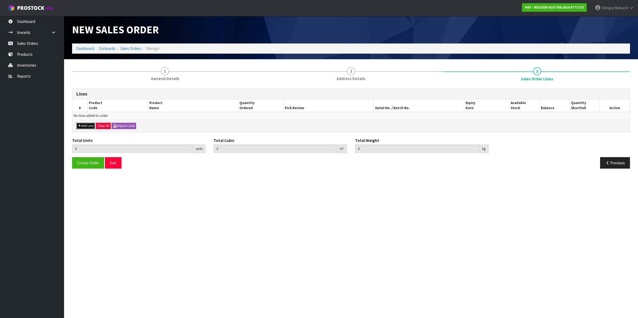
click at [83, 125] on button "Add Line" at bounding box center [85, 126] width 19 height 6
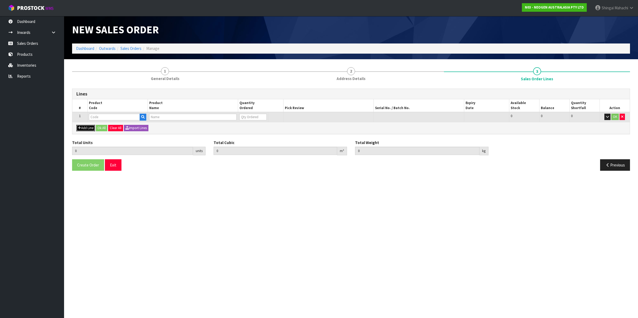
click at [83, 127] on button "Add Line" at bounding box center [85, 128] width 19 height 6
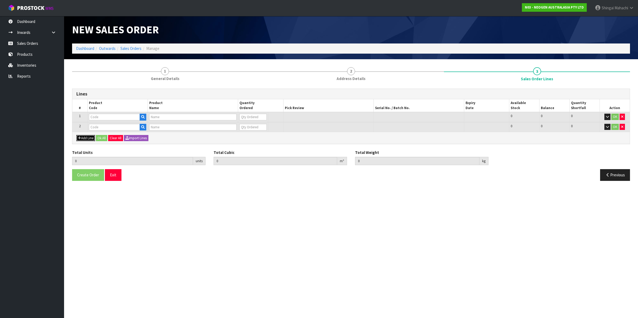
click at [81, 136] on button "Add Line" at bounding box center [85, 138] width 19 height 6
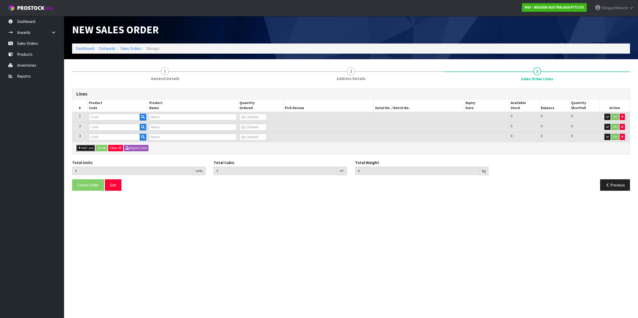
click at [82, 145] on button "Add Line" at bounding box center [85, 148] width 19 height 6
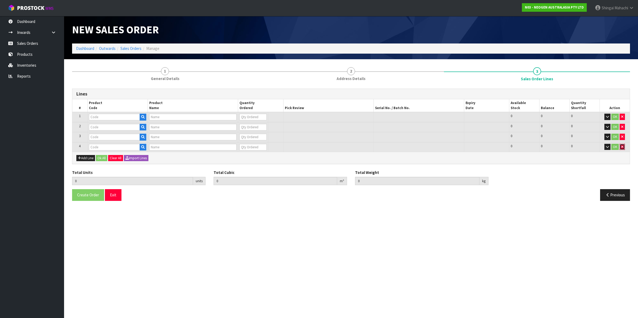
click at [624, 148] on button "button" at bounding box center [622, 147] width 5 height 6
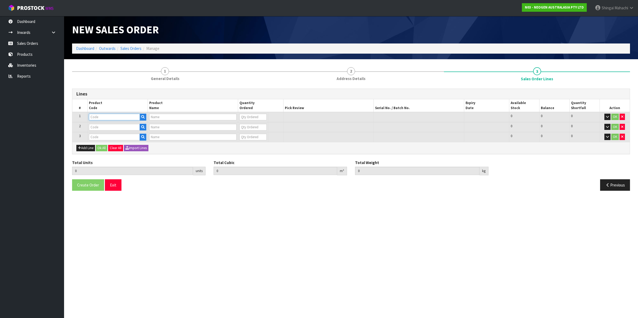
click at [99, 116] on input "text" at bounding box center [114, 117] width 51 height 7
paste input "700002120"
type input "700002120"
type input "7100039374 - 6406 PETRIFILM AEROBIC CT PLT 1000EA/CS"
type input "0"
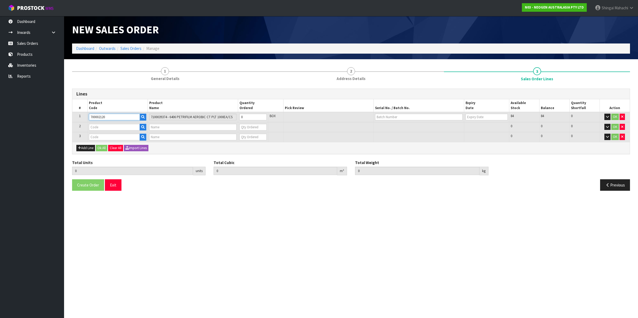
type input "700002120"
click at [105, 126] on input "text" at bounding box center [114, 127] width 51 height 7
paste input "700002277"
type input "700002277"
type input "7100126845 - 6414 PETRIFILM ECOLI/COLI CT PLT 500C PL"
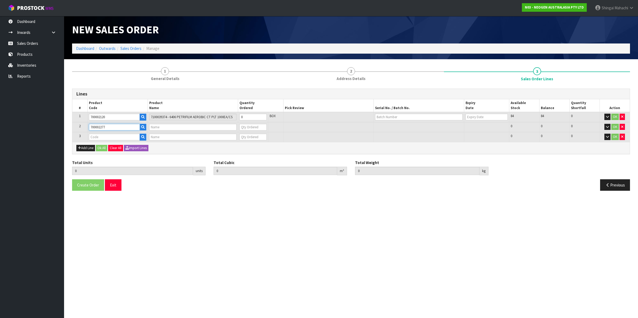
type input "0"
type input "700002277"
paste input "700006852"
type input "700006852"
type input "0.000000"
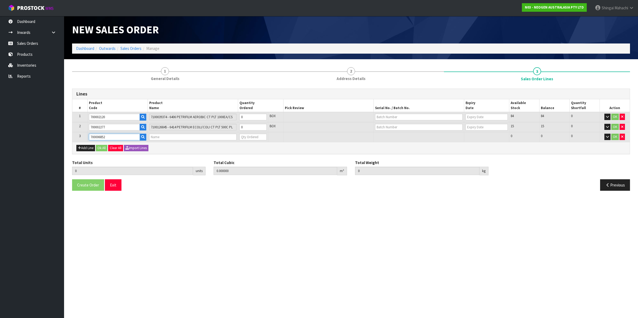
type input "0.000"
type input "DPWS9 DILUENT PWS (9ML 400/BOX) LABEL - IN VITRO ONLY"
type input "0"
type input "700006852"
drag, startPoint x: 243, startPoint y: 119, endPoint x: 223, endPoint y: 121, distance: 19.6
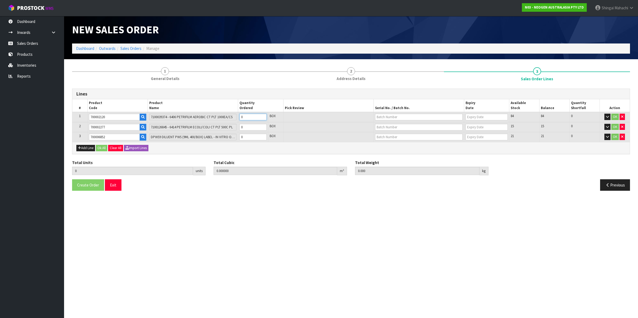
click at [223, 121] on tr "1 700002120 7100039374 - 6406 PETRIFILM AEROBIC CT PLT 1000EA/CS 0 BOX 84 84 0 …" at bounding box center [350, 117] width 557 height 10
type input "3"
type input "0.02208"
type input "6"
type input "3"
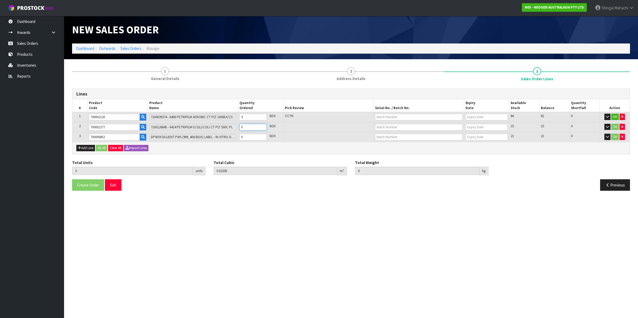
click at [234, 128] on tr "2 700002277 7100126845 - 6414 PETRIFILM ECOLI/COLI CT PLT 500C PL 0 BOX 15 15 0…" at bounding box center [350, 127] width 557 height 10
type input "4"
type input "0.03348"
type input "7.7"
type input "1"
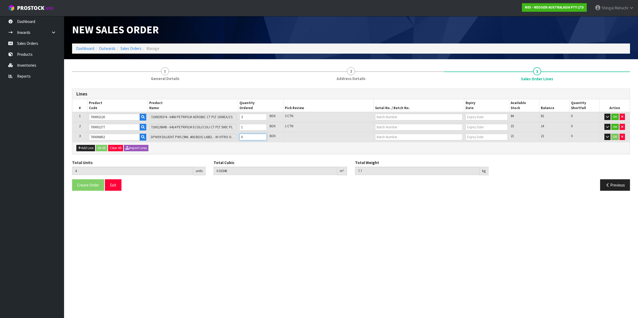
click at [236, 138] on tr "3 700006852 DPWS9 DILUENT PWS (9ML 400/BOX) LABEL - IN VITRO ONLY 0 BOX 21 21 0…" at bounding box center [350, 137] width 557 height 10
type input "6"
type input "0.10656"
type input "26.58"
type input "2"
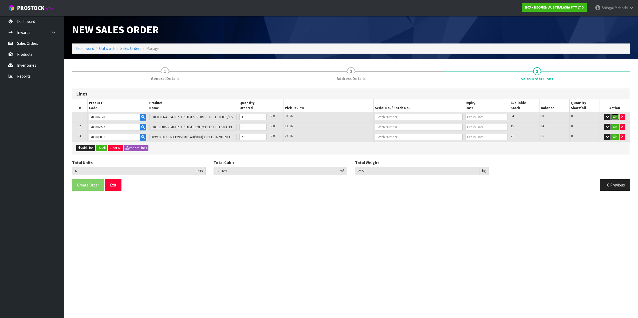
click at [613, 116] on button "OK" at bounding box center [614, 117] width 7 height 6
click at [614, 123] on button "OK" at bounding box center [614, 126] width 7 height 6
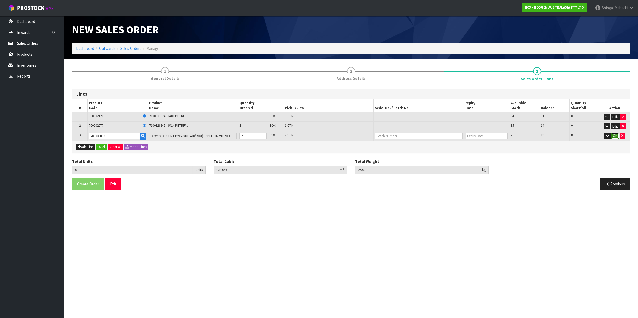
click at [613, 134] on button "OK" at bounding box center [614, 136] width 7 height 6
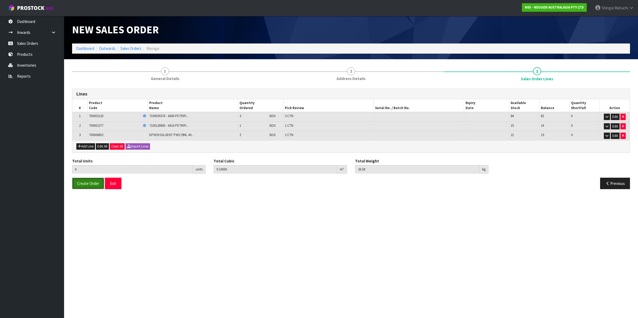
click at [87, 185] on span "Create Order" at bounding box center [88, 183] width 22 height 5
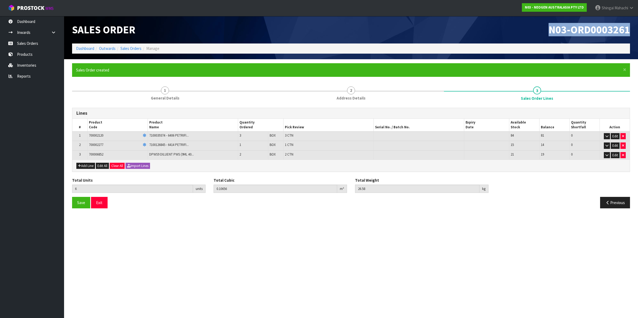
drag, startPoint x: 548, startPoint y: 26, endPoint x: 637, endPoint y: 32, distance: 89.4
click at [637, 32] on header "Sales Order N03-ORD0003261 Dashboard Outwards Sales Orders Manage" at bounding box center [351, 37] width 574 height 43
copy span "N03-ORD0003261"
click at [136, 48] on link "Sales Orders" at bounding box center [130, 48] width 21 height 5
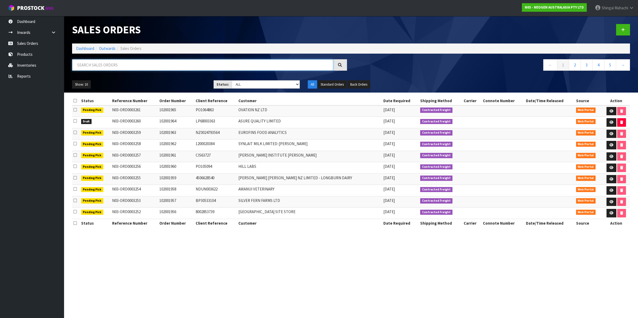
click at [113, 63] on input "text" at bounding box center [202, 64] width 261 height 11
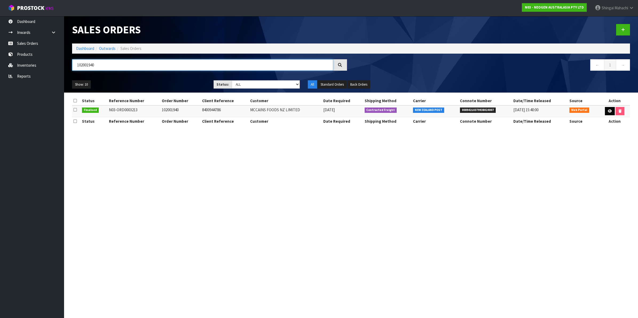
type input "102001940"
click at [610, 113] on icon at bounding box center [610, 110] width 4 height 3
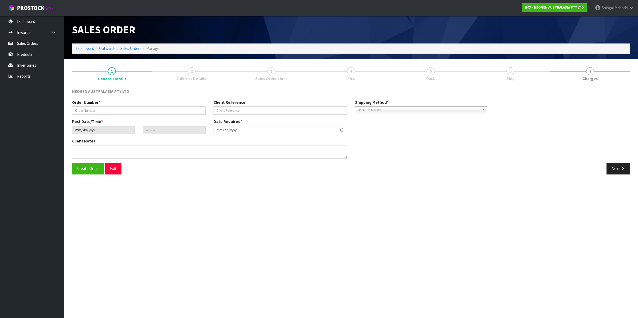
type input "102001940"
type input "8400944786"
type input "2025-08-08"
type input "09:26:00.000"
type input "2025-08-11"
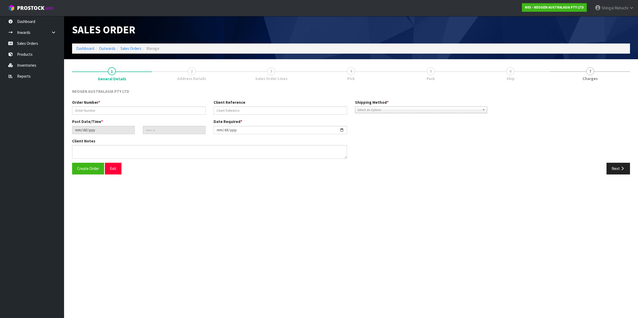
type textarea "ATTN: JOY MAHARAJ"
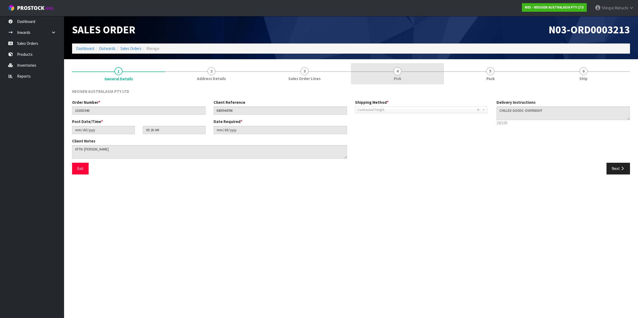
click at [399, 72] on span "4" at bounding box center [398, 71] width 8 height 8
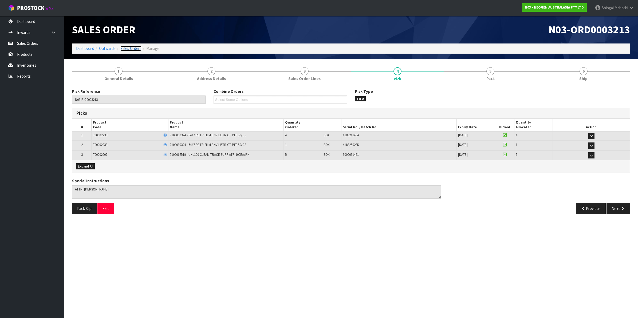
click at [126, 49] on link "Sales Orders" at bounding box center [130, 48] width 21 height 5
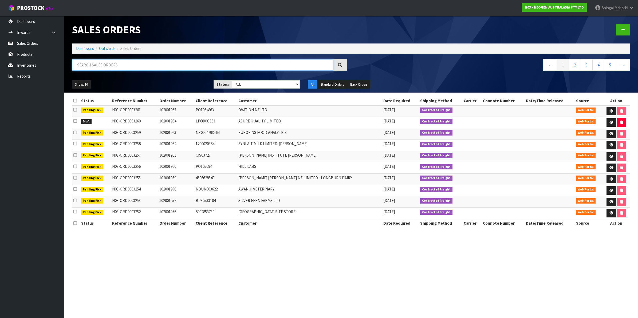
click at [95, 65] on input "text" at bounding box center [202, 64] width 261 height 11
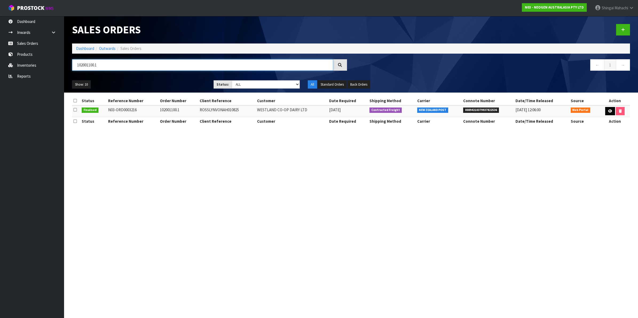
type input "102001100.1"
click at [610, 109] on icon at bounding box center [610, 110] width 4 height 3
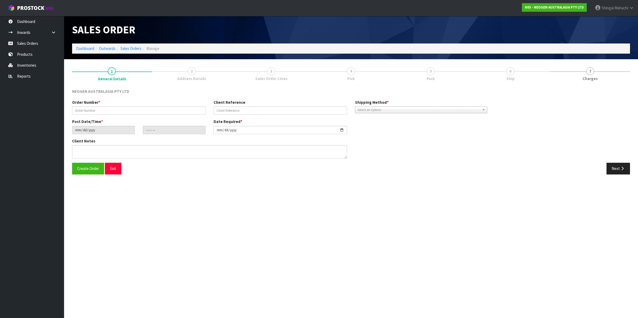
type input "102001100.1"
type input "ROSSLYNVONAH010825"
type input "2025-08-11"
type input "09:18:00.000"
type input "2025-08-11"
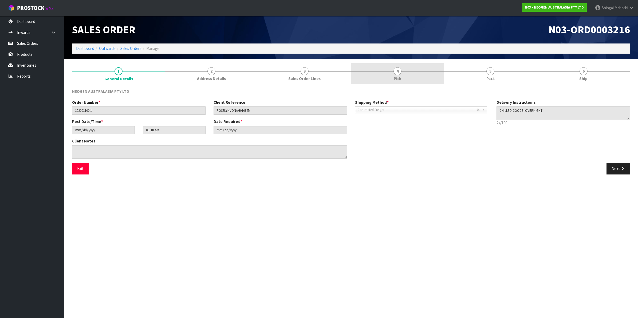
click at [395, 71] on span "4" at bounding box center [398, 71] width 8 height 8
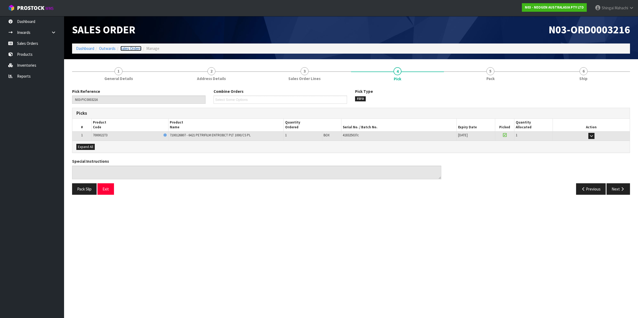
click at [134, 49] on link "Sales Orders" at bounding box center [130, 48] width 21 height 5
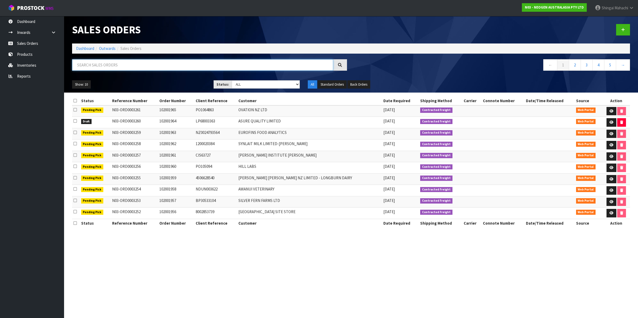
click at [135, 65] on input "text" at bounding box center [202, 64] width 261 height 11
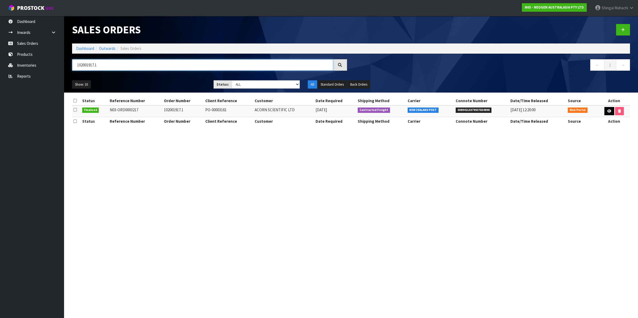
type input "102001917.1"
click at [608, 111] on icon at bounding box center [609, 110] width 4 height 3
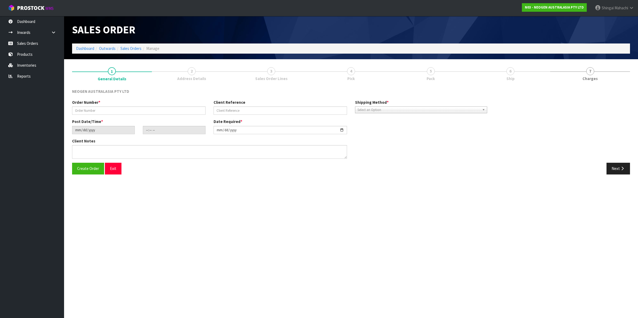
type input "102001917.1"
type input "PO-00003161"
type input "2025-08-11"
type input "11:22:00.000"
type input "2025-08-11"
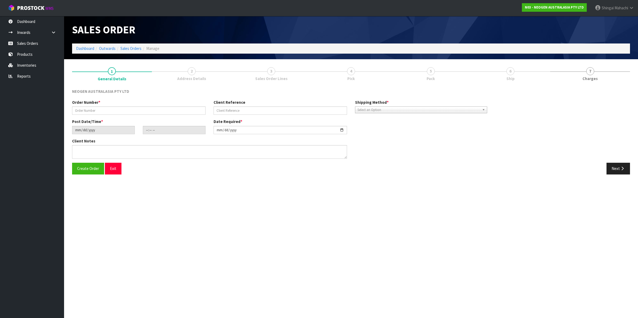
type textarea "ATTN: MYRL LIM"
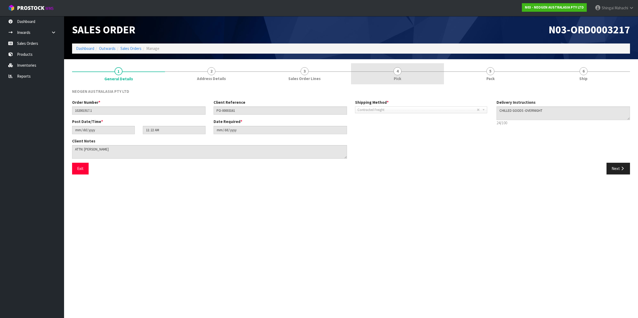
click at [397, 71] on span "4" at bounding box center [398, 71] width 8 height 8
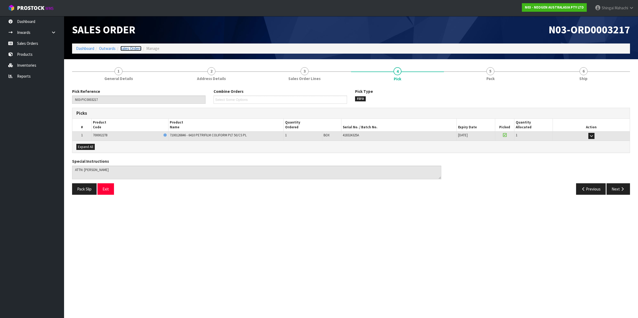
click at [137, 50] on link "Sales Orders" at bounding box center [130, 48] width 21 height 5
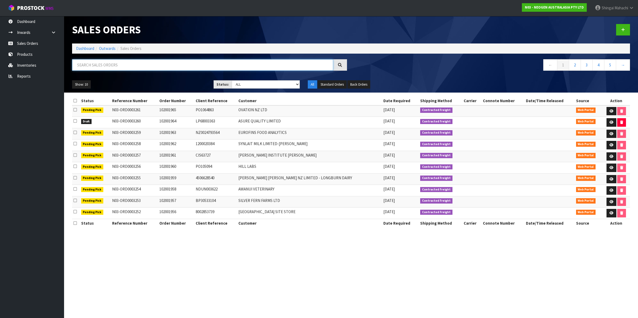
click at [123, 66] on input "text" at bounding box center [202, 64] width 261 height 11
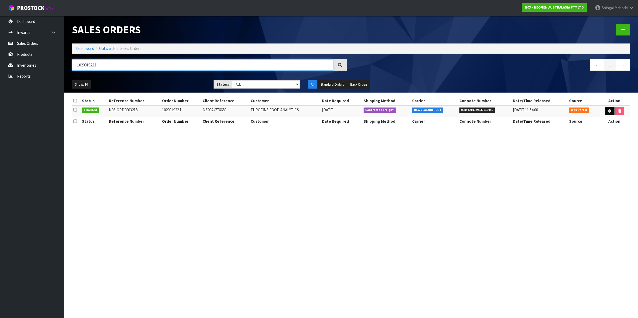
type input "102001922.1"
click at [610, 113] on link at bounding box center [610, 111] width 10 height 9
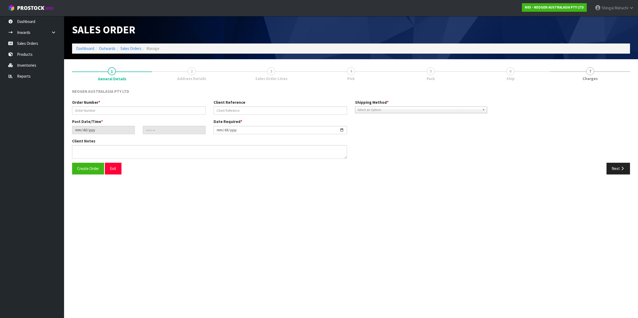
type input "102001922.1"
type input "NZ0024776689"
type input "2025-08-11"
type input "09:25:00.000"
type input "2025-08-11"
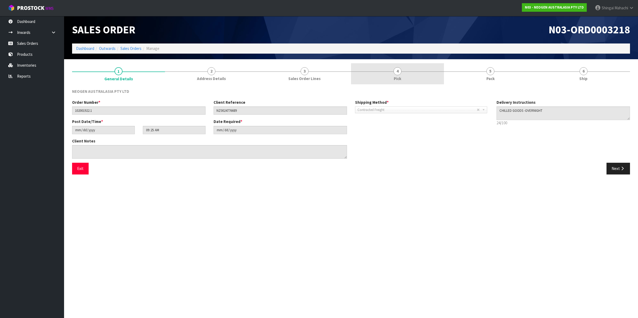
click at [398, 72] on span "4" at bounding box center [398, 71] width 8 height 8
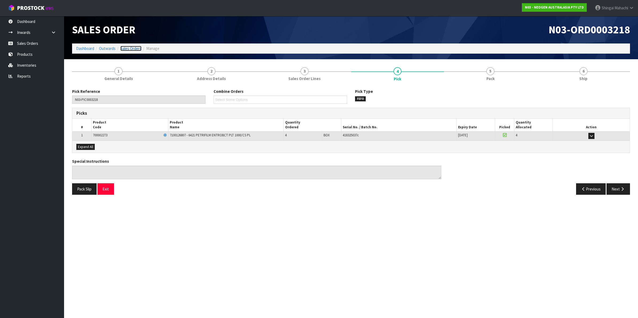
click at [132, 49] on link "Sales Orders" at bounding box center [130, 48] width 21 height 5
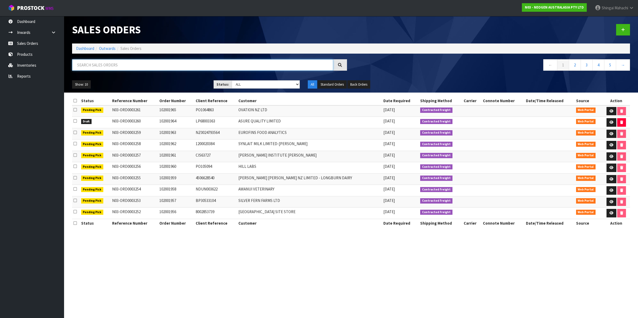
click at [118, 63] on input "text" at bounding box center [202, 64] width 261 height 11
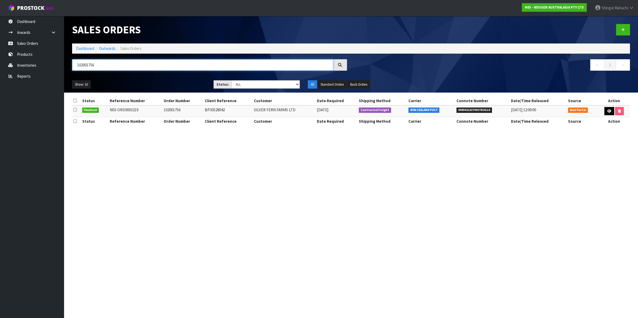
type input "102001756"
click at [609, 111] on icon at bounding box center [609, 110] width 4 height 3
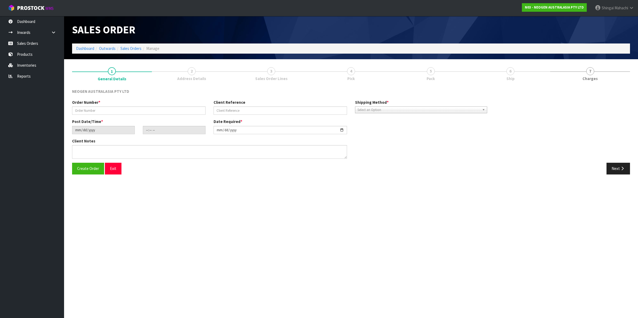
type input "102001756"
type input "BP30528042"
type input "2025-08-11"
type input "09:28:00.000"
type input "2025-08-11"
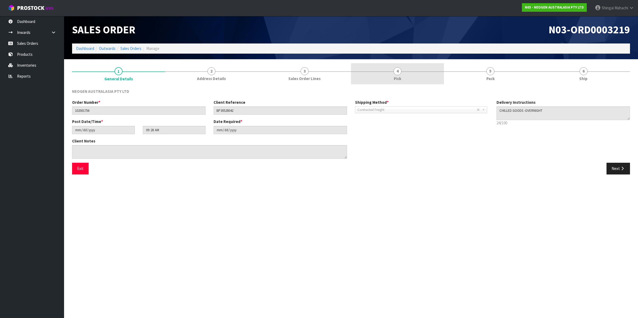
click at [398, 72] on span "4" at bounding box center [398, 71] width 8 height 8
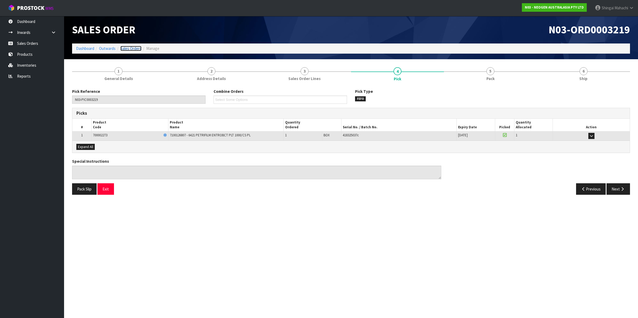
click at [130, 48] on link "Sales Orders" at bounding box center [130, 48] width 21 height 5
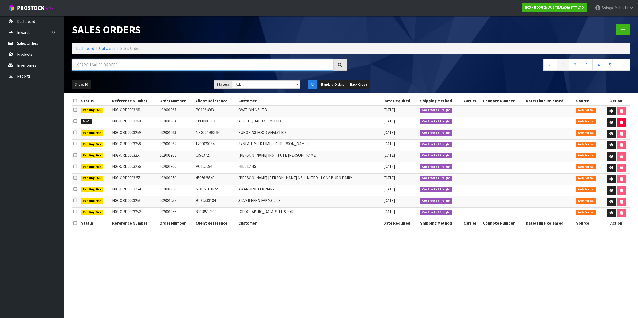
click at [119, 65] on input "text" at bounding box center [202, 64] width 261 height 11
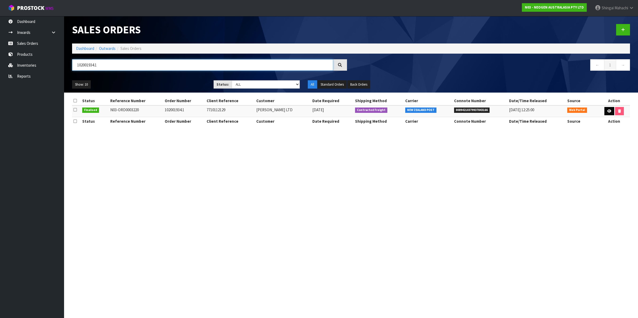
type input "102001934.1"
click at [604, 109] on link at bounding box center [609, 111] width 10 height 9
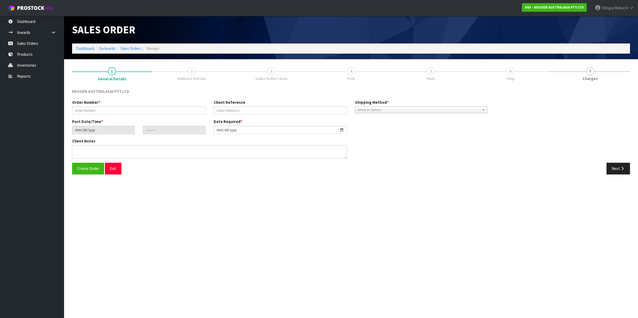
type input "102001934.1"
type input "7710112129"
type input "2025-08-11"
type input "09:31:00.000"
type input "2025-08-11"
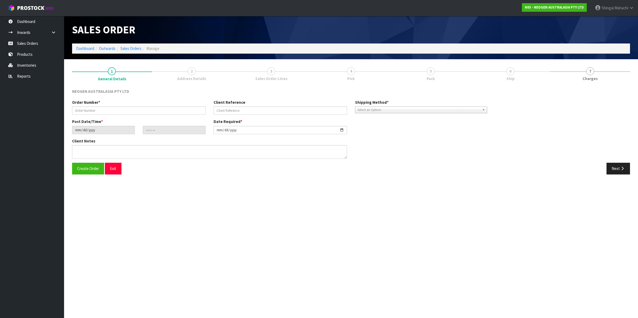
type textarea "ATTN: MICRO LAB"
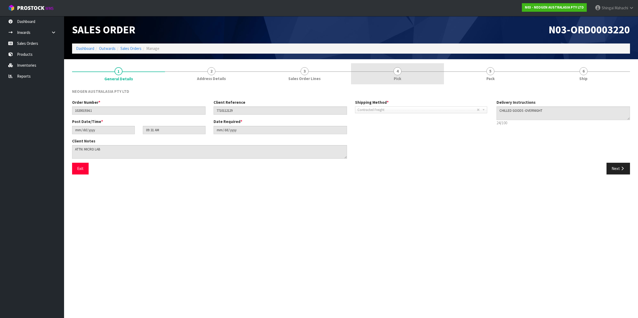
click at [396, 73] on span "4" at bounding box center [398, 71] width 8 height 8
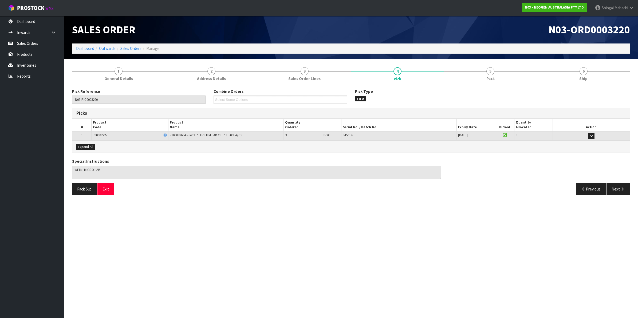
click at [134, 45] on ol "Dashboard Outwards Sales Orders Manage" at bounding box center [351, 49] width 558 height 10
click at [130, 49] on link "Sales Orders" at bounding box center [130, 48] width 21 height 5
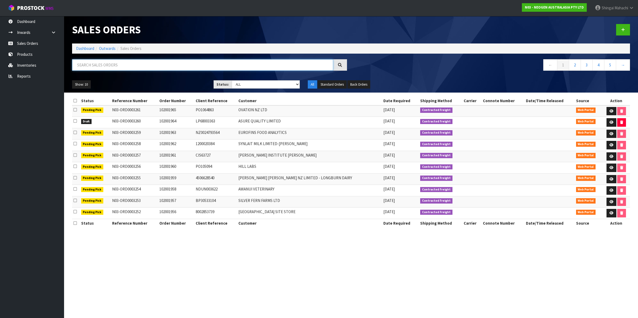
click at [127, 64] on input "text" at bounding box center [202, 64] width 261 height 11
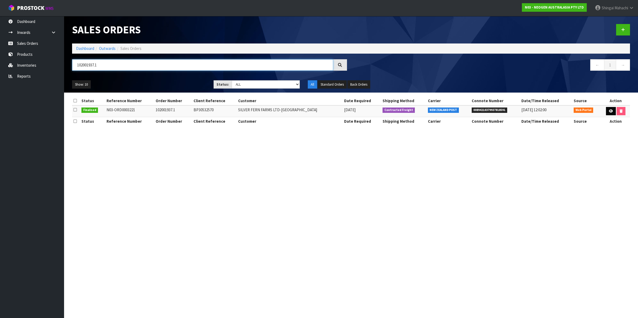
type input "102001937.1"
click at [611, 111] on icon at bounding box center [611, 110] width 4 height 3
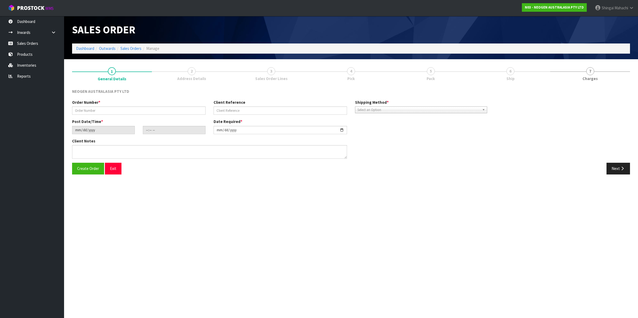
type input "102001937.1"
type input "BP30532570"
type input "2025-08-11"
type input "09:34:00.000"
type input "2025-08-11"
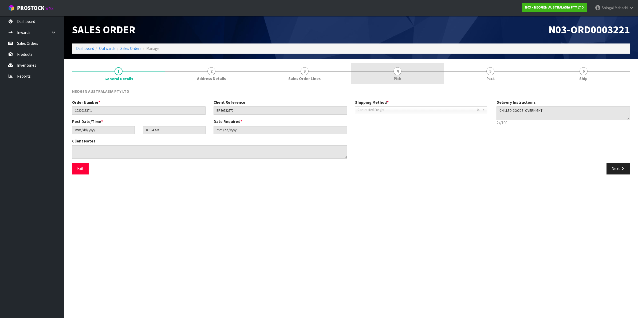
click at [398, 70] on span "4" at bounding box center [398, 71] width 8 height 8
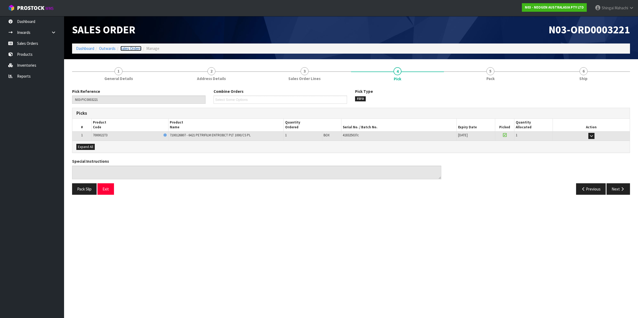
click at [129, 47] on link "Sales Orders" at bounding box center [130, 48] width 21 height 5
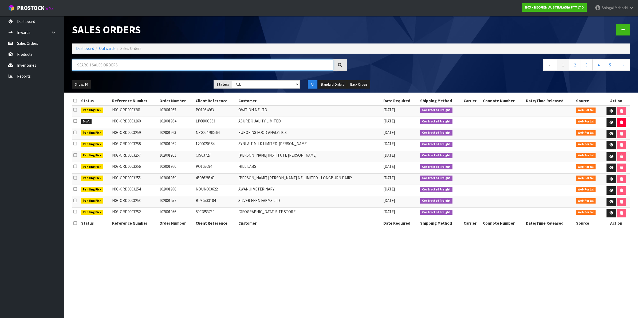
click at [114, 61] on input "text" at bounding box center [202, 64] width 261 height 11
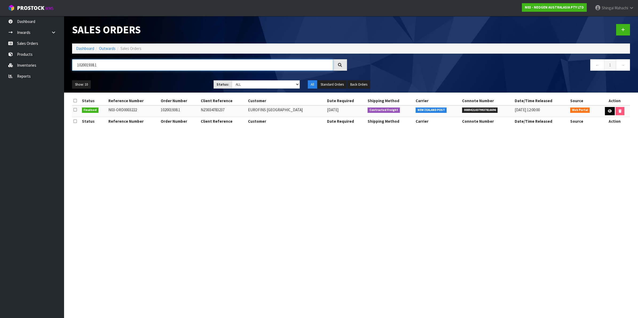
type input "102001938.1"
click at [610, 112] on icon at bounding box center [610, 110] width 4 height 3
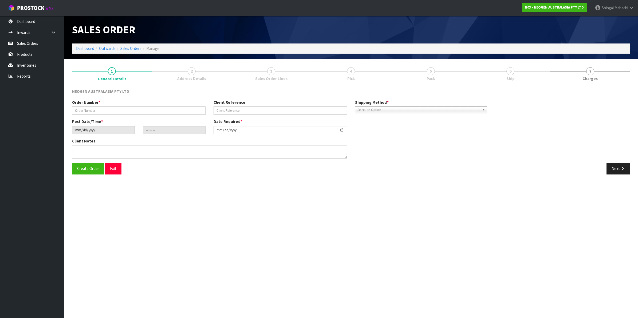
type input "102001938.1"
type input "NZ0034783237"
type input "2025-08-11"
type input "09:37:00.000"
type input "2025-08-11"
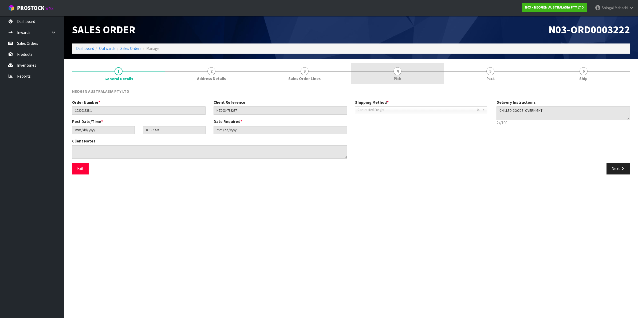
click at [397, 74] on span "4" at bounding box center [398, 71] width 8 height 8
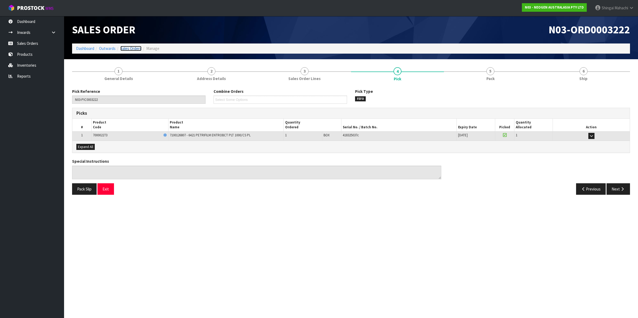
click at [130, 49] on link "Sales Orders" at bounding box center [130, 48] width 21 height 5
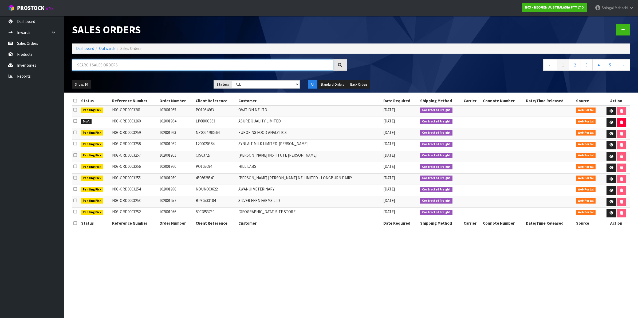
click at [123, 64] on input "text" at bounding box center [202, 64] width 261 height 11
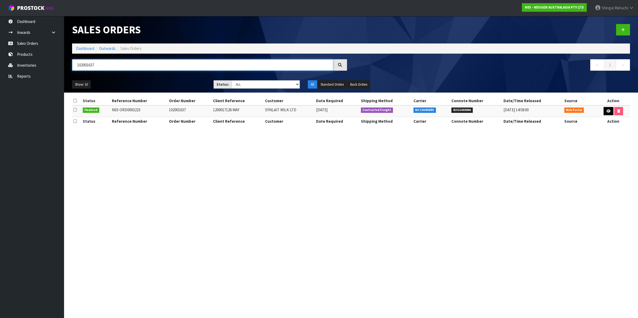
type input "102001637"
click at [607, 111] on icon at bounding box center [609, 110] width 4 height 3
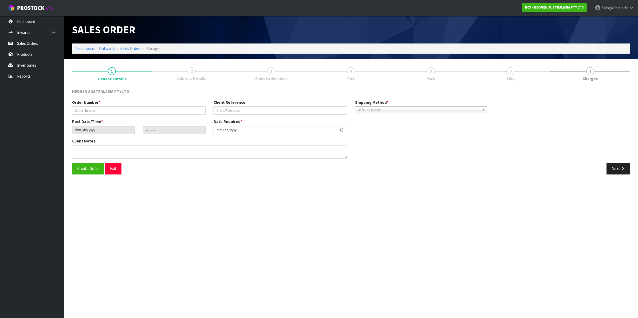
type input "102001637"
type input "1200017126 MAY"
type input "2025-08-11"
type input "09:40:00.000"
type input "2025-08-11"
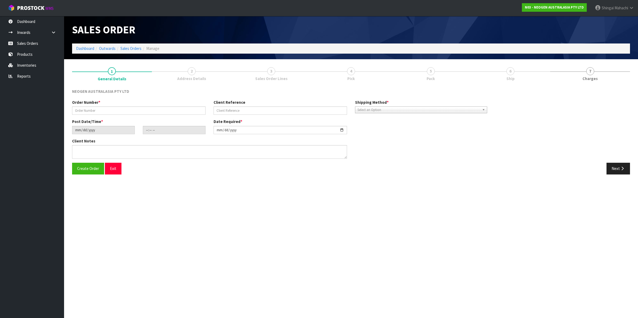
type textarea "ATTN: JULIETH SANTA HERRERA"
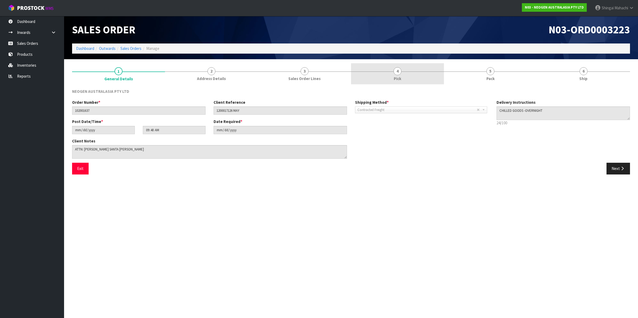
click at [400, 71] on span "4" at bounding box center [398, 71] width 8 height 8
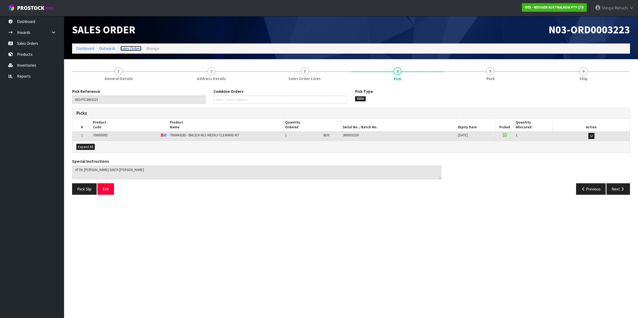
click at [124, 49] on link "Sales Orders" at bounding box center [130, 48] width 21 height 5
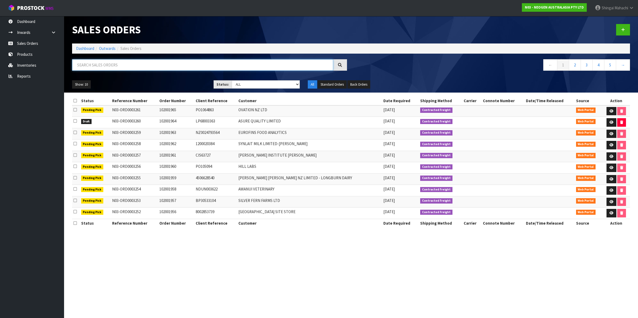
click at [130, 65] on input "text" at bounding box center [202, 64] width 261 height 11
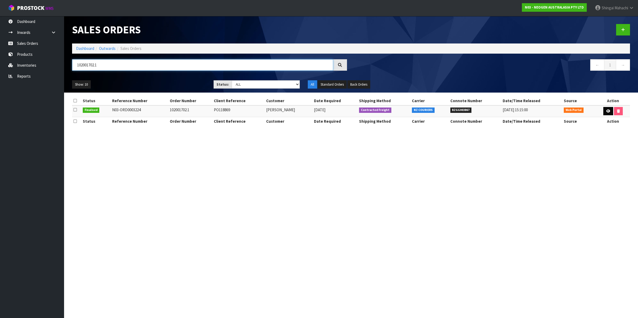
type input "102001702.1"
click at [607, 113] on icon at bounding box center [608, 110] width 4 height 3
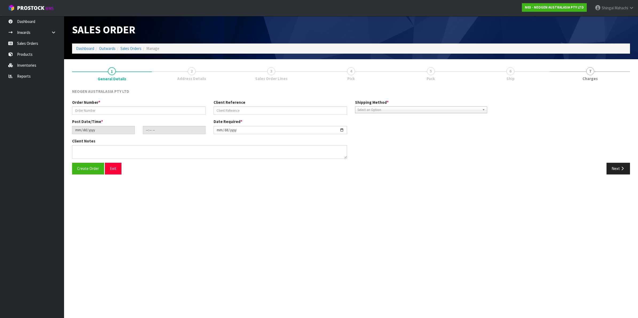
type input "102001702.1"
type input "PO118869"
type input "2025-08-11"
type input "09:50:00.000"
type input "2025-08-11"
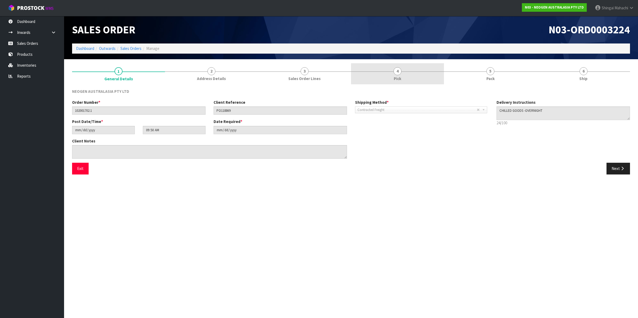
click at [397, 70] on span "4" at bounding box center [398, 71] width 8 height 8
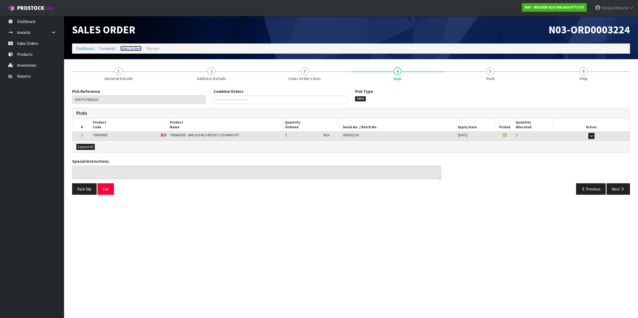
click at [135, 49] on link "Sales Orders" at bounding box center [130, 48] width 21 height 5
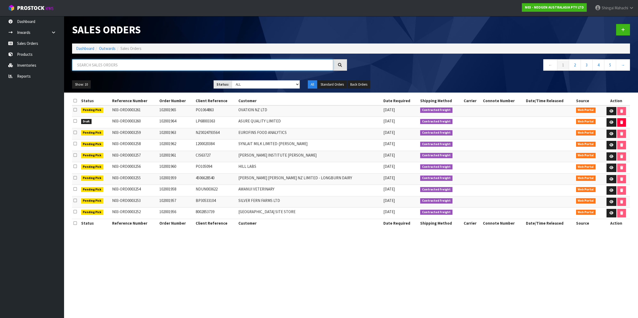
click at [127, 62] on input "text" at bounding box center [202, 64] width 261 height 11
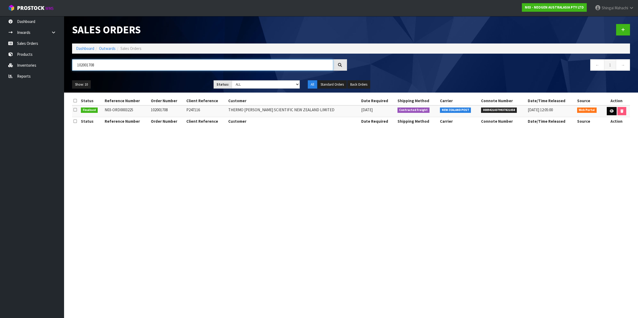
type input "102001708"
click at [609, 113] on link at bounding box center [612, 111] width 10 height 9
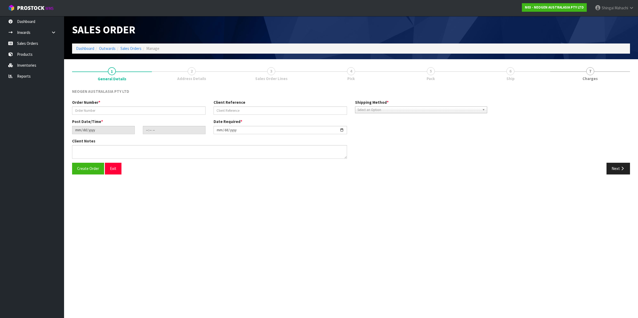
type input "102001708"
type input "P247116"
type input "2025-08-11"
type input "09:52:00.000"
type input "2025-08-11"
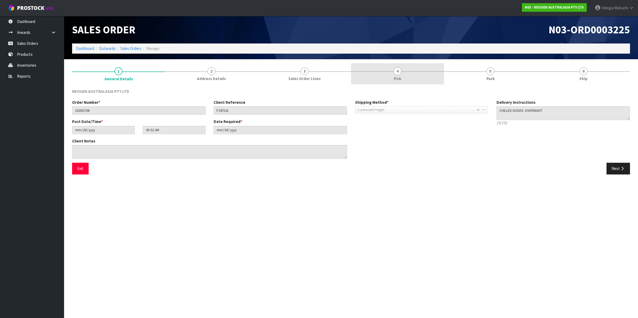
click at [395, 73] on span "4" at bounding box center [398, 71] width 8 height 8
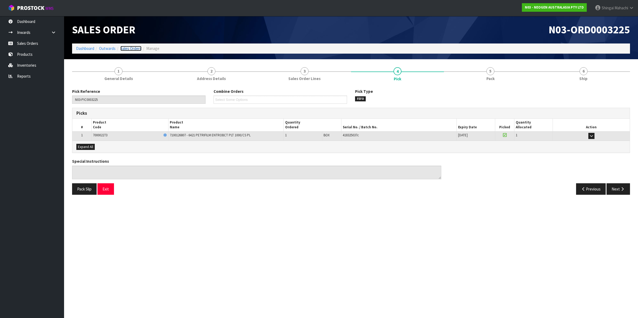
click at [136, 48] on link "Sales Orders" at bounding box center [130, 48] width 21 height 5
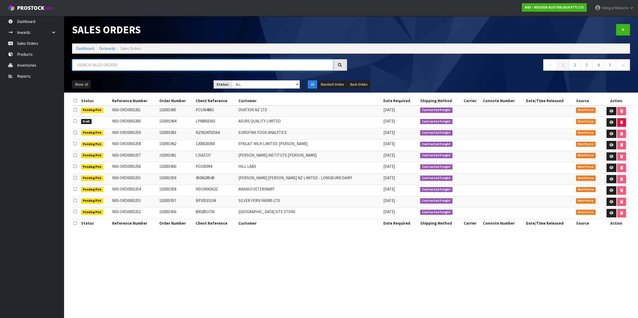
click at [115, 63] on input "text" at bounding box center [202, 64] width 261 height 11
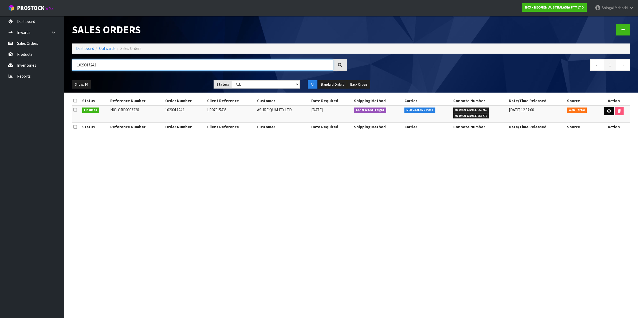
type input "102001724.1"
click at [607, 110] on icon at bounding box center [609, 110] width 4 height 3
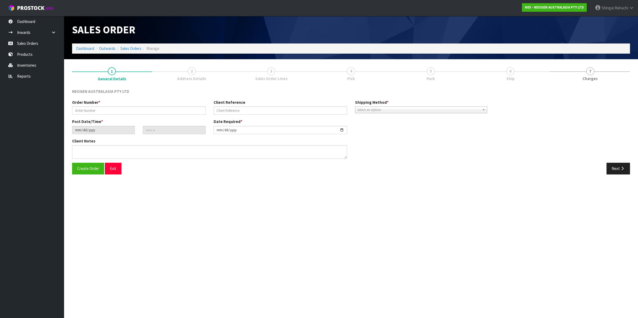
type input "102001724.1"
type input "LP07015435"
type input "2025-08-11"
type input "09:55:00.000"
type input "2025-08-11"
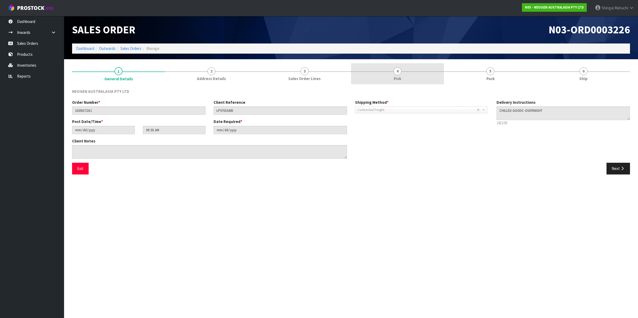
click at [398, 70] on span "4" at bounding box center [398, 71] width 8 height 8
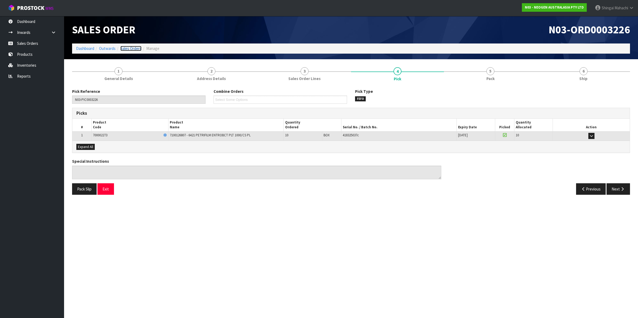
click at [132, 47] on link "Sales Orders" at bounding box center [130, 48] width 21 height 5
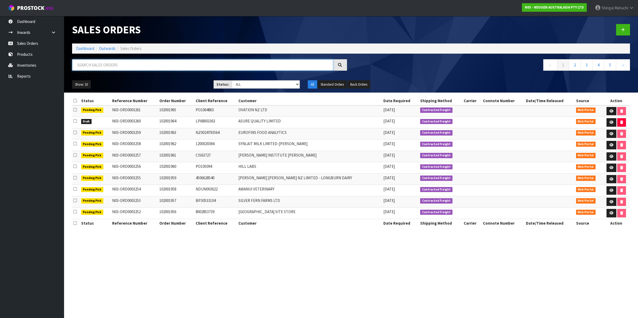
click at [101, 68] on input "text" at bounding box center [202, 64] width 261 height 11
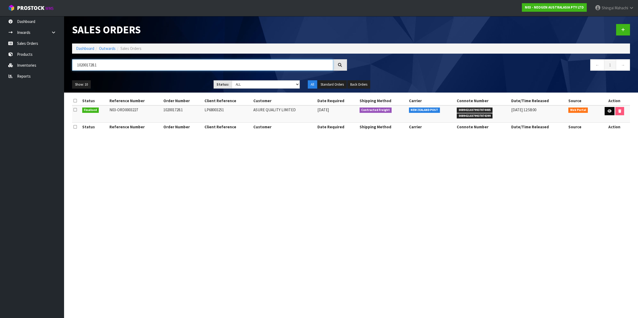
type input "102001728.1"
click at [610, 112] on icon at bounding box center [610, 110] width 4 height 3
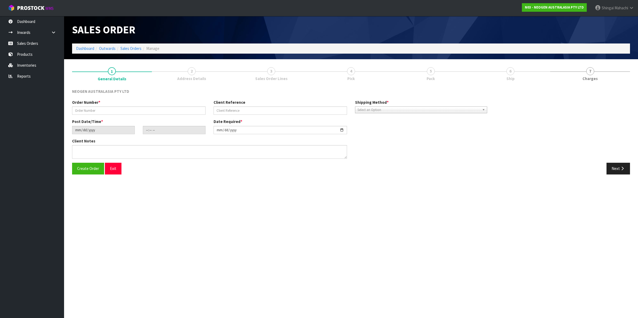
type input "102001728.1"
type input "LP68003251"
type input "2025-08-11"
type input "09:57:00.000"
type input "2025-08-11"
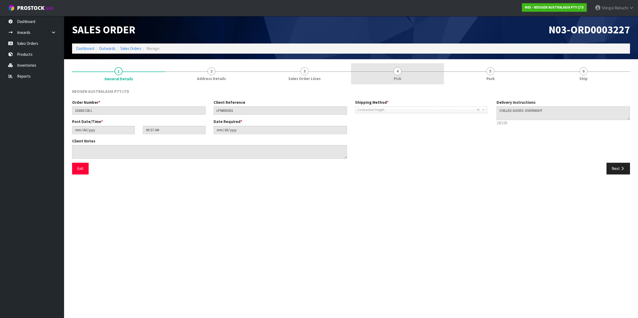
click at [401, 73] on link "4 Pick" at bounding box center [397, 73] width 93 height 21
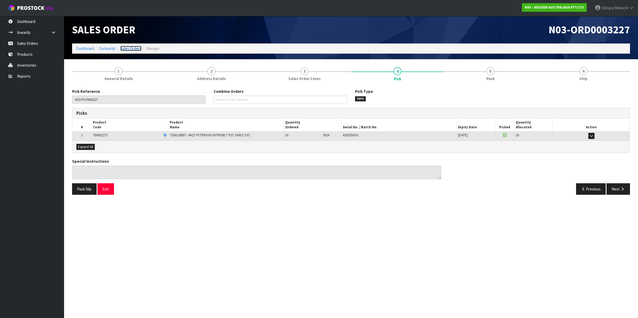
click at [133, 51] on link "Sales Orders" at bounding box center [130, 48] width 21 height 5
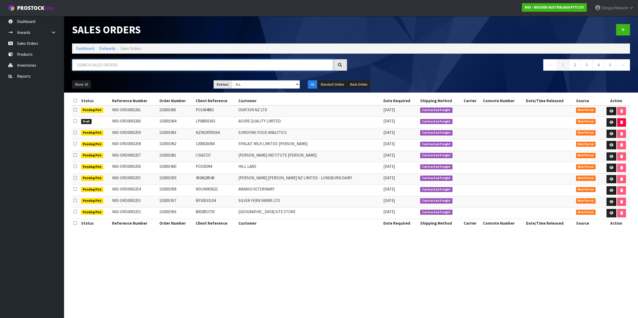
click at [128, 67] on input "text" at bounding box center [202, 64] width 261 height 11
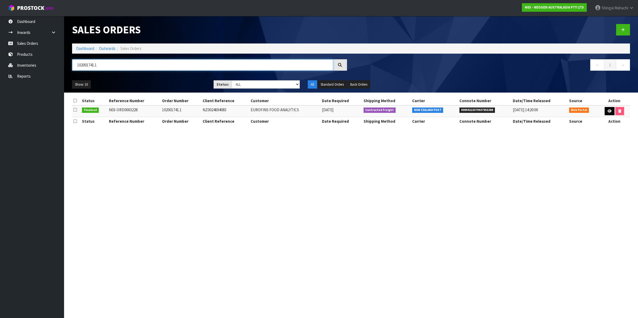
type input "102001741.1"
click at [606, 111] on link at bounding box center [610, 111] width 10 height 9
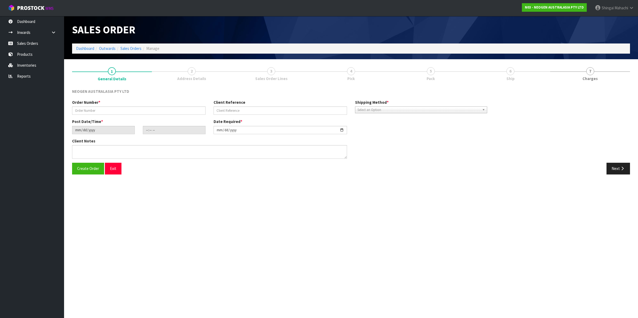
type input "102001741.1"
type input "NZ0024694083"
type input "2025-08-11"
type input "10:49:00.000"
type input "2025-08-11"
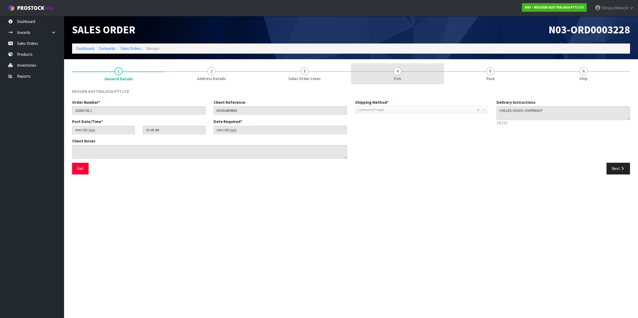
click at [398, 73] on span "4" at bounding box center [398, 71] width 8 height 8
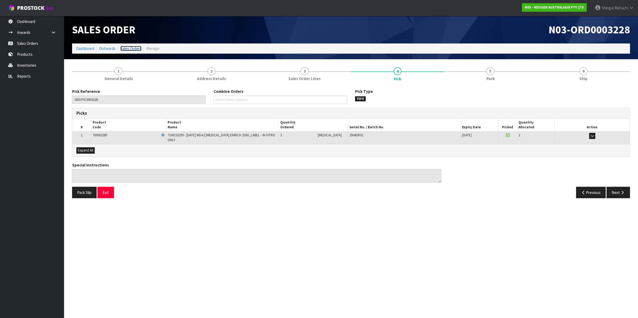
click at [135, 47] on link "Sales Orders" at bounding box center [130, 48] width 21 height 5
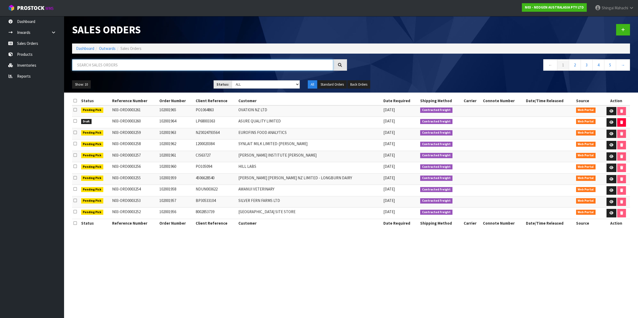
click at [141, 68] on input "text" at bounding box center [202, 64] width 261 height 11
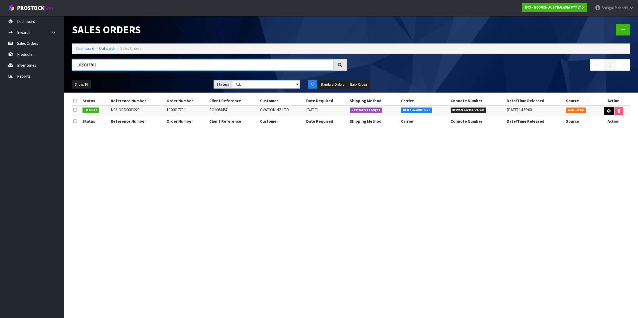
type input "102001770.1"
click at [608, 113] on icon at bounding box center [609, 110] width 4 height 3
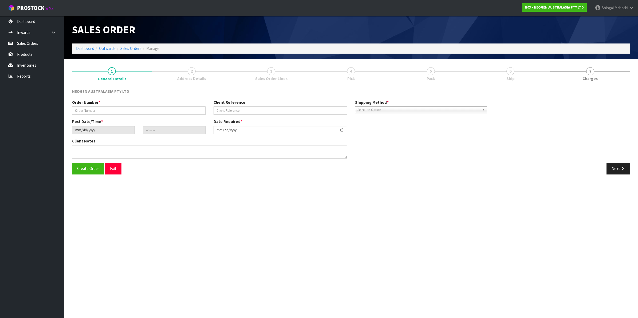
type input "102001770.1"
type input "PO1064487"
type input "2025-08-11"
type input "10:51:00.000"
type input "2025-08-11"
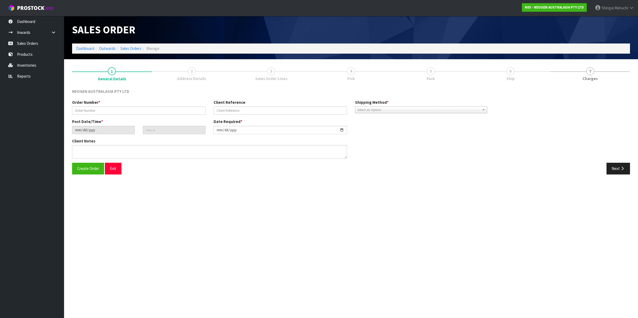
type textarea "ATTN: ERIN JENKINS"
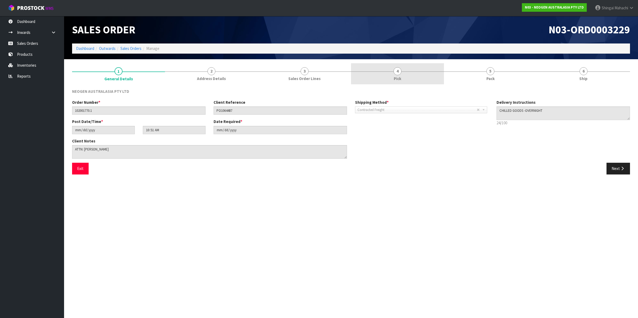
click at [401, 70] on span "4" at bounding box center [398, 71] width 8 height 8
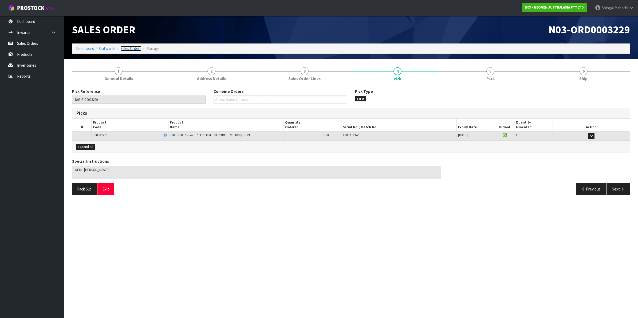
click at [125, 49] on link "Sales Orders" at bounding box center [130, 48] width 21 height 5
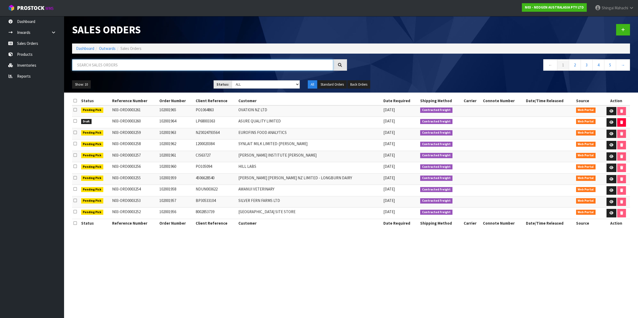
click at [96, 67] on input "text" at bounding box center [202, 64] width 261 height 11
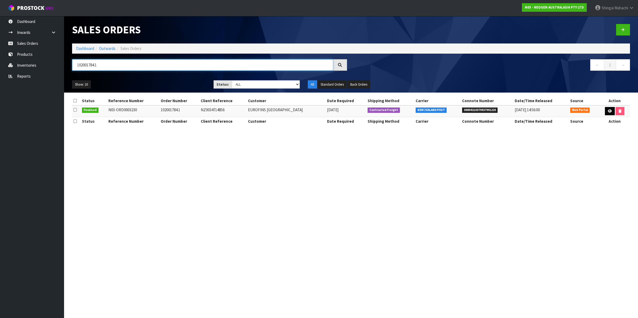
type input "102001784.1"
click at [608, 111] on icon at bounding box center [610, 110] width 4 height 3
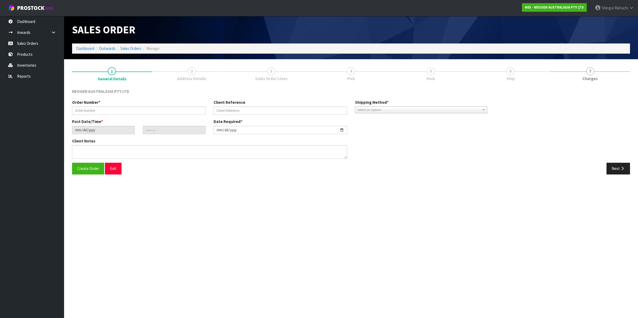
type input "102001784.1"
type input "NZ0034714856"
type input "2025-08-11"
type input "10:53:00.000"
type input "2025-08-11"
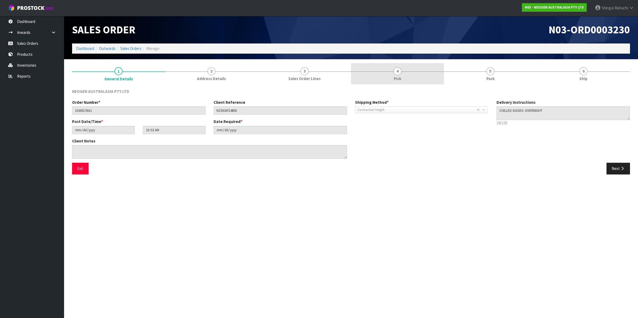
click at [395, 72] on span "4" at bounding box center [398, 71] width 8 height 8
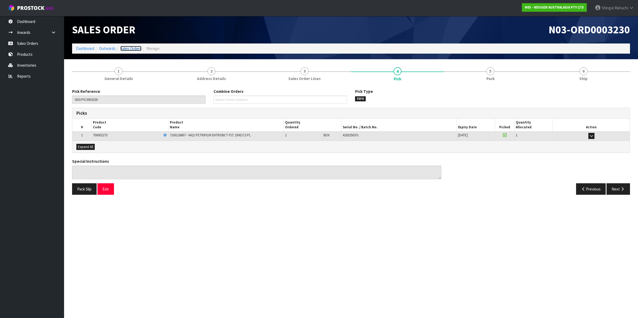
click at [128, 47] on link "Sales Orders" at bounding box center [130, 48] width 21 height 5
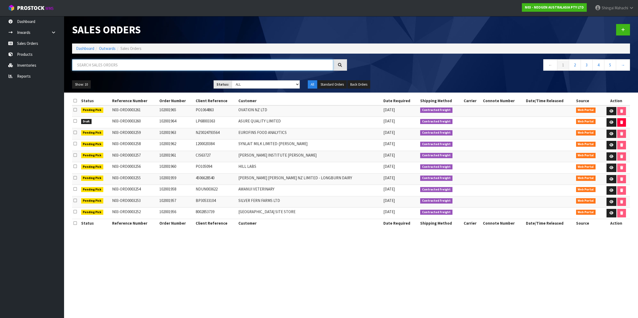
click at [104, 65] on input "text" at bounding box center [202, 64] width 261 height 11
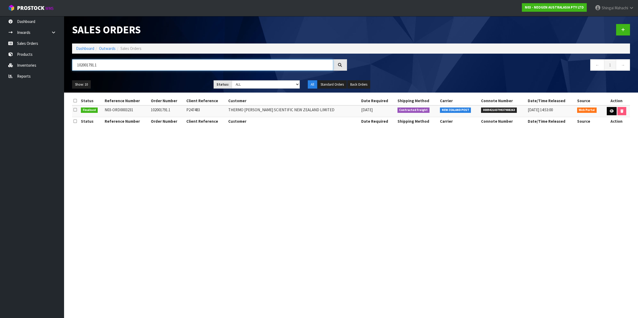
type input "102001791.1"
click at [612, 111] on icon at bounding box center [612, 110] width 4 height 3
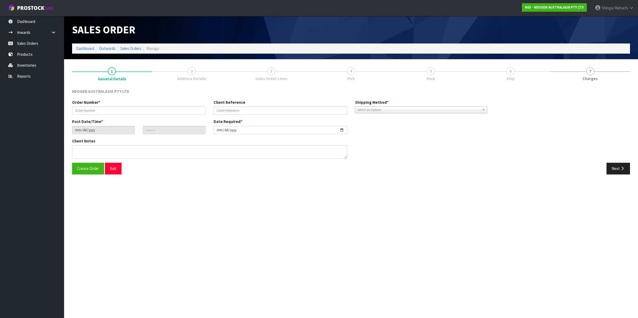
type input "102001791.1"
type input "P247483"
type input "2025-08-11"
type input "12:55:00.000"
type input "2025-08-11"
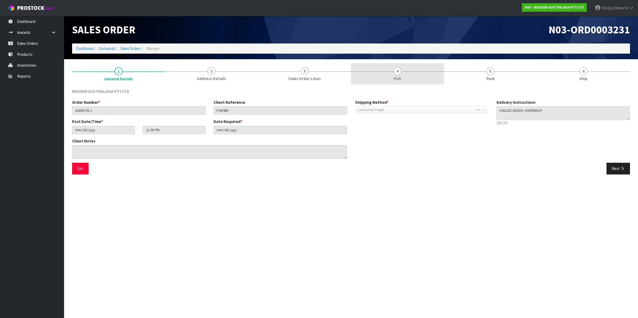
click at [395, 71] on span "4" at bounding box center [398, 71] width 8 height 8
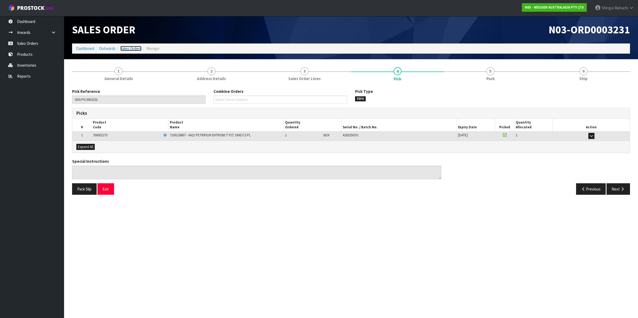
click at [130, 48] on link "Sales Orders" at bounding box center [130, 48] width 21 height 5
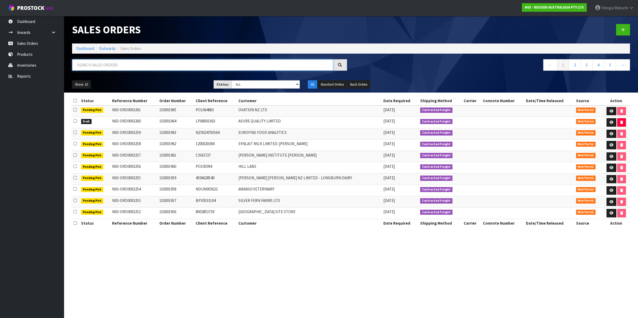
click at [93, 63] on input "text" at bounding box center [202, 64] width 261 height 11
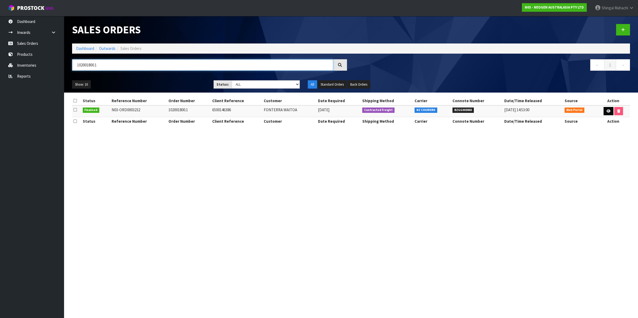
type input "102001800.1"
click at [607, 111] on icon at bounding box center [609, 110] width 4 height 3
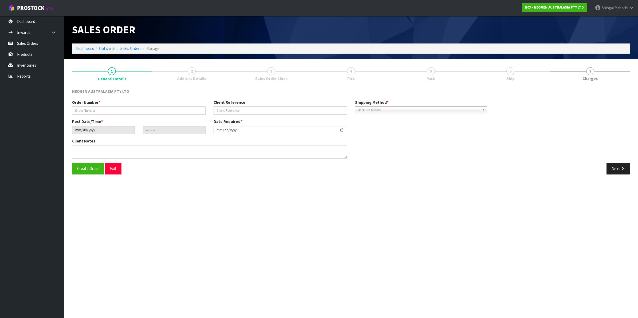
type input "102001800.1"
type input "6500146386"
type input "2025-08-11"
type input "10:58:00.000"
type input "2025-08-11"
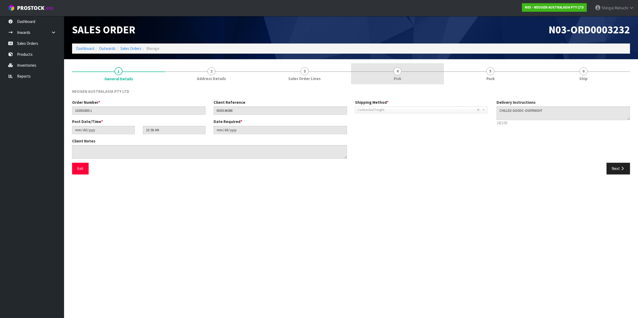
click at [396, 70] on span "4" at bounding box center [398, 71] width 8 height 8
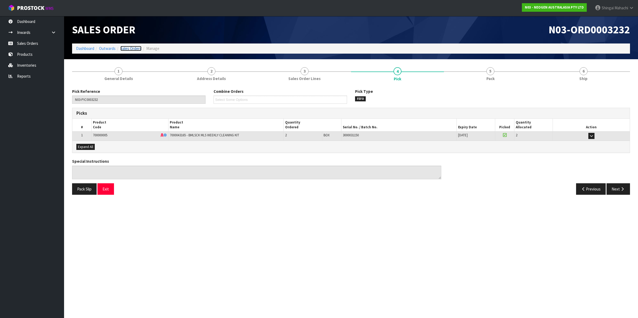
click at [131, 49] on link "Sales Orders" at bounding box center [130, 48] width 21 height 5
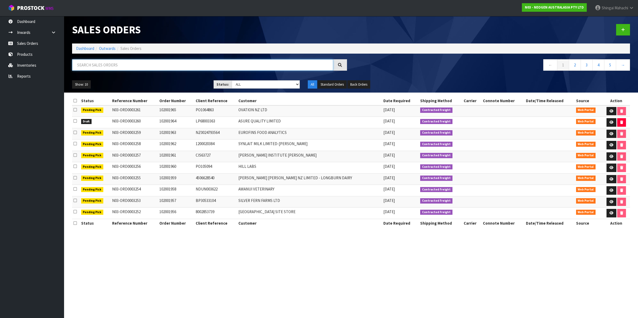
click at [123, 67] on input "text" at bounding box center [202, 64] width 261 height 11
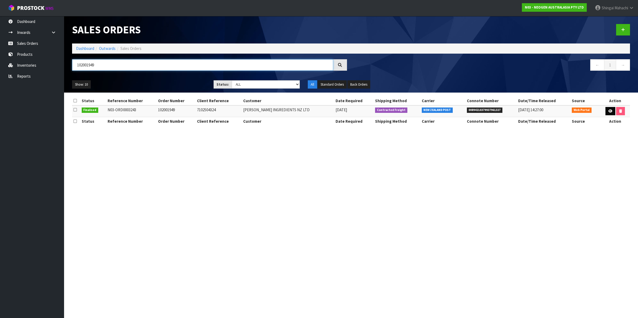
type input "102001949"
click at [608, 111] on icon at bounding box center [610, 110] width 4 height 3
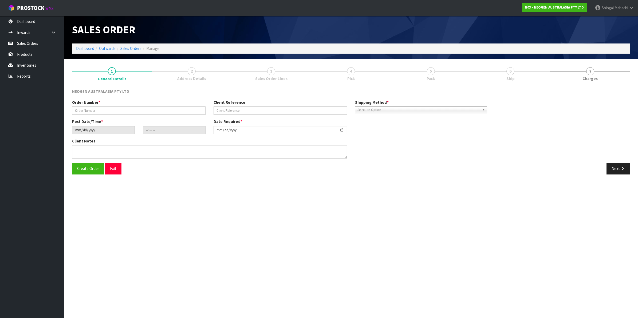
type input "102001949"
type input "7102504324"
type input "2025-08-11"
type input "11:43:00.000"
type input "2025-08-11"
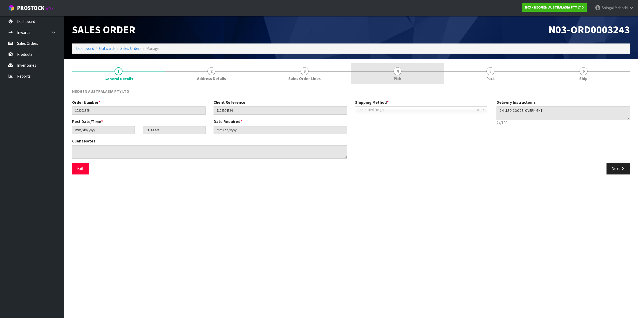
click at [397, 72] on span "4" at bounding box center [398, 71] width 8 height 8
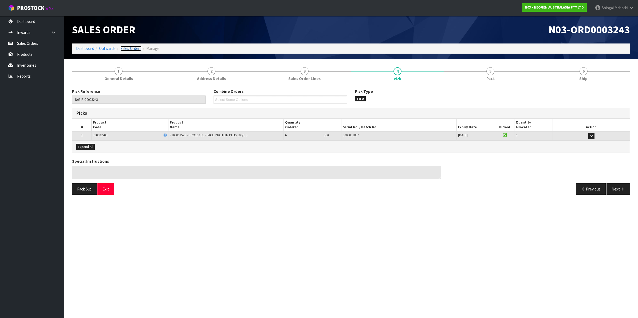
click at [138, 48] on link "Sales Orders" at bounding box center [130, 48] width 21 height 5
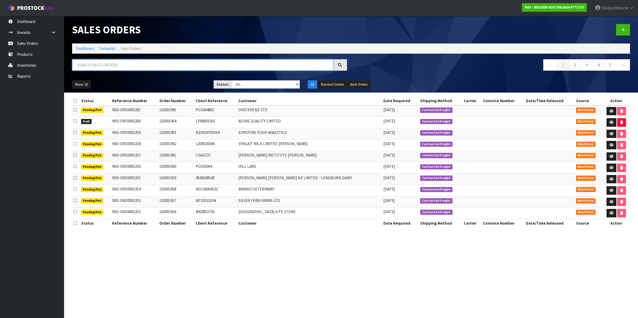
click at [159, 65] on input "text" at bounding box center [202, 64] width 261 height 11
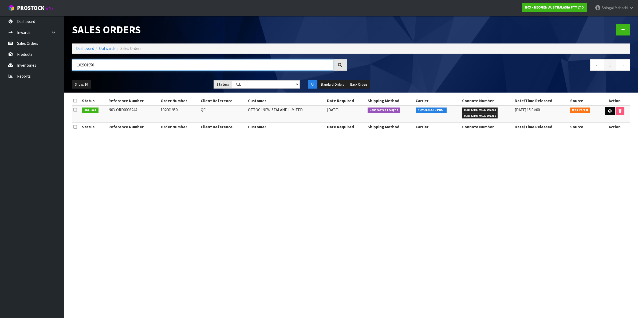
type input "102001950"
click at [608, 111] on icon at bounding box center [610, 110] width 4 height 3
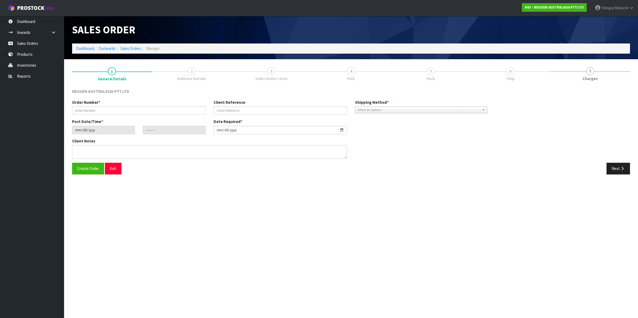
type input "102001950"
type input "QC"
type input "2025-08-11"
type input "11:46:00.000"
type input "2025-08-11"
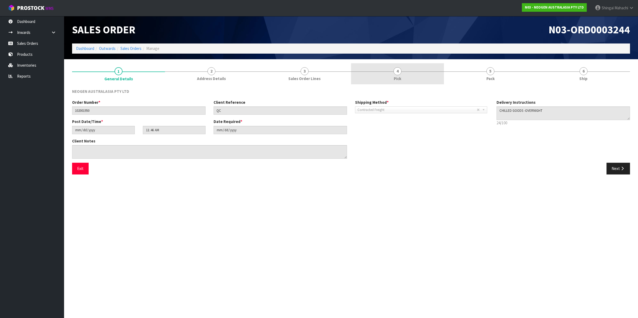
drag, startPoint x: 394, startPoint y: 71, endPoint x: 388, endPoint y: 67, distance: 7.8
click at [394, 70] on span "4" at bounding box center [398, 71] width 8 height 8
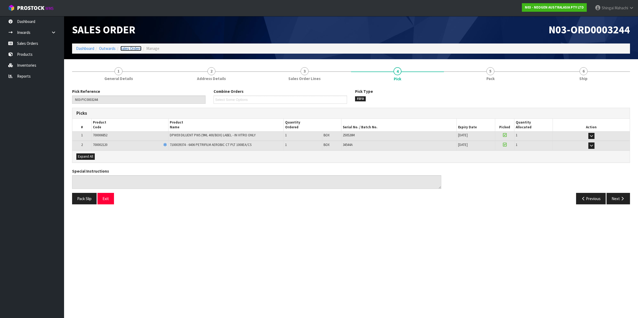
click at [136, 48] on link "Sales Orders" at bounding box center [130, 48] width 21 height 5
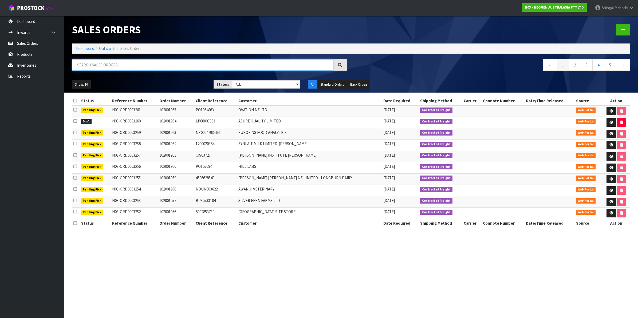
click at [112, 65] on input "text" at bounding box center [202, 64] width 261 height 11
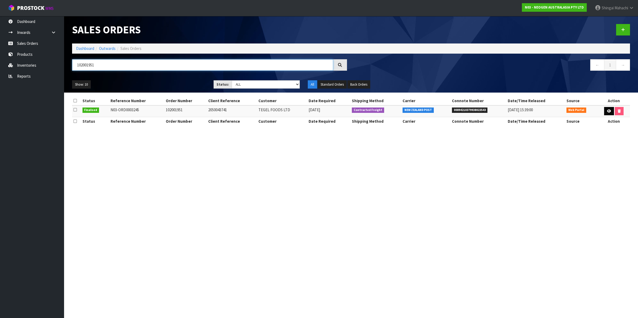
type input "102001951"
click at [607, 110] on icon at bounding box center [609, 110] width 4 height 3
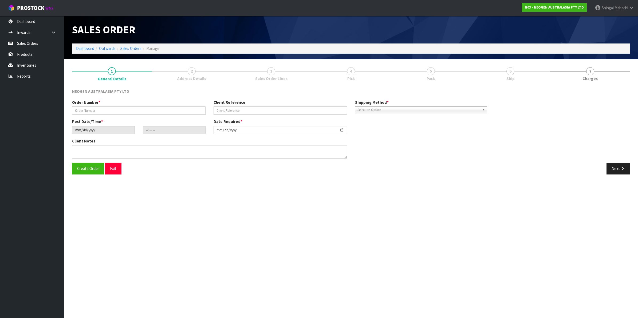
type input "102001951"
type input "2050043741"
type input "2025-08-11"
type input "11:49:00.000"
type input "2025-08-11"
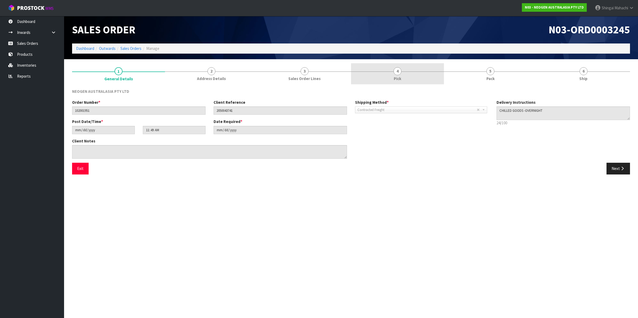
click at [396, 71] on span "4" at bounding box center [398, 71] width 8 height 8
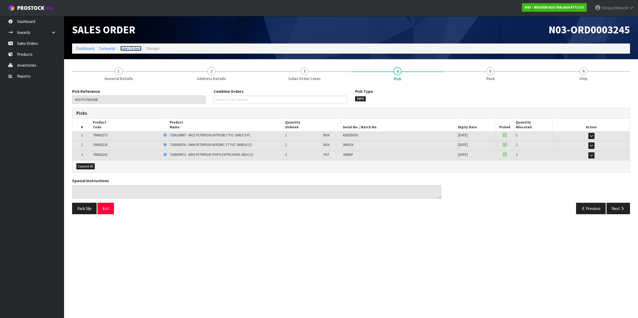
click at [134, 48] on link "Sales Orders" at bounding box center [130, 48] width 21 height 5
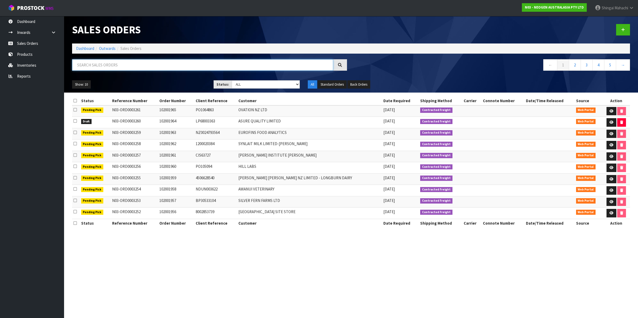
click at [124, 65] on input "text" at bounding box center [202, 64] width 261 height 11
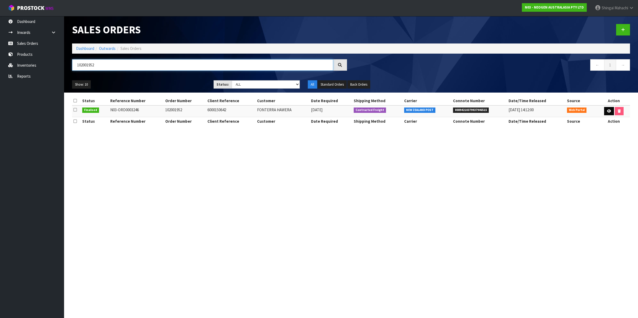
type input "102001952"
click at [605, 110] on link at bounding box center [609, 111] width 10 height 9
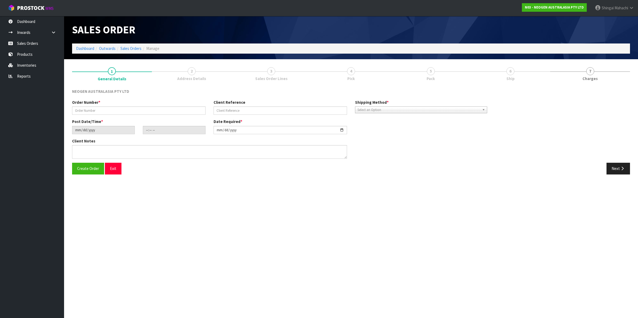
type input "102001952"
type input "6000150642"
type input "2025-08-11"
type input "11:53:00.000"
type input "2025-08-11"
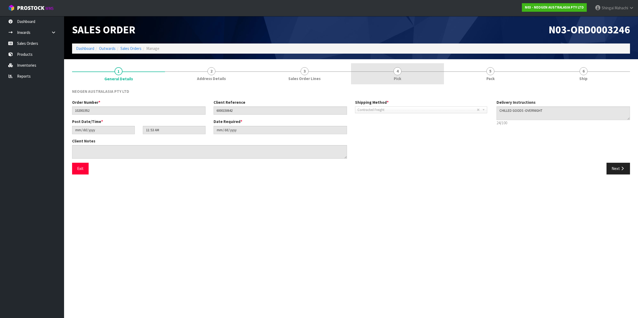
click at [397, 70] on span "4" at bounding box center [398, 71] width 8 height 8
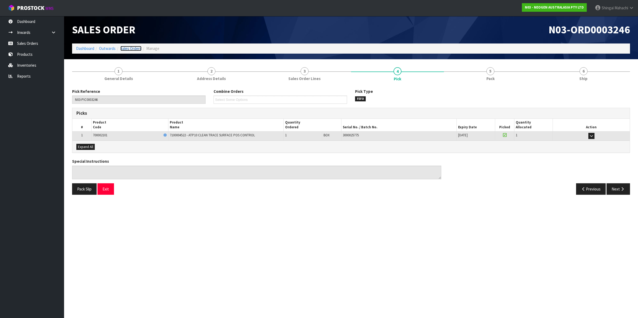
click at [121, 49] on link "Sales Orders" at bounding box center [130, 48] width 21 height 5
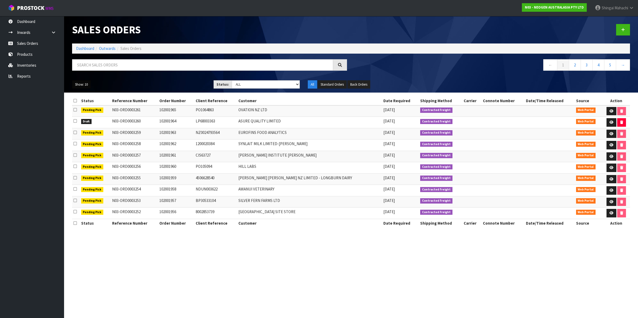
click at [86, 82] on button "Show: 10" at bounding box center [81, 84] width 19 height 9
click at [78, 115] on link "50" at bounding box center [93, 116] width 42 height 7
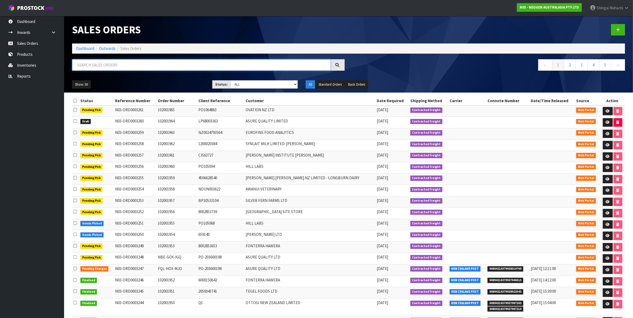
click at [103, 64] on input "text" at bounding box center [201, 64] width 259 height 11
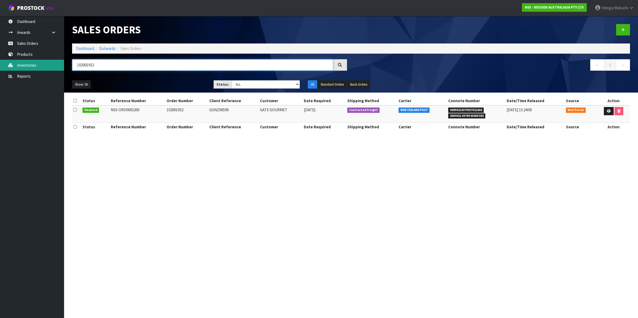
type input "102001932"
click at [607, 111] on icon at bounding box center [609, 110] width 4 height 3
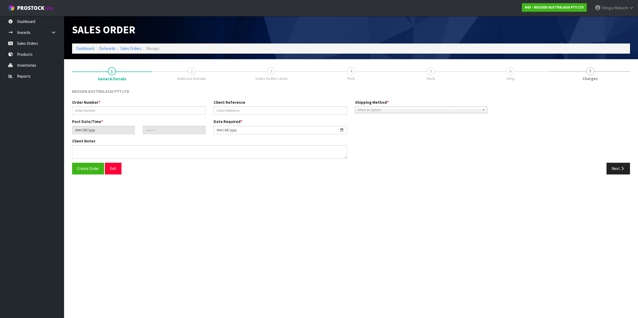
type input "102001932"
type input "GGNZ90599"
type input "2025-08-07"
type input "12:11:00.000"
type input "2025-08-07"
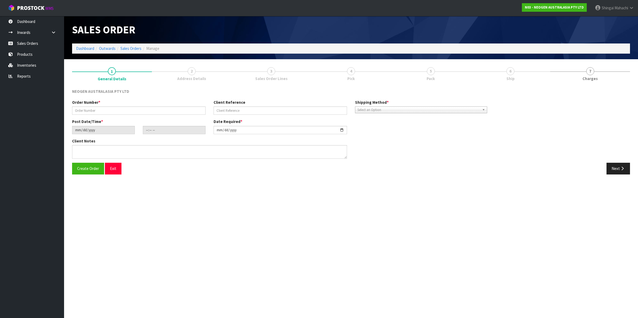
type textarea "ATTN: YANG CAO"
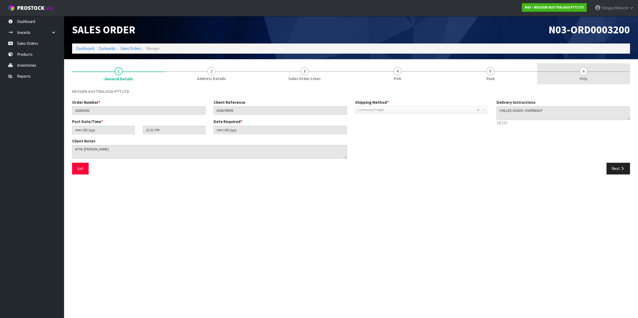
click at [581, 71] on span "6" at bounding box center [584, 71] width 8 height 8
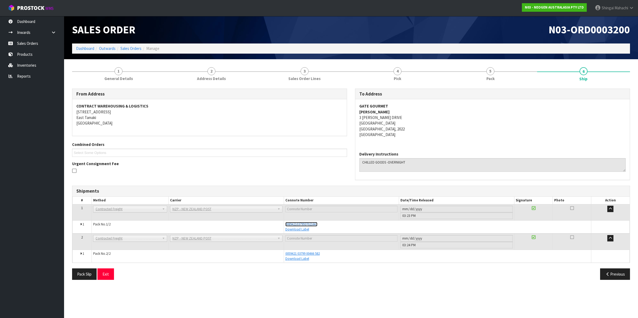
click at [298, 225] on span "00894210379937021663" at bounding box center [301, 224] width 32 height 5
click at [302, 254] on span "0059421 03799 00466 582" at bounding box center [302, 253] width 34 height 5
click at [399, 74] on span "4" at bounding box center [398, 71] width 8 height 8
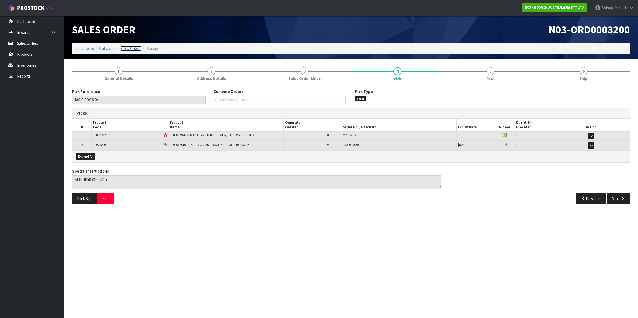
click at [132, 49] on link "Sales Orders" at bounding box center [130, 48] width 21 height 5
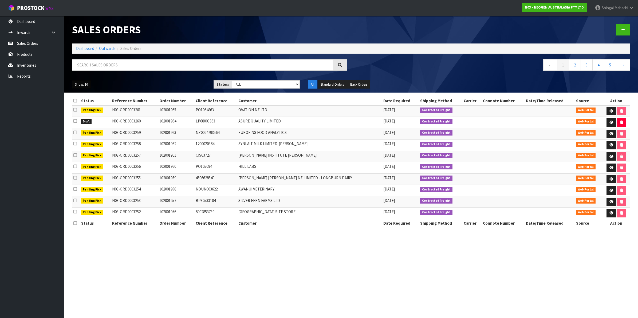
click at [87, 86] on button "Show: 10" at bounding box center [81, 84] width 19 height 9
click at [81, 116] on link "50" at bounding box center [93, 116] width 42 height 7
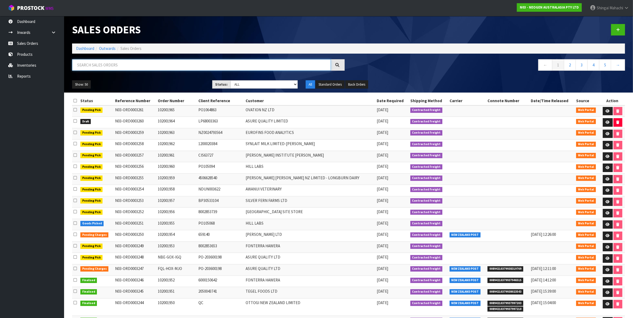
click at [112, 67] on input "text" at bounding box center [201, 64] width 259 height 11
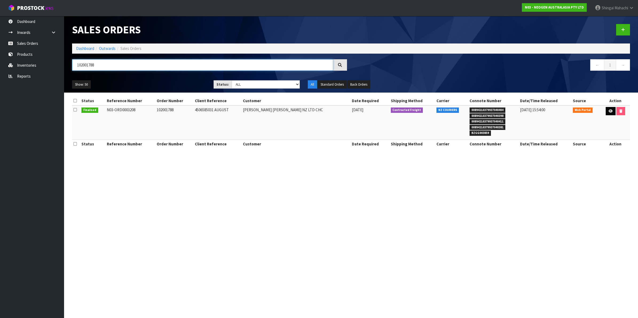
type input "102001788"
click at [610, 109] on icon at bounding box center [611, 110] width 4 height 3
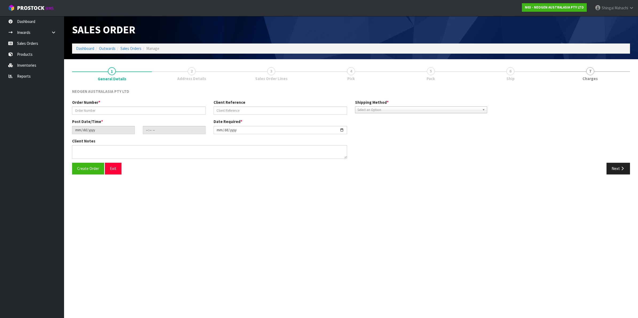
type input "102001788"
type input "4506585031 AUGUST"
type input "2025-08-07"
type input "10:41:00.000"
type input "2025-08-07"
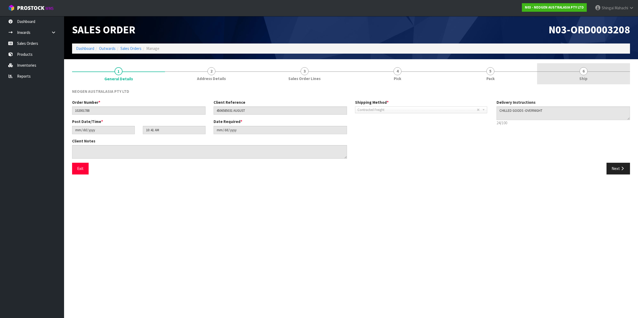
click at [583, 73] on span "6" at bounding box center [584, 71] width 8 height 8
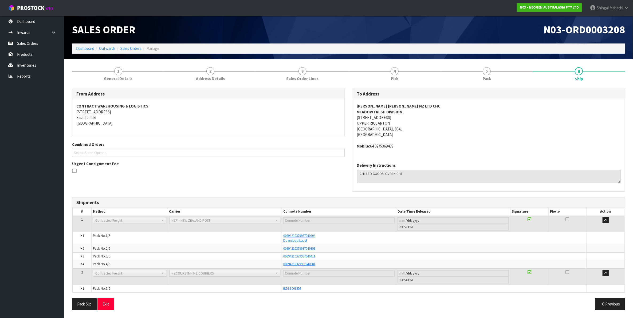
scroll to position [0, 0]
click at [296, 289] on span "BZGG003859" at bounding box center [292, 288] width 18 height 5
click at [291, 290] on span "BZGG003859" at bounding box center [292, 288] width 18 height 5
click at [124, 46] on link "Sales Orders" at bounding box center [130, 48] width 21 height 5
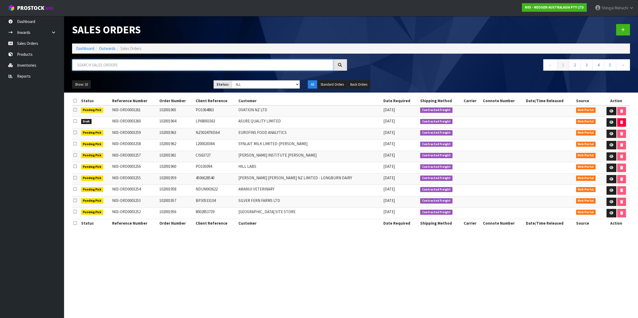
click at [112, 67] on input "text" at bounding box center [202, 64] width 261 height 11
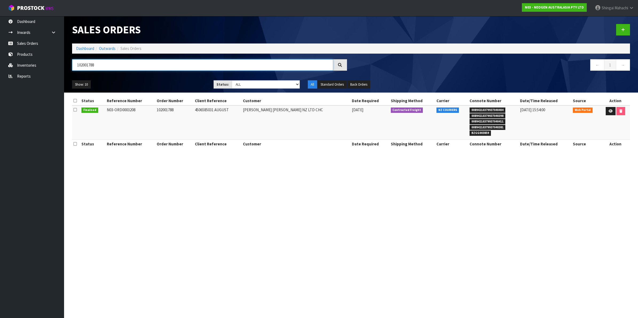
type input "102001788"
click at [471, 111] on span "00894210379937040404" at bounding box center [488, 110] width 36 height 5
click at [474, 117] on span "00894210379937040398" at bounding box center [488, 115] width 36 height 5
drag, startPoint x: 474, startPoint y: 117, endPoint x: 525, endPoint y: 127, distance: 51.8
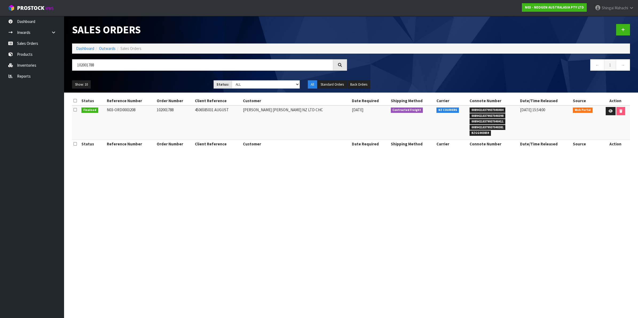
click at [525, 127] on td "07/08/2025 15:54:00" at bounding box center [545, 122] width 53 height 34
click at [609, 112] on icon at bounding box center [611, 110] width 4 height 3
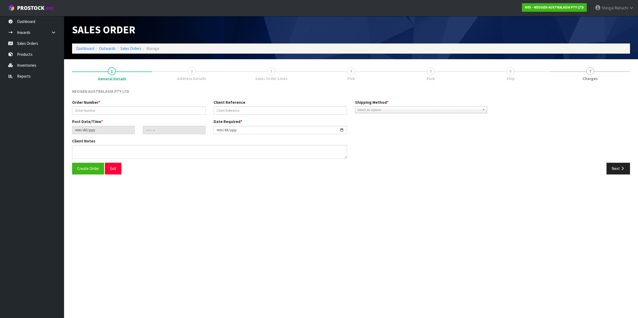
type input "102001788"
type input "4506585031 AUGUST"
type input "2025-08-07"
type input "10:41:00.000"
type input "2025-08-07"
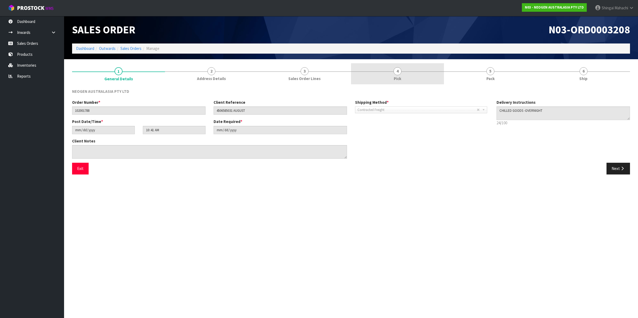
click at [394, 71] on span "4" at bounding box center [398, 71] width 8 height 8
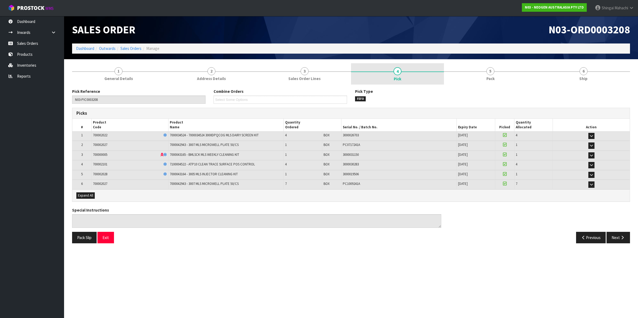
click at [397, 70] on span "4" at bounding box center [398, 71] width 8 height 8
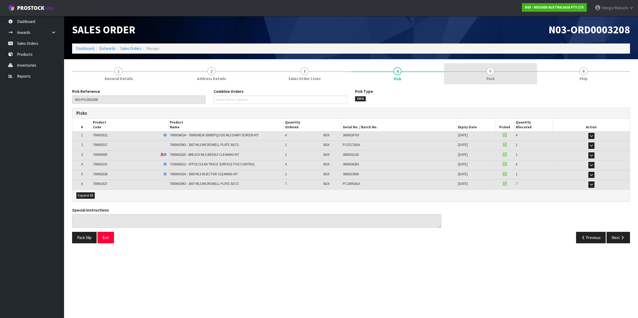
click at [492, 72] on span "5" at bounding box center [490, 71] width 8 height 8
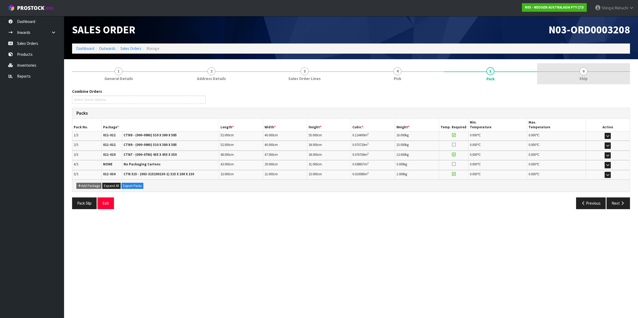
click at [585, 70] on span "6" at bounding box center [584, 71] width 8 height 8
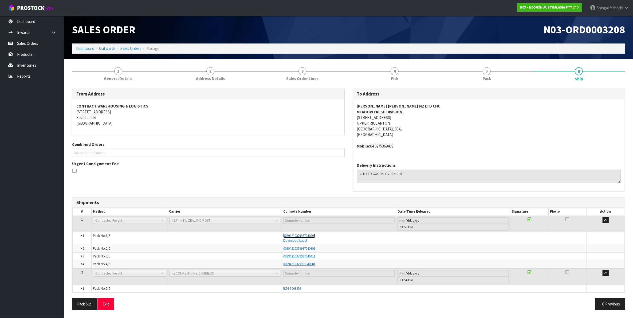
click at [294, 237] on span "00894210379937040404" at bounding box center [299, 236] width 32 height 5
click at [294, 290] on span "BZGG003859" at bounding box center [292, 288] width 18 height 5
click at [301, 256] on span "00894210379937040411" at bounding box center [299, 256] width 32 height 5
click at [393, 71] on span "4" at bounding box center [395, 71] width 8 height 8
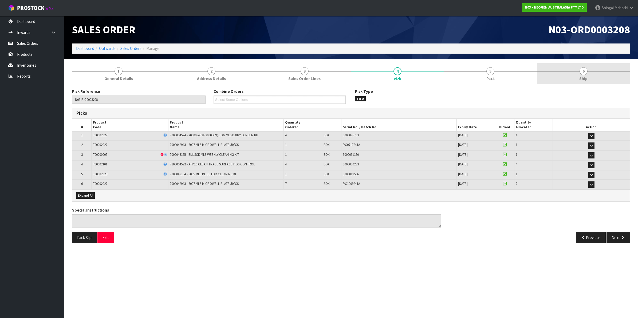
click at [583, 71] on span "6" at bounding box center [584, 71] width 8 height 8
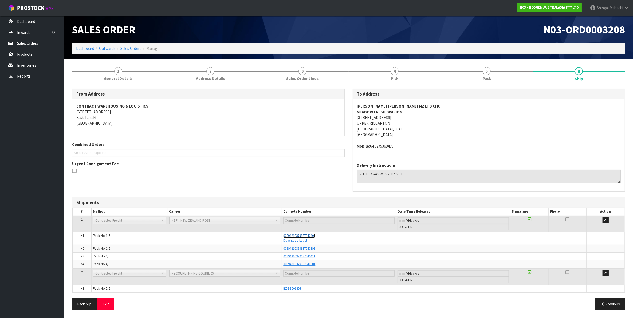
click at [300, 236] on span "00894210379937040404" at bounding box center [299, 236] width 32 height 5
click at [395, 70] on span "4" at bounding box center [395, 71] width 8 height 8
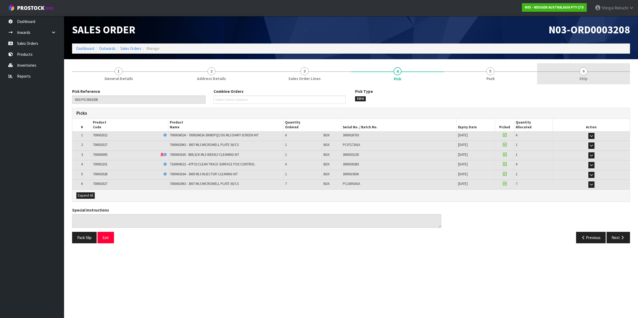
click at [585, 72] on span "6" at bounding box center [584, 71] width 8 height 8
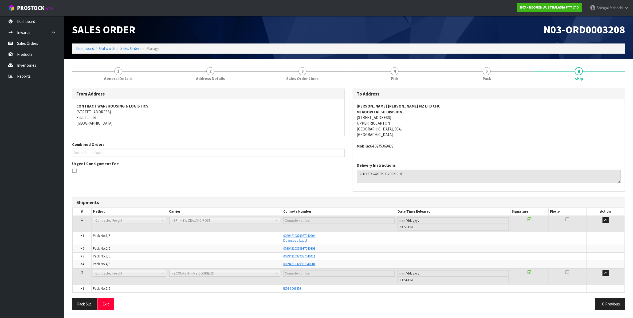
scroll to position [0, 0]
click at [135, 47] on link "Sales Orders" at bounding box center [130, 48] width 21 height 5
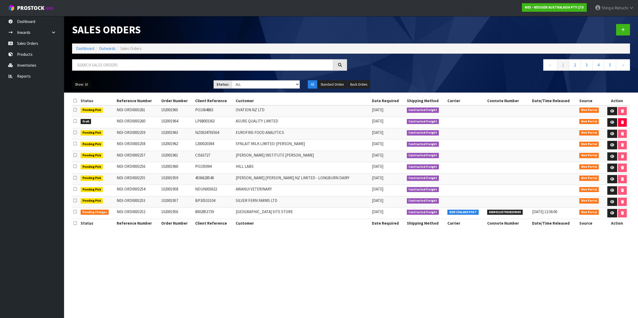
click at [82, 84] on button "Show: 10" at bounding box center [81, 84] width 19 height 9
click at [79, 108] on link "25" at bounding box center [93, 108] width 42 height 7
